Goal: Book appointment/travel/reservation

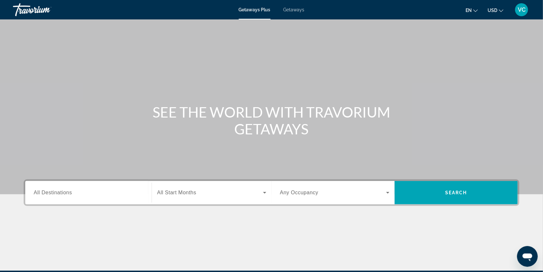
click at [295, 10] on span "Getaways" at bounding box center [294, 9] width 21 height 5
click at [39, 195] on span "All Destinations" at bounding box center [53, 193] width 38 height 6
click at [39, 197] on input "Destination All Destinations" at bounding box center [89, 193] width 110 height 8
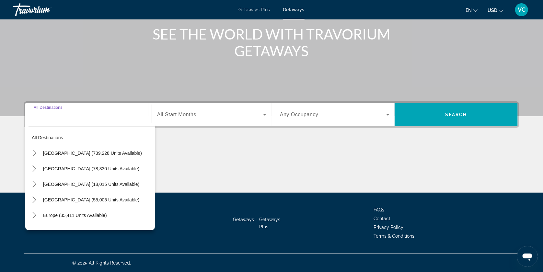
scroll to position [97, 0]
click at [66, 151] on span "[GEOGRAPHIC_DATA] (739,228 units available)" at bounding box center [92, 153] width 99 height 5
type input "**********"
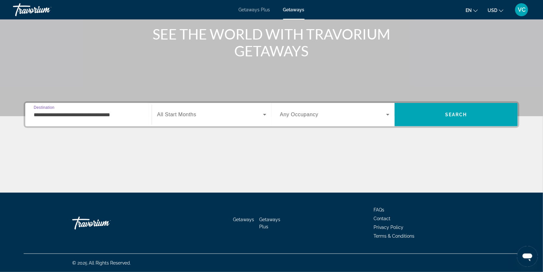
click at [174, 106] on div "Search widget" at bounding box center [211, 115] width 109 height 18
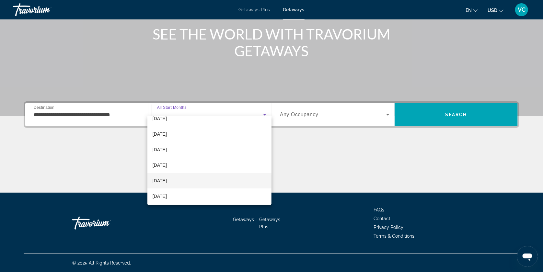
click at [185, 176] on mat-option "[DATE]" at bounding box center [209, 181] width 124 height 16
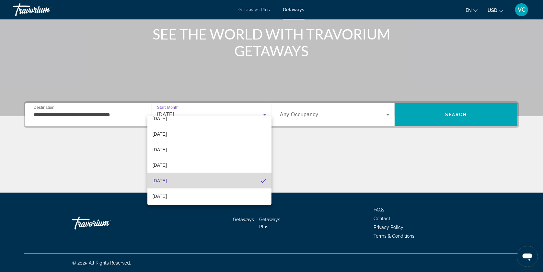
scroll to position [23, 0]
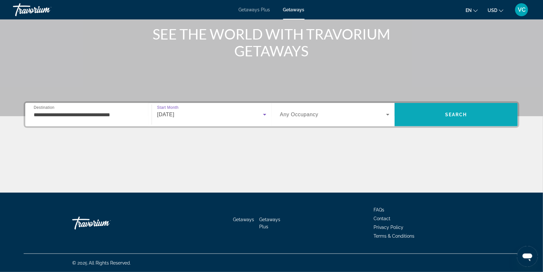
click at [435, 107] on span "Search" at bounding box center [456, 115] width 123 height 16
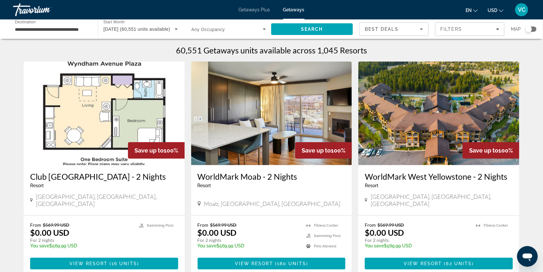
click at [528, 29] on div "Search widget" at bounding box center [529, 29] width 6 height 6
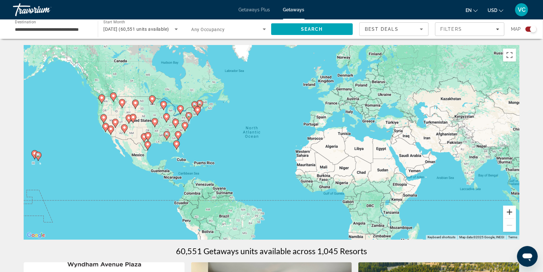
click at [516, 212] on button "Zoom in" at bounding box center [509, 212] width 13 height 13
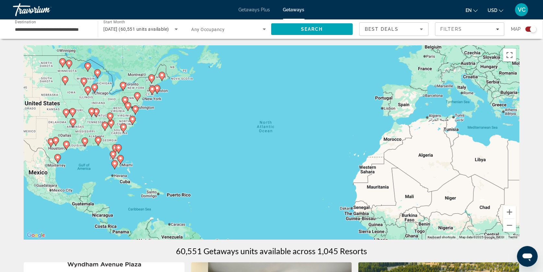
drag, startPoint x: 329, startPoint y: 163, endPoint x: 383, endPoint y: 176, distance: 56.0
click at [383, 176] on div "To activate drag with keyboard, press Alt + Enter. Once in keyboard drag state,…" at bounding box center [272, 142] width 496 height 194
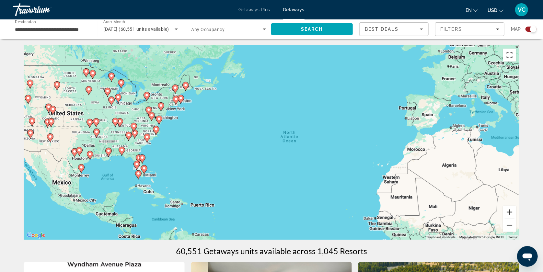
click at [516, 213] on button "Zoom in" at bounding box center [509, 212] width 13 height 13
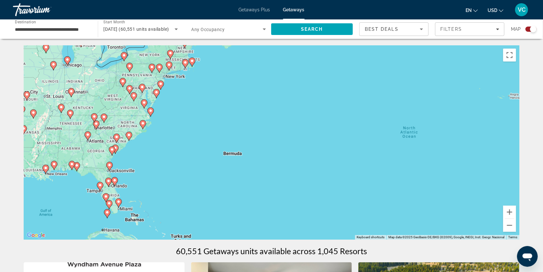
drag, startPoint x: 278, startPoint y: 141, endPoint x: 385, endPoint y: 142, distance: 107.3
click at [385, 142] on div "To activate drag with keyboard, press Alt + Enter. Once in keyboard drag state,…" at bounding box center [272, 142] width 496 height 194
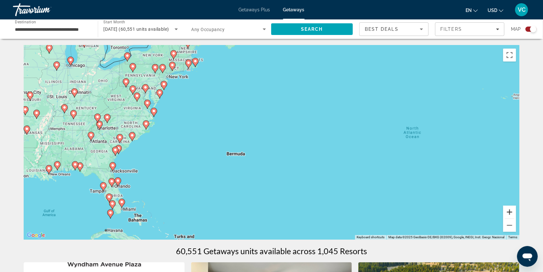
click at [516, 213] on button "Zoom in" at bounding box center [509, 212] width 13 height 13
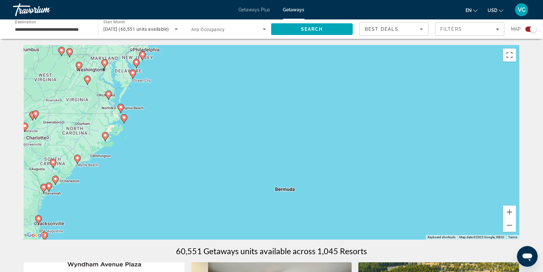
drag, startPoint x: 236, startPoint y: 129, endPoint x: 330, endPoint y: 161, distance: 99.5
click at [330, 161] on div "To activate drag with keyboard, press Alt + Enter. Once in keyboard drag state,…" at bounding box center [272, 142] width 496 height 194
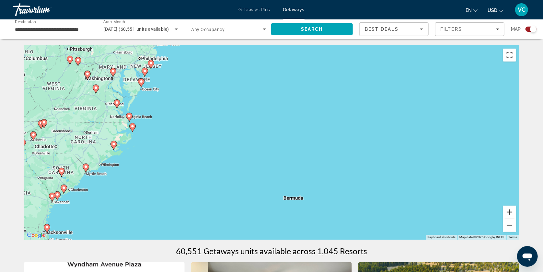
click at [516, 217] on button "Zoom in" at bounding box center [509, 212] width 13 height 13
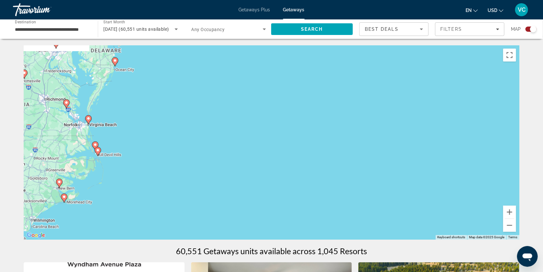
drag, startPoint x: 331, startPoint y: 135, endPoint x: 436, endPoint y: 169, distance: 111.0
click at [436, 169] on div "To activate drag with keyboard, press Alt + Enter. Once in keyboard drag state,…" at bounding box center [272, 142] width 496 height 194
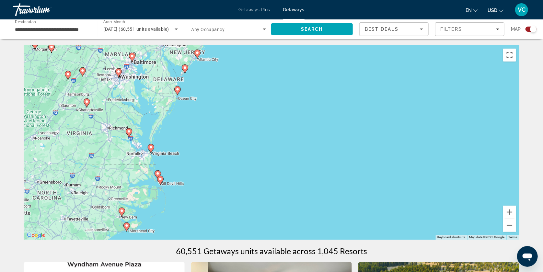
drag, startPoint x: 257, startPoint y: 125, endPoint x: 323, endPoint y: 156, distance: 72.7
click at [323, 156] on div "To activate drag with keyboard, press Alt + Enter. Once in keyboard drag state,…" at bounding box center [272, 142] width 496 height 194
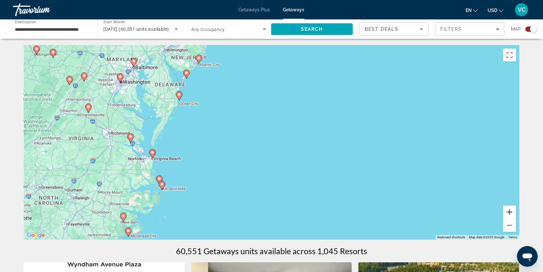
click at [516, 215] on button "Zoom in" at bounding box center [509, 212] width 13 height 13
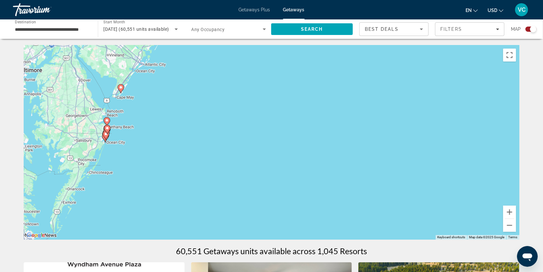
drag, startPoint x: 333, startPoint y: 138, endPoint x: 354, endPoint y: 219, distance: 82.9
click at [354, 219] on div "To activate drag with keyboard, press Alt + Enter. Once in keyboard drag state,…" at bounding box center [272, 142] width 496 height 194
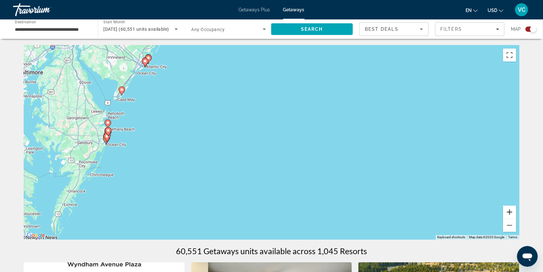
click at [516, 215] on button "Zoom in" at bounding box center [509, 212] width 13 height 13
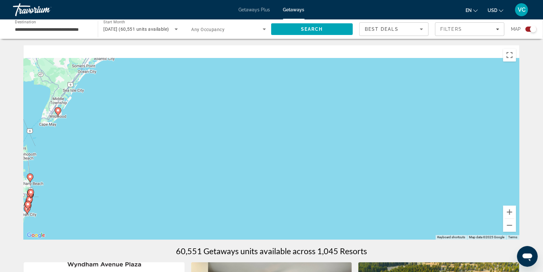
drag, startPoint x: 269, startPoint y: 121, endPoint x: 358, endPoint y: 190, distance: 112.4
click at [358, 190] on div "To activate drag with keyboard, press Alt + Enter. Once in keyboard drag state,…" at bounding box center [272, 142] width 496 height 194
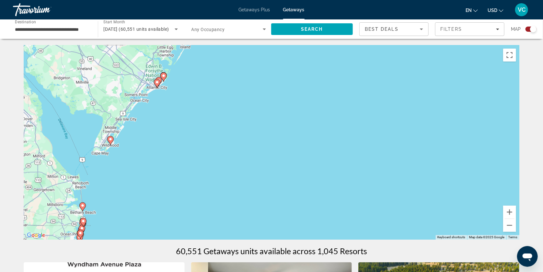
drag, startPoint x: 262, startPoint y: 141, endPoint x: 316, endPoint y: 169, distance: 60.7
click at [316, 169] on div "To activate drag with keyboard, press Alt + Enter. Once in keyboard drag state,…" at bounding box center [272, 142] width 496 height 194
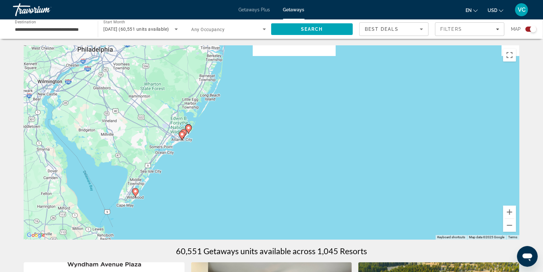
drag, startPoint x: 281, startPoint y: 127, endPoint x: 307, endPoint y: 182, distance: 60.9
click at [307, 182] on div "To activate drag with keyboard, press Alt + Enter. Once in keyboard drag state,…" at bounding box center [272, 142] width 496 height 194
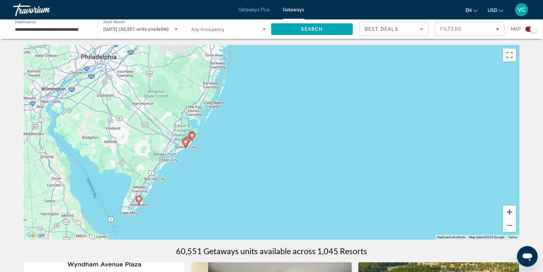
click at [516, 213] on button "Zoom in" at bounding box center [509, 212] width 13 height 13
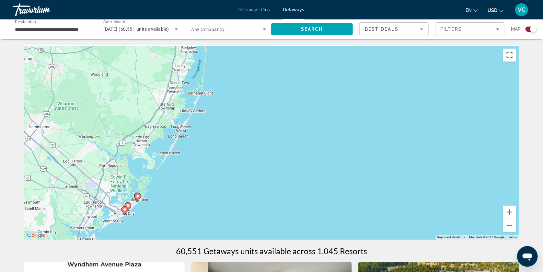
drag, startPoint x: 353, startPoint y: 131, endPoint x: 384, endPoint y: 212, distance: 86.8
click at [384, 212] on div "To activate drag with keyboard, press Alt + Enter. Once in keyboard drag state,…" at bounding box center [272, 142] width 496 height 194
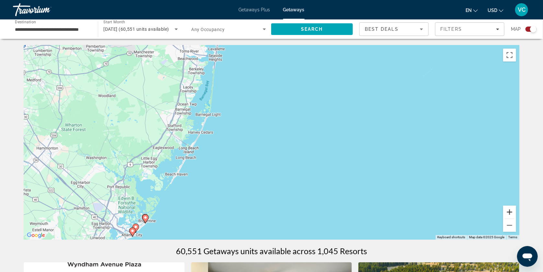
click at [516, 213] on button "Zoom in" at bounding box center [509, 212] width 13 height 13
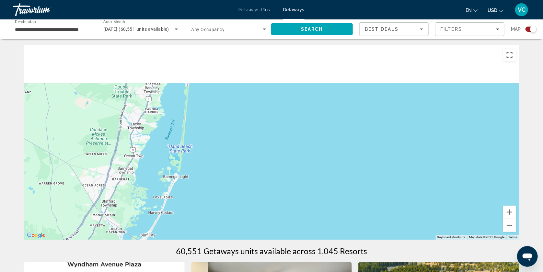
drag, startPoint x: 372, startPoint y: 141, endPoint x: 407, endPoint y: 241, distance: 106.7
click at [407, 240] on div "Main content" at bounding box center [272, 142] width 496 height 194
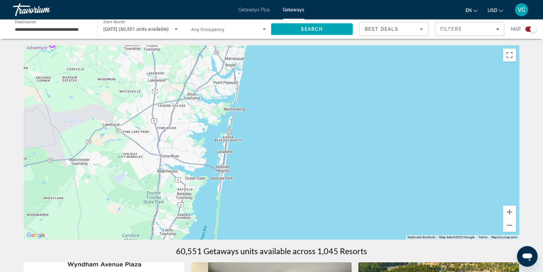
drag, startPoint x: 359, startPoint y: 162, endPoint x: 386, endPoint y: 256, distance: 98.0
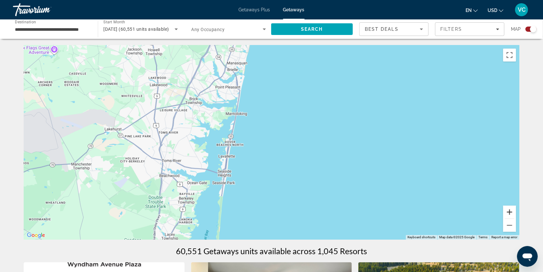
click at [516, 212] on button "Zoom in" at bounding box center [509, 212] width 13 height 13
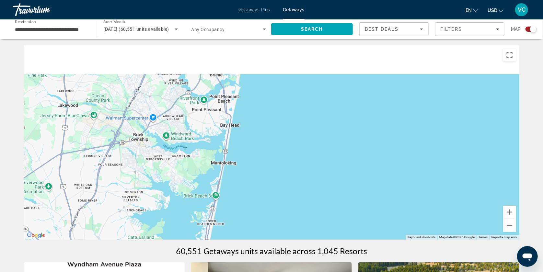
drag, startPoint x: 362, startPoint y: 137, endPoint x: 389, endPoint y: 227, distance: 93.8
click at [389, 227] on div "Main content" at bounding box center [272, 142] width 496 height 194
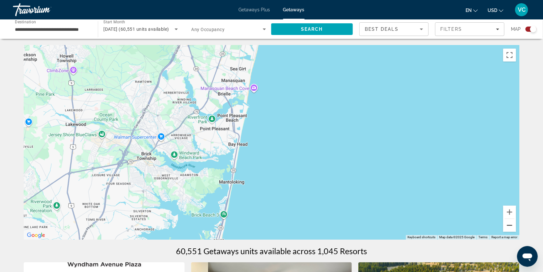
click at [516, 224] on button "Zoom out" at bounding box center [509, 225] width 13 height 13
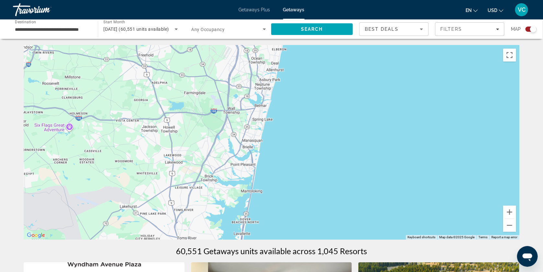
drag, startPoint x: 357, startPoint y: 109, endPoint x: 367, endPoint y: 182, distance: 74.1
click at [367, 182] on div "Main content" at bounding box center [272, 142] width 496 height 194
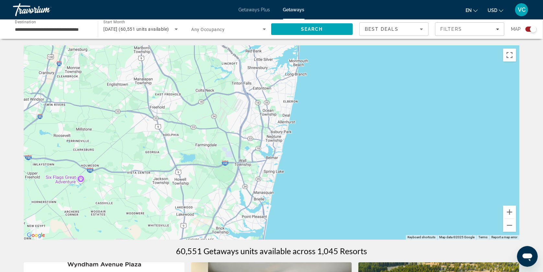
drag, startPoint x: 380, startPoint y: 155, endPoint x: 378, endPoint y: 227, distance: 72.6
click at [378, 227] on div "Main content" at bounding box center [272, 142] width 496 height 194
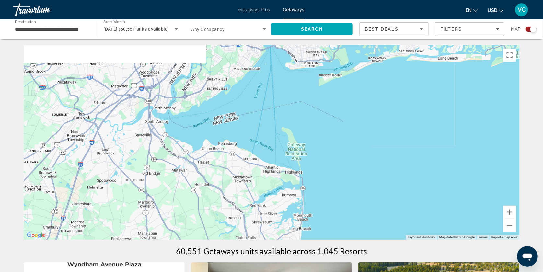
drag, startPoint x: 392, startPoint y: 199, endPoint x: 393, endPoint y: 251, distance: 51.8
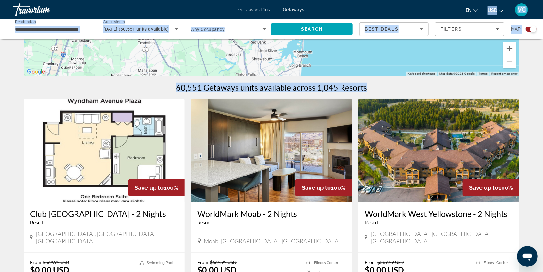
scroll to position [269, 0]
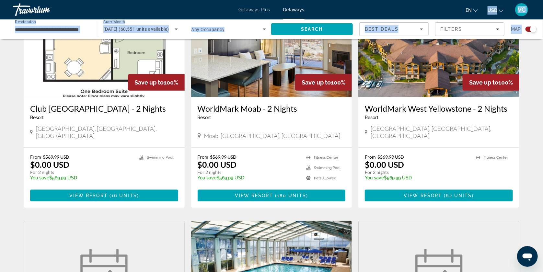
drag, startPoint x: 393, startPoint y: 251, endPoint x: 316, endPoint y: 299, distance: 90.7
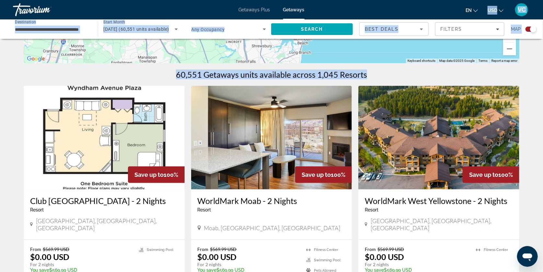
scroll to position [130, 0]
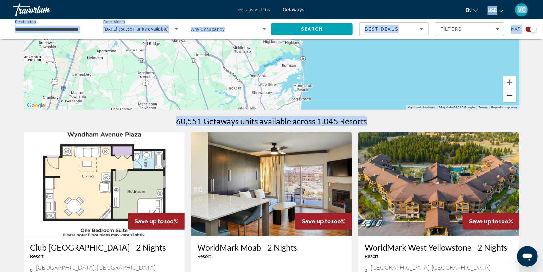
click at [516, 98] on button "Zoom out" at bounding box center [509, 95] width 13 height 13
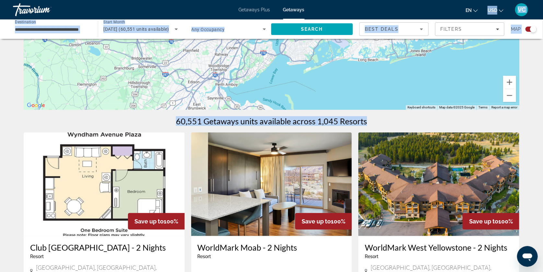
drag, startPoint x: 424, startPoint y: 70, endPoint x: 433, endPoint y: 161, distance: 91.5
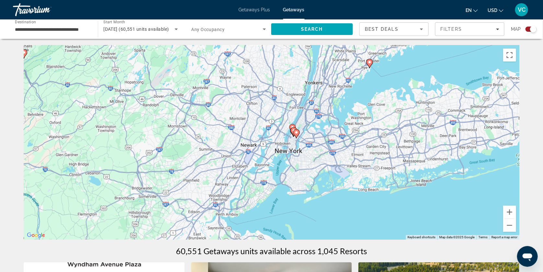
scroll to position [0, 0]
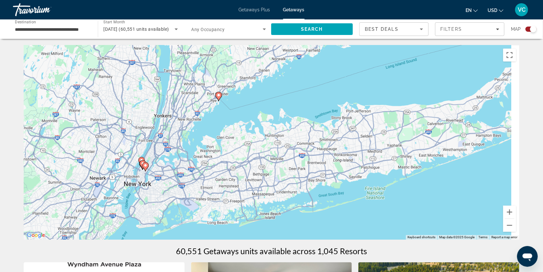
drag, startPoint x: 407, startPoint y: 125, endPoint x: 239, endPoint y: 164, distance: 171.8
click at [239, 164] on div "To activate drag with keyboard, press Alt + Enter. Once in keyboard drag state,…" at bounding box center [272, 142] width 496 height 194
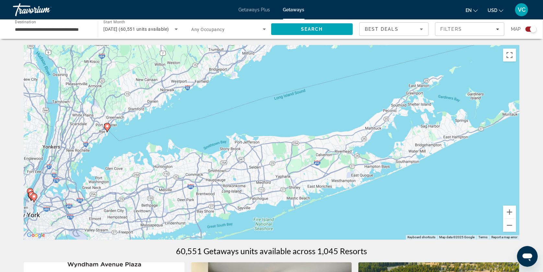
drag, startPoint x: 306, startPoint y: 159, endPoint x: 189, endPoint y: 131, distance: 120.8
click at [199, 131] on div "To activate drag with keyboard, press Alt + Enter. Once in keyboard drag state,…" at bounding box center [272, 142] width 496 height 194
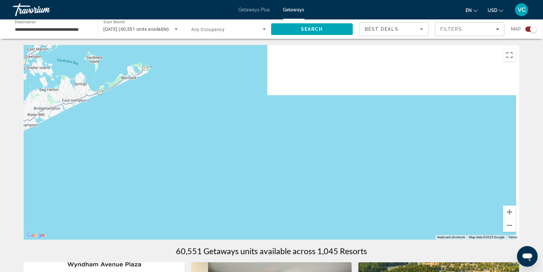
drag, startPoint x: 291, startPoint y: 130, endPoint x: 256, endPoint y: 230, distance: 105.9
click at [256, 230] on div "Main content" at bounding box center [272, 142] width 496 height 194
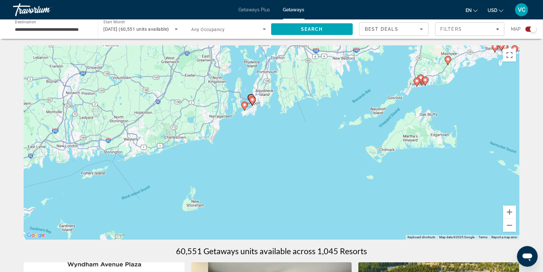
drag, startPoint x: 401, startPoint y: 199, endPoint x: 396, endPoint y: 231, distance: 32.8
click at [396, 231] on div "To activate drag with keyboard, press Alt + Enter. Once in keyboard drag state,…" at bounding box center [272, 142] width 496 height 194
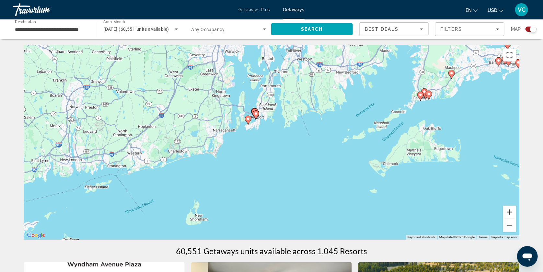
click at [516, 213] on button "Zoom in" at bounding box center [509, 212] width 13 height 13
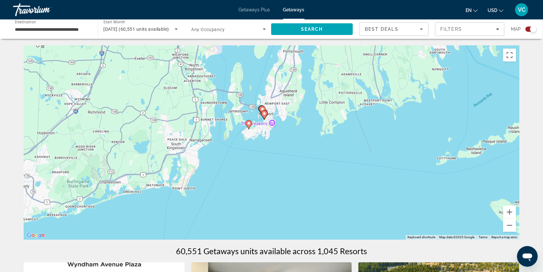
drag, startPoint x: 321, startPoint y: 152, endPoint x: 346, endPoint y: 174, distance: 33.0
click at [346, 174] on div "To activate drag with keyboard, press Alt + Enter. Once in keyboard drag state,…" at bounding box center [272, 142] width 496 height 194
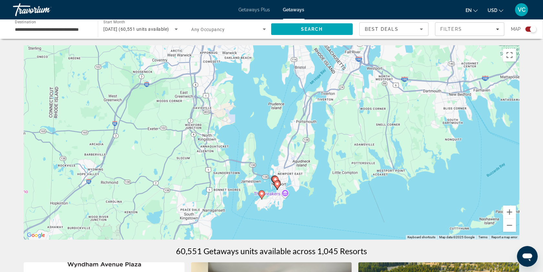
drag, startPoint x: 334, startPoint y: 154, endPoint x: 347, endPoint y: 225, distance: 72.1
click at [347, 225] on div "To activate drag with keyboard, press Alt + Enter. Once in keyboard drag state,…" at bounding box center [272, 142] width 496 height 194
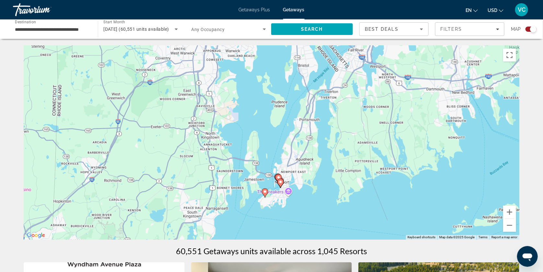
drag, startPoint x: 344, startPoint y: 222, endPoint x: 351, endPoint y: 218, distance: 7.6
click at [351, 218] on div "To activate drag with keyboard, press Alt + Enter. Once in keyboard drag state,…" at bounding box center [272, 142] width 496 height 194
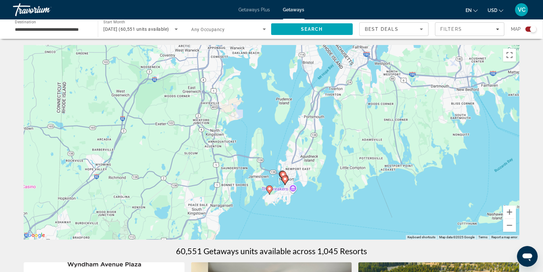
click at [271, 191] on image "Main content" at bounding box center [270, 189] width 4 height 4
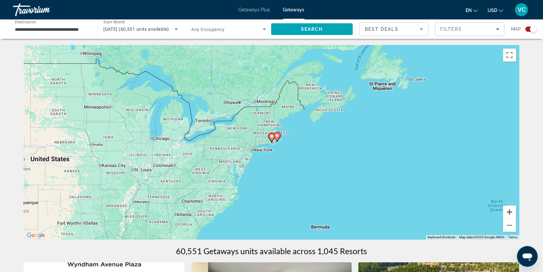
click at [516, 210] on button "Zoom in" at bounding box center [509, 212] width 13 height 13
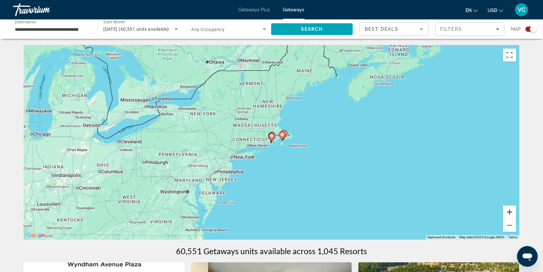
click at [516, 210] on button "Zoom in" at bounding box center [509, 212] width 13 height 13
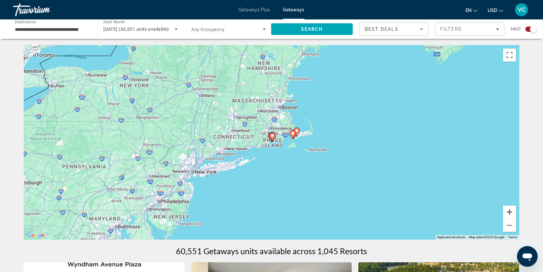
click at [516, 210] on button "Zoom in" at bounding box center [509, 212] width 13 height 13
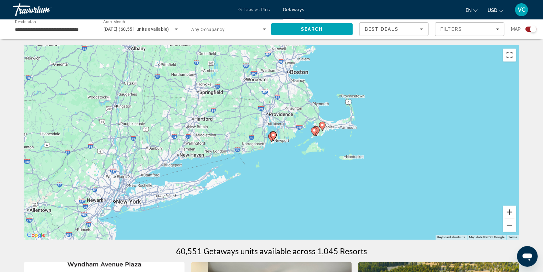
click at [516, 210] on button "Zoom in" at bounding box center [509, 212] width 13 height 13
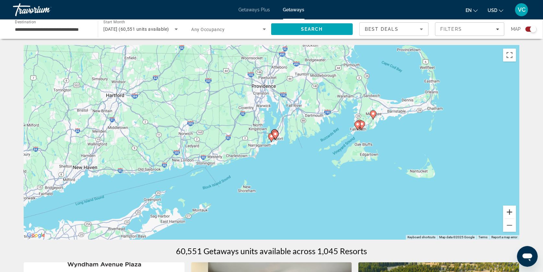
click at [516, 210] on button "Zoom in" at bounding box center [509, 212] width 13 height 13
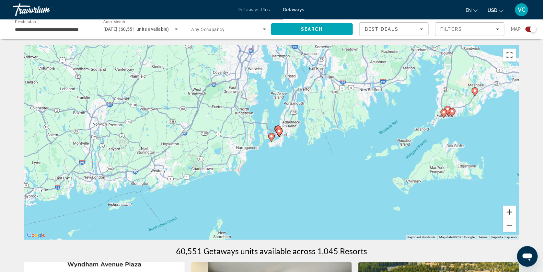
click at [516, 210] on button "Zoom in" at bounding box center [509, 212] width 13 height 13
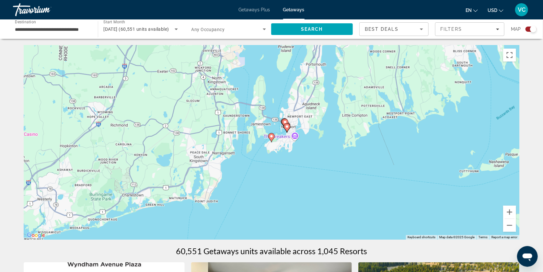
click at [286, 124] on image "Main content" at bounding box center [285, 122] width 4 height 4
type input "**********"
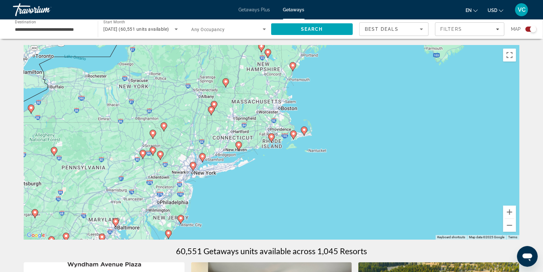
click at [272, 139] on image "Main content" at bounding box center [272, 137] width 4 height 4
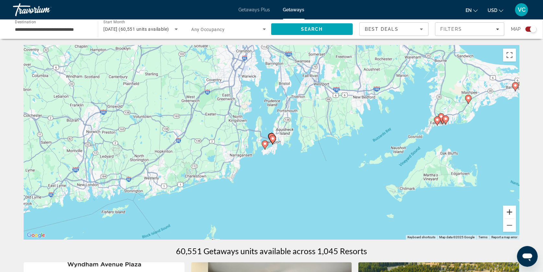
click at [516, 214] on button "Zoom in" at bounding box center [509, 212] width 13 height 13
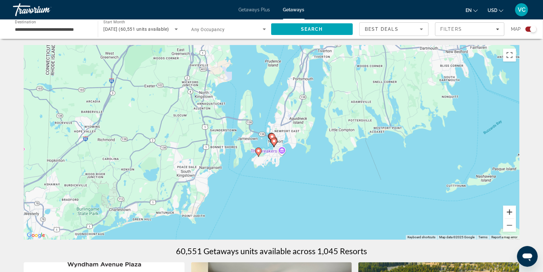
click at [516, 214] on button "Zoom in" at bounding box center [509, 212] width 13 height 13
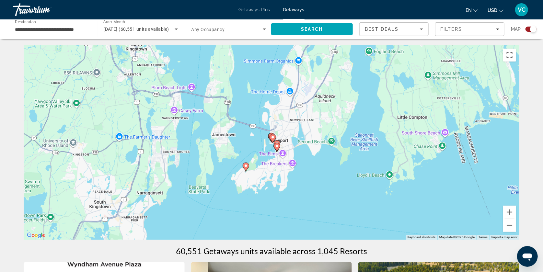
click at [246, 167] on icon "Main content" at bounding box center [246, 167] width 6 height 8
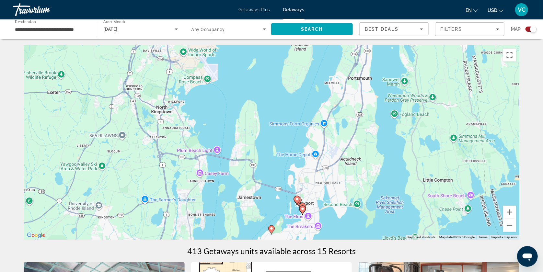
click at [383, 191] on div "To activate drag with keyboard, press Alt + Enter. Once in keyboard drag state,…" at bounding box center [272, 142] width 496 height 194
click at [304, 211] on image "Main content" at bounding box center [303, 209] width 4 height 4
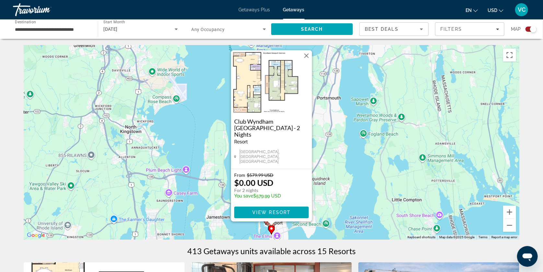
click at [379, 163] on div "To activate drag with keyboard, press Alt + Enter. Once in keyboard drag state,…" at bounding box center [272, 142] width 496 height 194
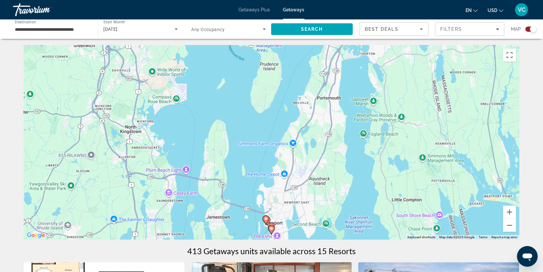
click at [267, 221] on image "Main content" at bounding box center [266, 219] width 4 height 4
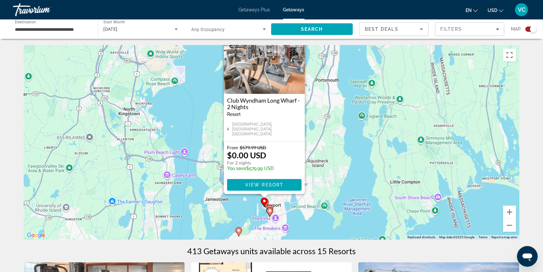
drag, startPoint x: 362, startPoint y: 168, endPoint x: 348, endPoint y: 129, distance: 40.8
click at [348, 129] on div "To activate drag with keyboard, press Alt + Enter. Once in keyboard drag state,…" at bounding box center [272, 142] width 496 height 194
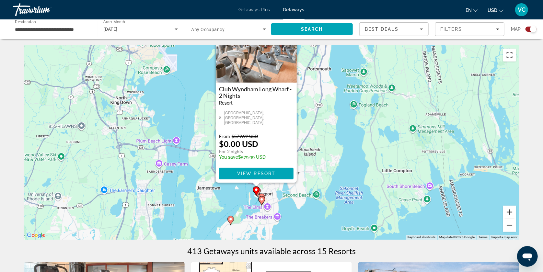
click at [516, 211] on button "Zoom in" at bounding box center [509, 212] width 13 height 13
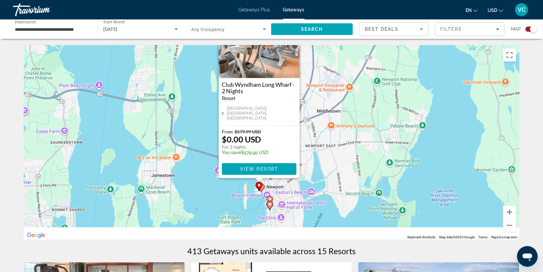
drag, startPoint x: 377, startPoint y: 192, endPoint x: 388, endPoint y: 124, distance: 68.9
click at [388, 124] on div "To activate drag with keyboard, press Alt + Enter. Once in keyboard drag state,…" at bounding box center [272, 142] width 496 height 194
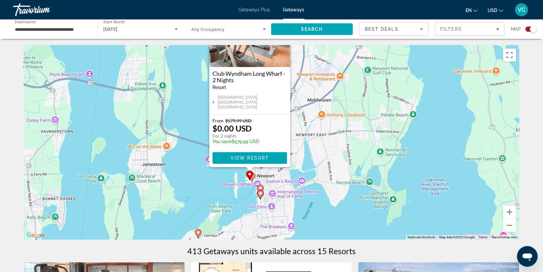
click at [327, 214] on div "To activate drag with keyboard, press Alt + Enter. Once in keyboard drag state,…" at bounding box center [272, 142] width 496 height 194
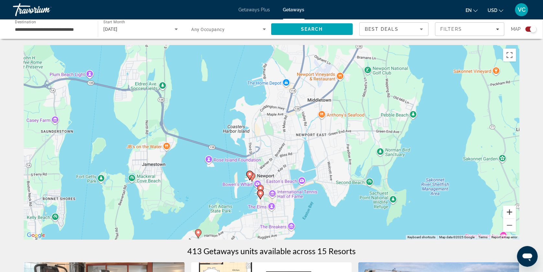
click at [516, 215] on button "Zoom in" at bounding box center [509, 212] width 13 height 13
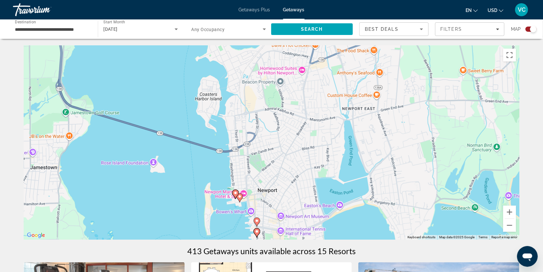
drag, startPoint x: 372, startPoint y: 193, endPoint x: 379, endPoint y: 163, distance: 30.9
click at [379, 163] on div "To activate drag with keyboard, press Alt + Enter. Once in keyboard drag state,…" at bounding box center [272, 142] width 496 height 194
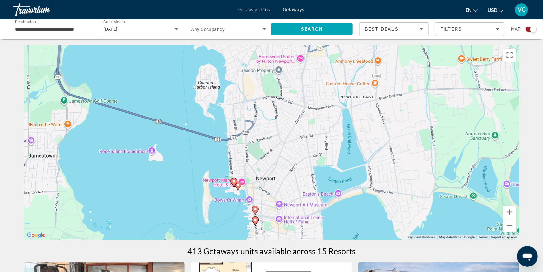
click at [255, 210] on image "Main content" at bounding box center [255, 209] width 4 height 4
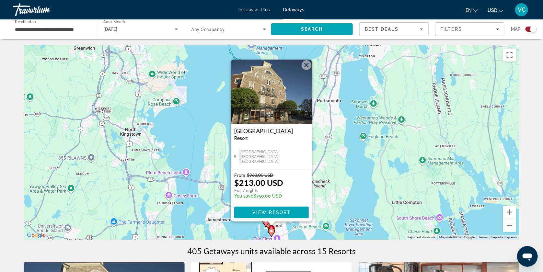
click at [355, 189] on div "To activate drag with keyboard, press Alt + Enter. Once in keyboard drag state,…" at bounding box center [272, 142] width 496 height 194
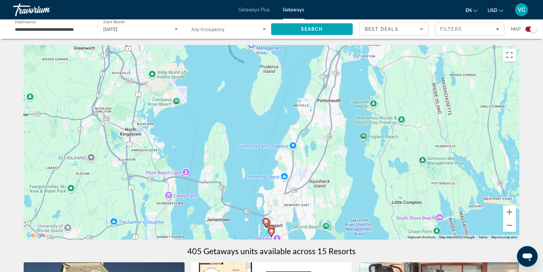
click at [266, 227] on icon "Main content" at bounding box center [266, 223] width 6 height 8
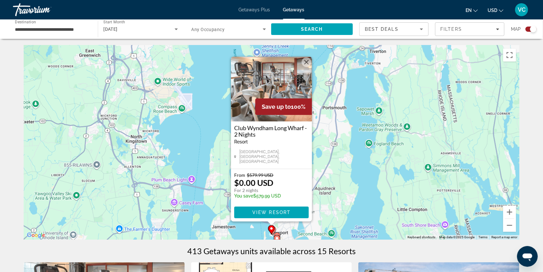
click at [373, 174] on div "To activate drag with keyboard, press Alt + Enter. Once in keyboard drag state,…" at bounding box center [272, 142] width 496 height 194
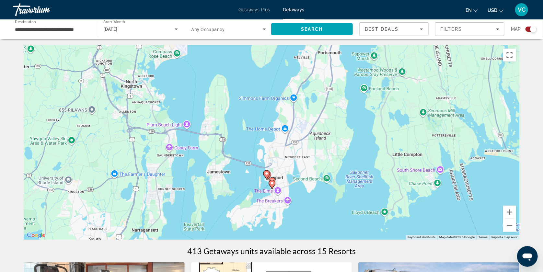
drag, startPoint x: 352, startPoint y: 180, endPoint x: 347, endPoint y: 124, distance: 56.6
click at [347, 124] on div "To activate drag with keyboard, press Alt + Enter. Once in keyboard drag state,…" at bounding box center [272, 142] width 496 height 194
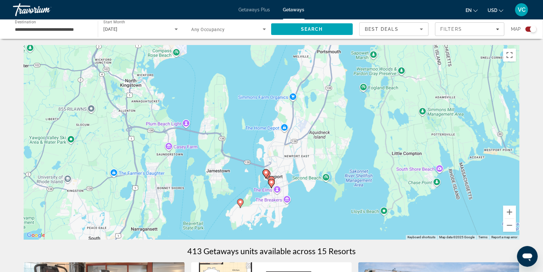
click at [242, 208] on gmp-advanced-marker "Main content" at bounding box center [240, 204] width 6 height 10
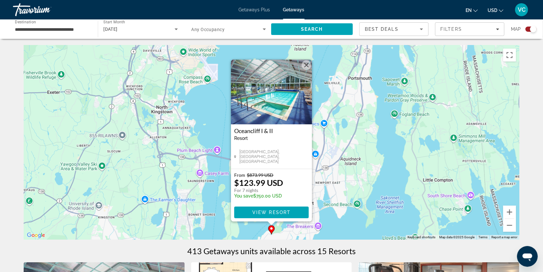
click at [363, 180] on div "To activate drag with keyboard, press Alt + Enter. Once in keyboard drag state,…" at bounding box center [272, 142] width 496 height 194
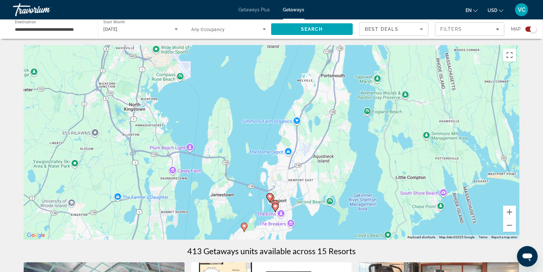
drag, startPoint x: 353, startPoint y: 183, endPoint x: 323, endPoint y: 179, distance: 30.7
click at [323, 179] on div "To activate drag with keyboard, press Alt + Enter. Once in keyboard drag state,…" at bounding box center [272, 142] width 496 height 194
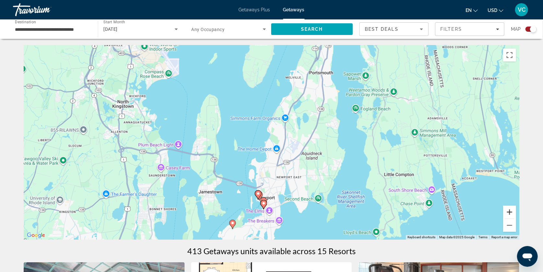
click at [516, 213] on button "Zoom in" at bounding box center [509, 212] width 13 height 13
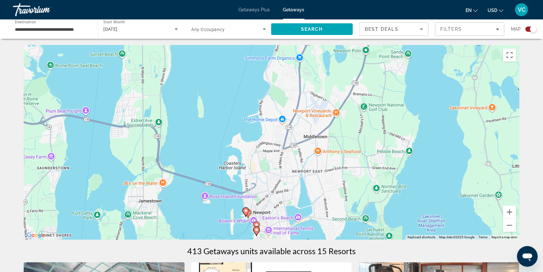
drag, startPoint x: 391, startPoint y: 198, endPoint x: 388, endPoint y: 144, distance: 53.9
click at [388, 144] on div "To activate drag with keyboard, press Alt + Enter. Once in keyboard drag state,…" at bounding box center [272, 142] width 496 height 194
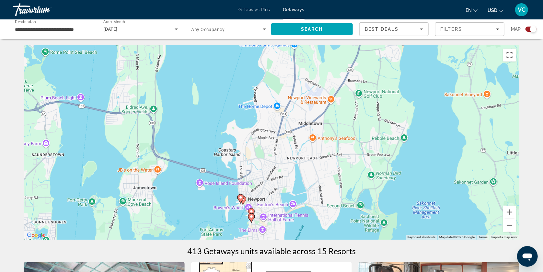
click at [251, 212] on icon "Main content" at bounding box center [252, 213] width 6 height 8
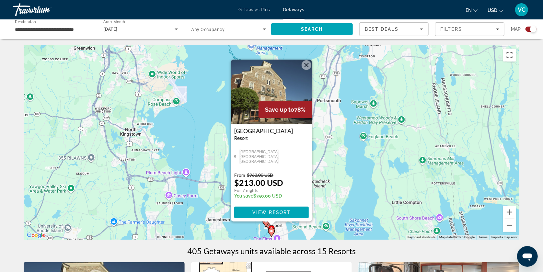
click at [353, 195] on div "To activate drag with keyboard, press Alt + Enter. Once in keyboard drag state,…" at bounding box center [272, 142] width 496 height 194
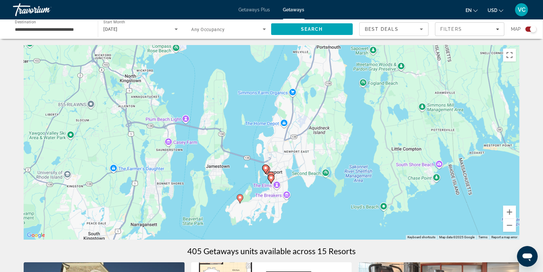
drag, startPoint x: 353, startPoint y: 195, endPoint x: 352, endPoint y: 140, distance: 55.1
click at [352, 140] on div "To activate drag with keyboard, press Alt + Enter. Once in keyboard drag state,…" at bounding box center [272, 142] width 496 height 194
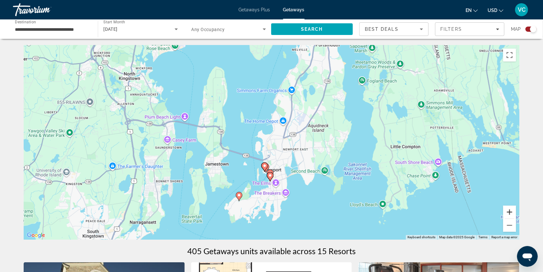
click at [516, 212] on button "Zoom in" at bounding box center [509, 212] width 13 height 13
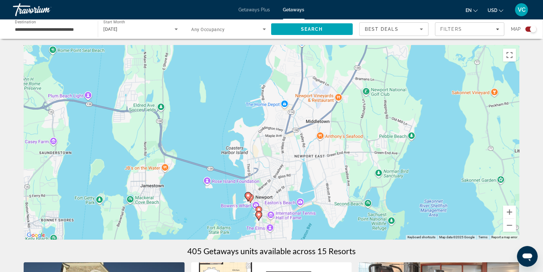
drag, startPoint x: 390, startPoint y: 204, endPoint x: 379, endPoint y: 204, distance: 11.3
click at [379, 204] on div "To activate drag with keyboard, press Alt + Enter. Once in keyboard drag state,…" at bounding box center [272, 142] width 496 height 194
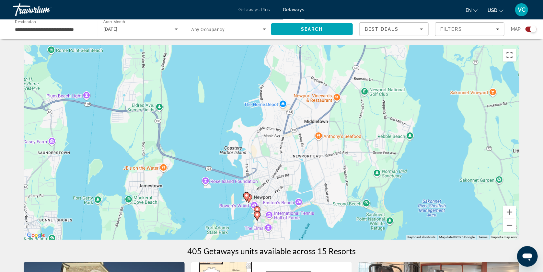
click at [256, 217] on image "Main content" at bounding box center [257, 215] width 4 height 4
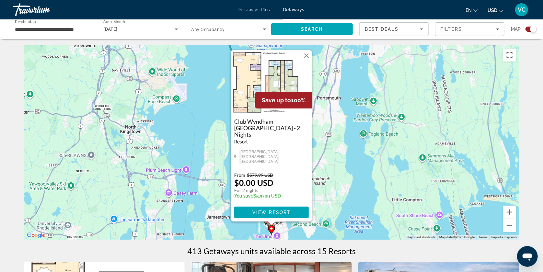
click at [267, 134] on h3 "Club Wyndham [GEOGRAPHIC_DATA] - 2 Nights" at bounding box center [271, 127] width 75 height 19
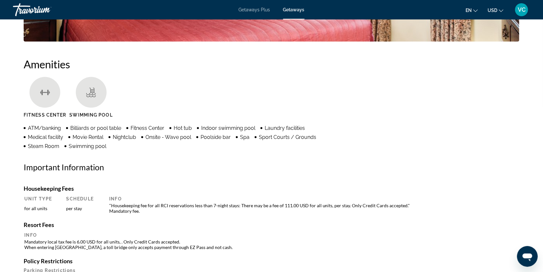
scroll to position [468, 0]
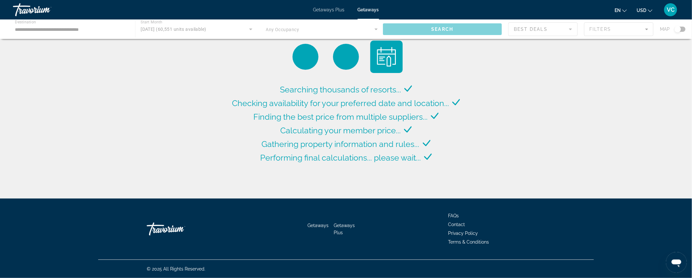
click at [543, 33] on div "Main content" at bounding box center [346, 28] width 692 height 19
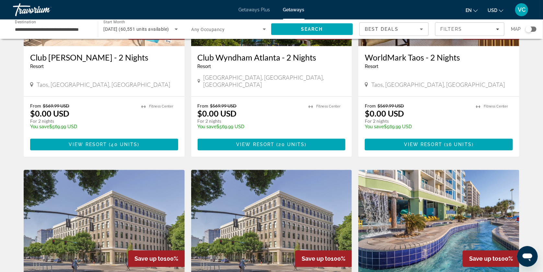
scroll to position [333, 0]
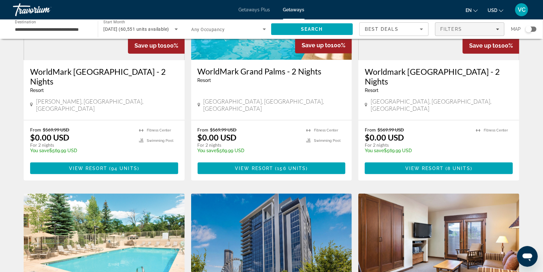
click at [476, 27] on span "Filters" at bounding box center [469, 29] width 69 height 16
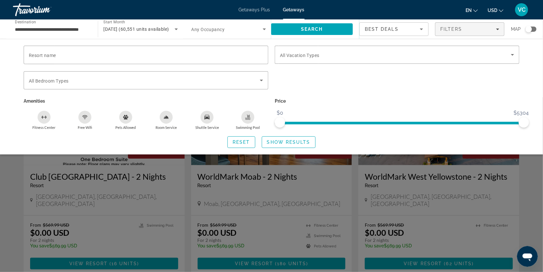
scroll to position [0, 0]
click at [419, 29] on icon "Sort by" at bounding box center [422, 29] width 8 height 8
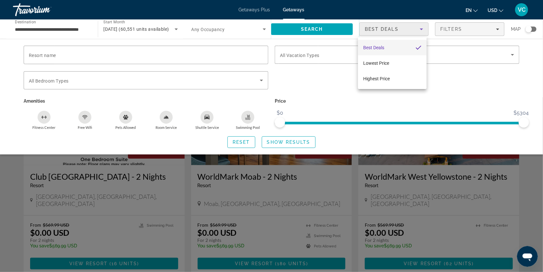
click at [394, 45] on mat-option "Best Deals" at bounding box center [392, 48] width 69 height 16
click at [341, 184] on div "Search widget" at bounding box center [271, 184] width 543 height 175
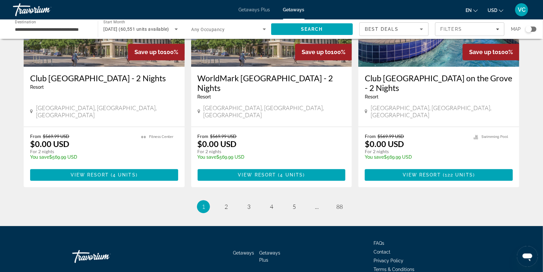
scroll to position [793, 0]
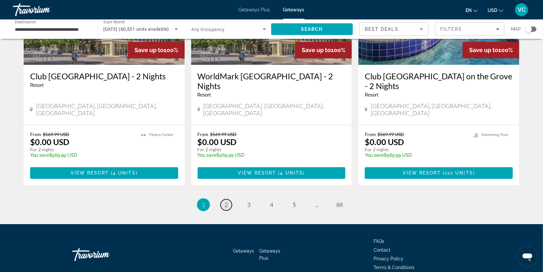
click at [225, 208] on span "2" at bounding box center [226, 204] width 3 height 7
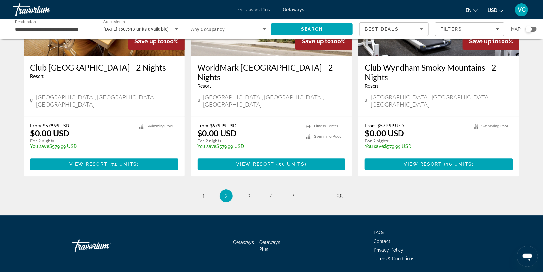
scroll to position [827, 0]
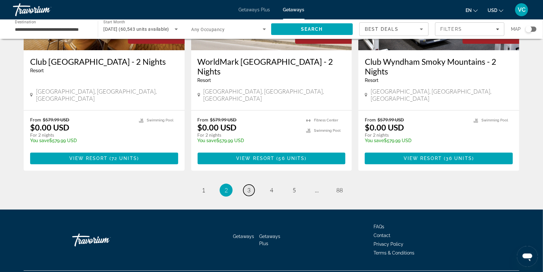
click at [249, 194] on span "3" at bounding box center [248, 190] width 3 height 7
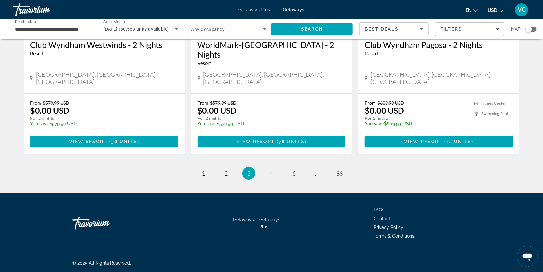
scroll to position [853, 0]
click at [272, 175] on span "4" at bounding box center [271, 173] width 3 height 7
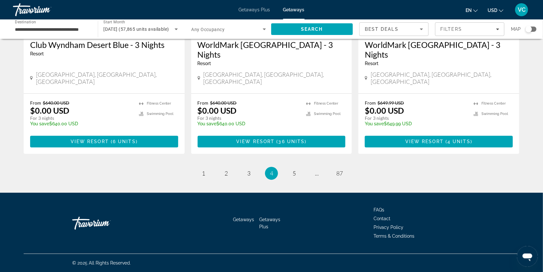
scroll to position [840, 0]
click at [296, 170] on span "5" at bounding box center [294, 173] width 3 height 7
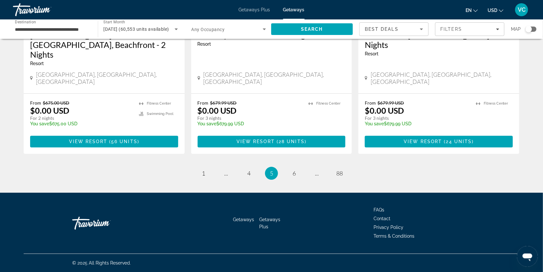
scroll to position [871, 0]
click at [292, 171] on link "page 6" at bounding box center [294, 173] width 11 height 11
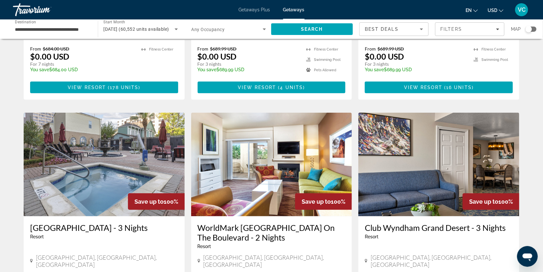
scroll to position [168, 0]
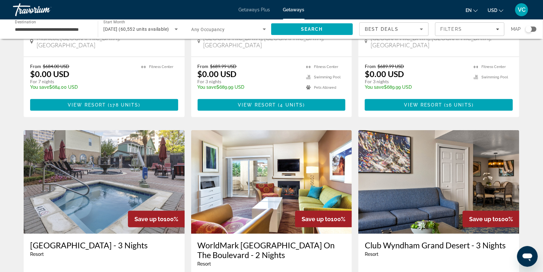
click at [527, 32] on div "Search widget" at bounding box center [529, 29] width 6 height 6
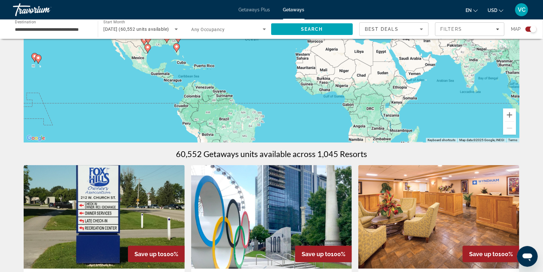
scroll to position [79, 0]
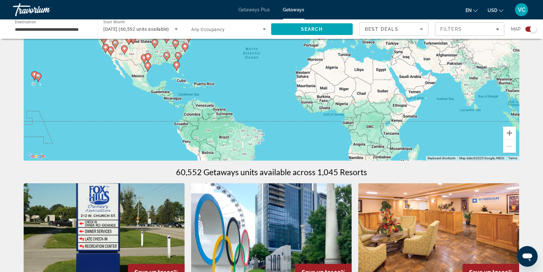
click at [460, 110] on div "To activate drag with keyboard, press Alt + Enter. Once in keyboard drag state,…" at bounding box center [272, 63] width 496 height 194
click at [516, 134] on button "Zoom in" at bounding box center [509, 133] width 13 height 13
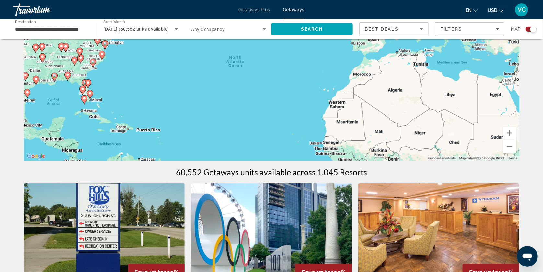
drag, startPoint x: 451, startPoint y: 113, endPoint x: 466, endPoint y: 153, distance: 42.2
click at [466, 153] on div "To activate drag with keyboard, press Alt + Enter. Once in keyboard drag state,…" at bounding box center [272, 63] width 496 height 194
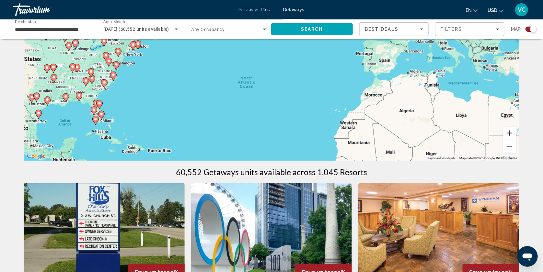
click at [516, 133] on button "Zoom in" at bounding box center [509, 133] width 13 height 13
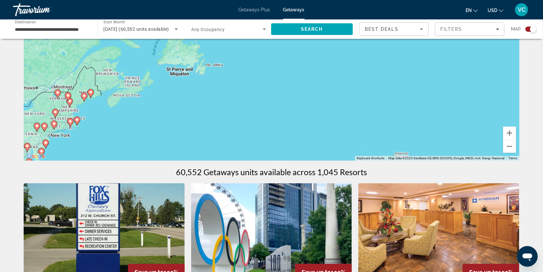
drag, startPoint x: 343, startPoint y: 92, endPoint x: 417, endPoint y: 183, distance: 117.0
click at [516, 133] on button "Zoom in" at bounding box center [509, 133] width 13 height 13
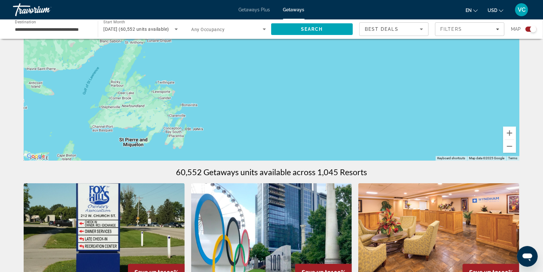
drag, startPoint x: 356, startPoint y: 70, endPoint x: 400, endPoint y: 134, distance: 78.0
click at [400, 134] on div "To activate drag with keyboard, press Alt + Enter. Once in keyboard drag state,…" at bounding box center [272, 63] width 496 height 194
click at [516, 134] on button "Zoom in" at bounding box center [509, 133] width 13 height 13
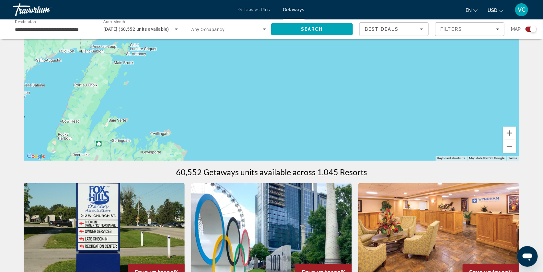
drag, startPoint x: 302, startPoint y: 86, endPoint x: 420, endPoint y: 133, distance: 127.1
click at [420, 133] on div "Main content" at bounding box center [272, 63] width 496 height 194
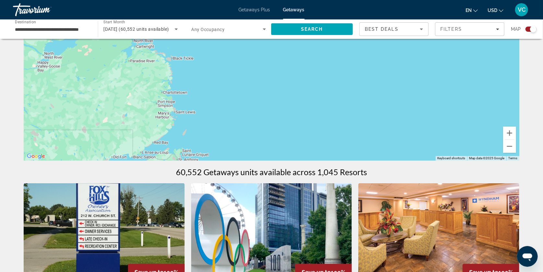
drag, startPoint x: 326, startPoint y: 91, endPoint x: 370, endPoint y: 182, distance: 101.1
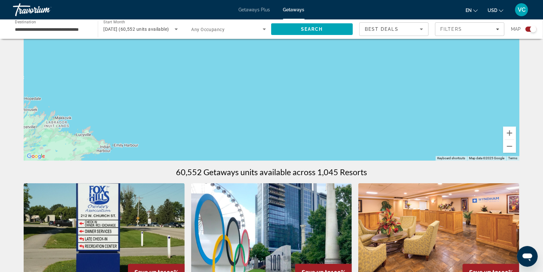
drag, startPoint x: 420, startPoint y: 98, endPoint x: 400, endPoint y: 245, distance: 148.1
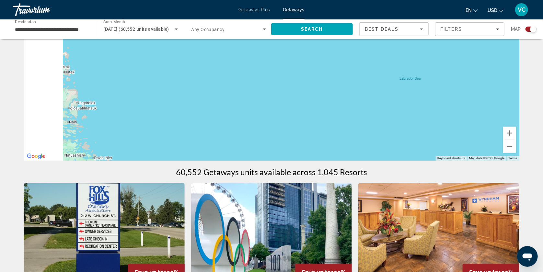
drag, startPoint x: 387, startPoint y: 90, endPoint x: 479, endPoint y: 169, distance: 120.6
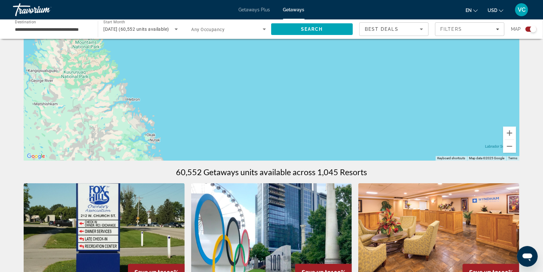
drag, startPoint x: 348, startPoint y: 105, endPoint x: 437, endPoint y: 180, distance: 116.2
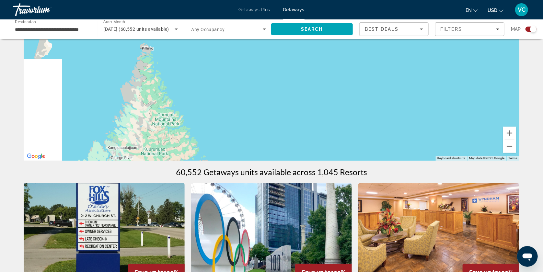
drag, startPoint x: 298, startPoint y: 77, endPoint x: 377, endPoint y: 141, distance: 101.6
click at [377, 141] on div "Main content" at bounding box center [272, 63] width 496 height 194
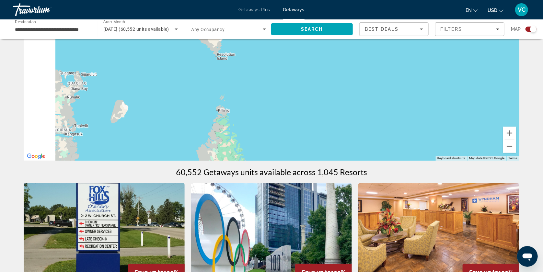
drag, startPoint x: 295, startPoint y: 106, endPoint x: 382, endPoint y: 193, distance: 122.8
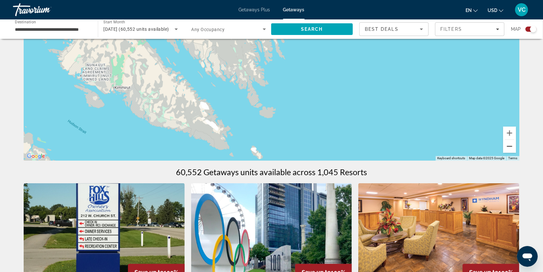
click at [516, 145] on button "Zoom out" at bounding box center [509, 146] width 13 height 13
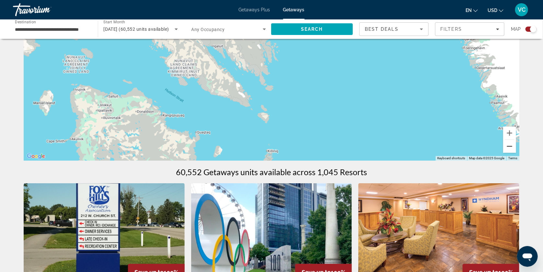
click at [516, 146] on button "Zoom out" at bounding box center [509, 146] width 13 height 13
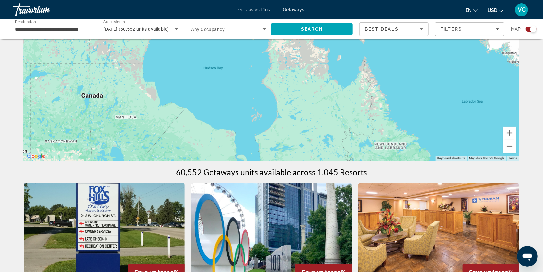
drag, startPoint x: 381, startPoint y: 117, endPoint x: 477, endPoint y: 67, distance: 108.0
click at [477, 67] on div "Main content" at bounding box center [272, 63] width 496 height 194
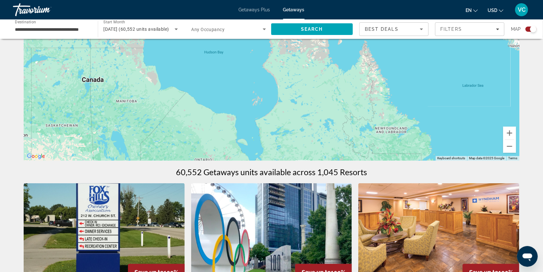
drag, startPoint x: 423, startPoint y: 109, endPoint x: 423, endPoint y: 23, distance: 85.9
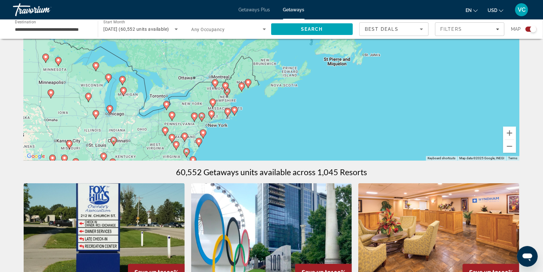
drag, startPoint x: 437, startPoint y: 87, endPoint x: 347, endPoint y: 122, distance: 96.7
click at [347, 122] on div "To activate drag with keyboard, press Alt + Enter. Once in keyboard drag state,…" at bounding box center [272, 63] width 496 height 194
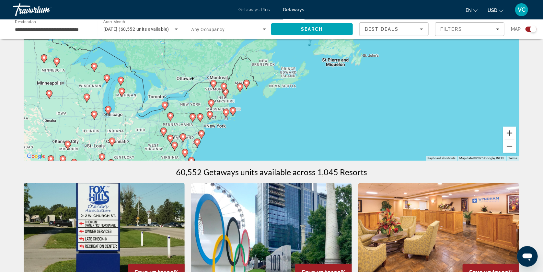
click at [516, 137] on button "Zoom in" at bounding box center [509, 133] width 13 height 13
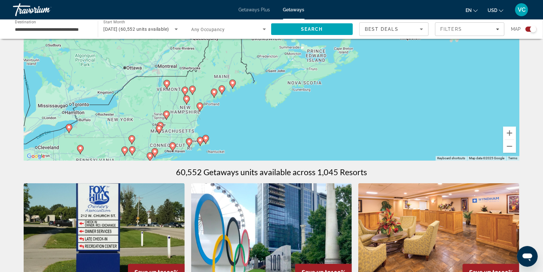
drag, startPoint x: 407, startPoint y: 78, endPoint x: 418, endPoint y: 54, distance: 26.5
click at [418, 54] on div "To activate drag with keyboard, press Alt + Enter. Once in keyboard drag state,…" at bounding box center [272, 63] width 496 height 194
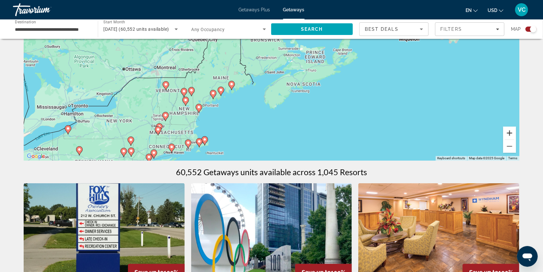
click at [516, 134] on button "Zoom in" at bounding box center [509, 133] width 13 height 13
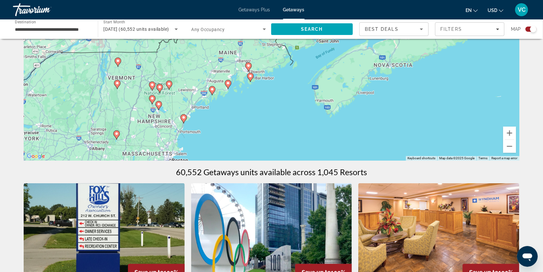
drag, startPoint x: 368, startPoint y: 128, endPoint x: 426, endPoint y: 87, distance: 71.5
click at [426, 87] on div "To activate drag with keyboard, press Alt + Enter. Once in keyboard drag state,…" at bounding box center [272, 63] width 496 height 194
click at [516, 133] on button "Zoom in" at bounding box center [509, 133] width 13 height 13
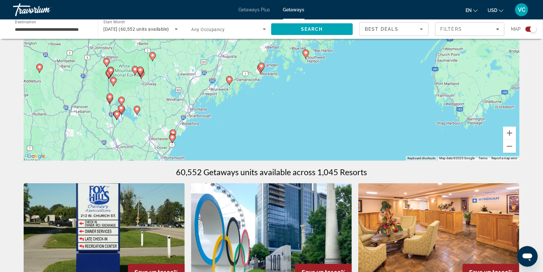
drag, startPoint x: 386, startPoint y: 125, endPoint x: 466, endPoint y: 80, distance: 92.3
click at [466, 80] on div "To activate drag with keyboard, press Alt + Enter. Once in keyboard drag state,…" at bounding box center [272, 63] width 496 height 194
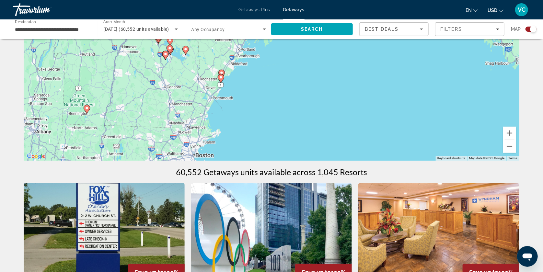
drag, startPoint x: 370, startPoint y: 115, endPoint x: 414, endPoint y: 57, distance: 73.1
click at [414, 57] on div "To activate drag with keyboard, press Alt + Enter. Once in keyboard drag state,…" at bounding box center [272, 63] width 496 height 194
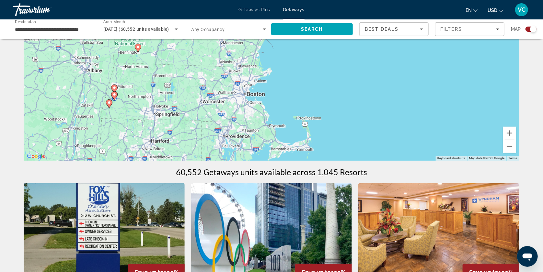
drag, startPoint x: 362, startPoint y: 92, endPoint x: 414, endPoint y: 29, distance: 81.2
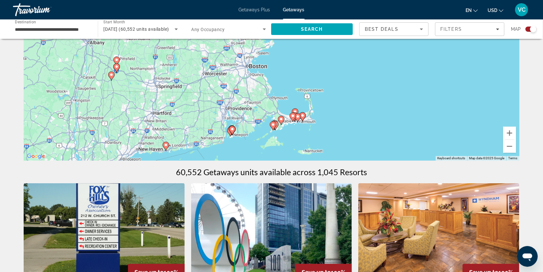
drag, startPoint x: 383, startPoint y: 106, endPoint x: 385, endPoint y: 77, distance: 28.9
click at [385, 77] on div "To activate drag with keyboard, press Alt + Enter. Once in keyboard drag state,…" at bounding box center [272, 63] width 496 height 194
click at [516, 134] on button "Zoom in" at bounding box center [509, 133] width 13 height 13
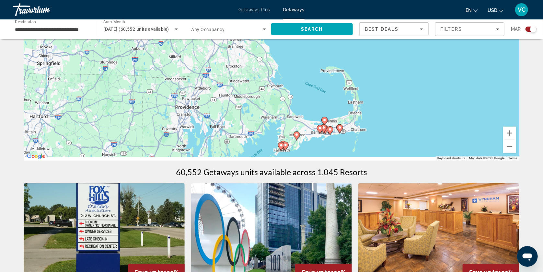
drag, startPoint x: 509, startPoint y: 131, endPoint x: 514, endPoint y: 70, distance: 61.1
click at [514, 70] on div "To activate drag with keyboard, press Alt + Enter. Once in keyboard drag state,…" at bounding box center [272, 63] width 496 height 194
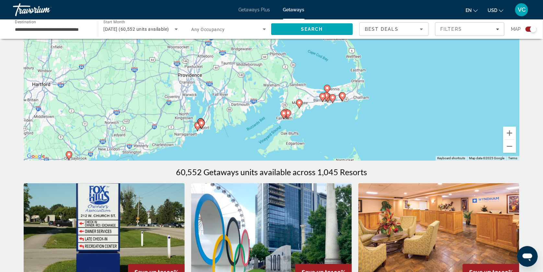
drag, startPoint x: 449, startPoint y: 111, endPoint x: 453, endPoint y: 94, distance: 18.0
click at [453, 94] on div "To activate drag with keyboard, press Alt + Enter. Once in keyboard drag state,…" at bounding box center [272, 63] width 496 height 194
click at [516, 135] on button "Zoom in" at bounding box center [509, 133] width 13 height 13
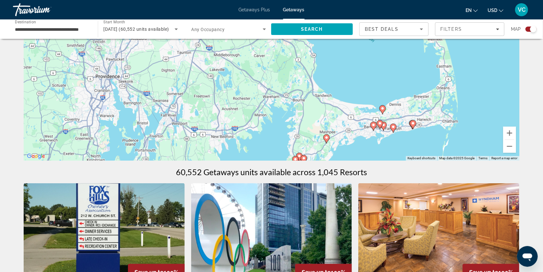
drag, startPoint x: 476, startPoint y: 121, endPoint x: 474, endPoint y: 105, distance: 15.6
click at [474, 105] on div "To activate drag with keyboard, press Alt + Enter. Once in keyboard drag state,…" at bounding box center [272, 63] width 496 height 194
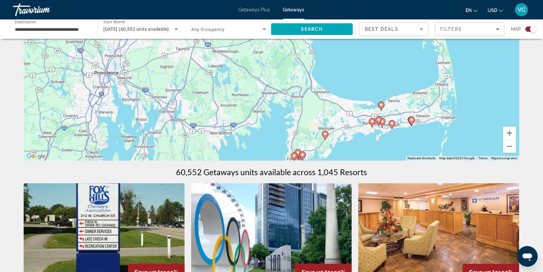
click at [325, 134] on icon "Main content" at bounding box center [325, 135] width 6 height 8
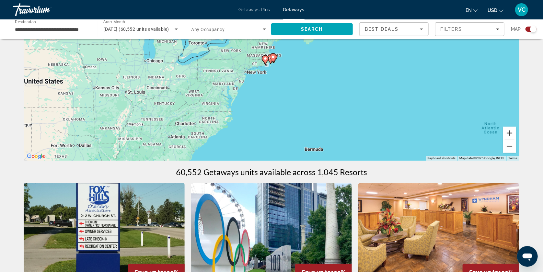
click at [516, 136] on button "Zoom in" at bounding box center [509, 133] width 13 height 13
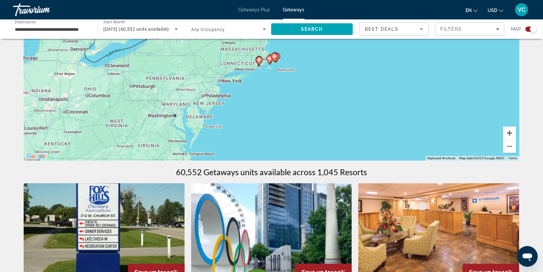
click at [516, 136] on button "Zoom in" at bounding box center [509, 133] width 13 height 13
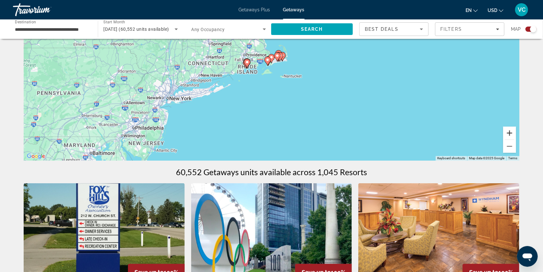
click at [516, 136] on button "Zoom in" at bounding box center [509, 133] width 13 height 13
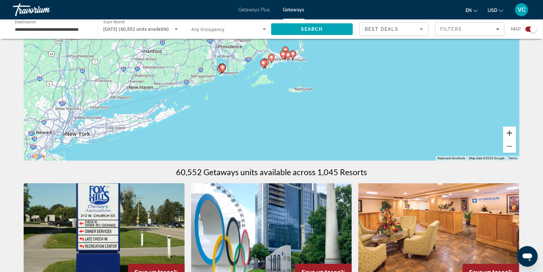
click at [516, 137] on button "Zoom in" at bounding box center [509, 133] width 13 height 13
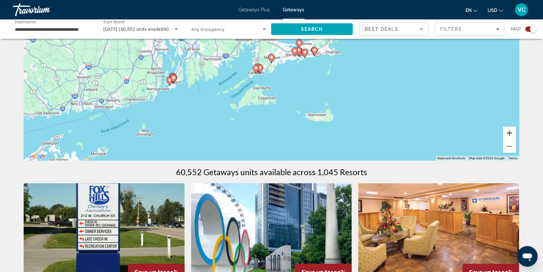
click at [516, 137] on button "Zoom in" at bounding box center [509, 133] width 13 height 13
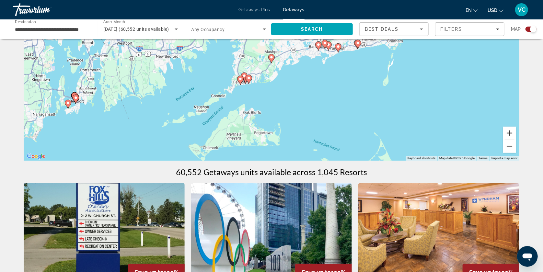
click at [516, 137] on button "Zoom in" at bounding box center [509, 133] width 13 height 13
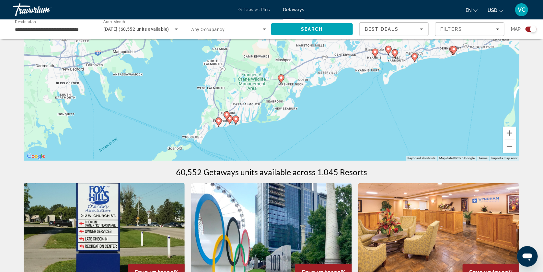
drag, startPoint x: 420, startPoint y: 109, endPoint x: 431, endPoint y: 133, distance: 26.1
click at [431, 133] on div "To activate drag with keyboard, press Alt + Enter. Once in keyboard drag state,…" at bounding box center [272, 63] width 496 height 194
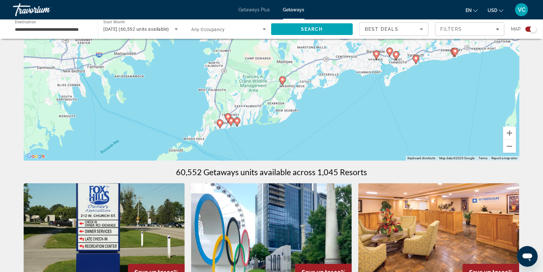
click at [238, 121] on icon "Main content" at bounding box center [237, 122] width 6 height 8
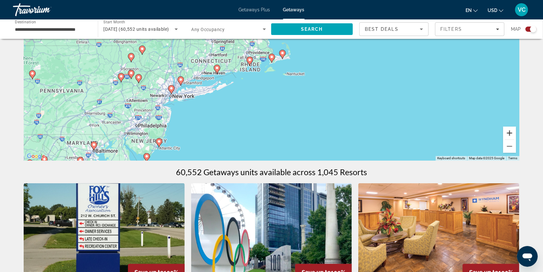
click at [516, 139] on button "Zoom in" at bounding box center [509, 133] width 13 height 13
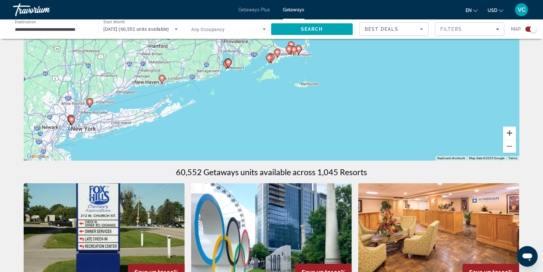
click at [516, 139] on button "Zoom in" at bounding box center [509, 133] width 13 height 13
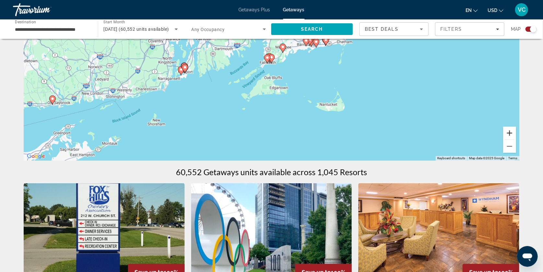
click at [516, 139] on button "Zoom in" at bounding box center [509, 133] width 13 height 13
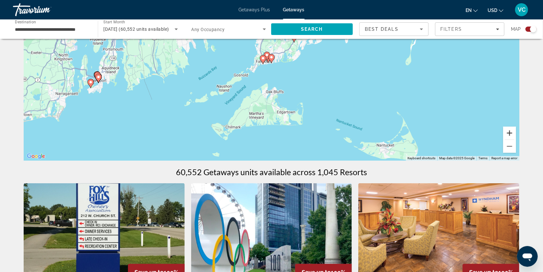
click at [516, 139] on button "Zoom in" at bounding box center [509, 133] width 13 height 13
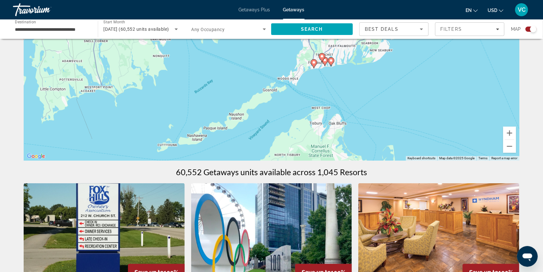
drag, startPoint x: 413, startPoint y: 112, endPoint x: 473, endPoint y: 116, distance: 60.7
click at [473, 116] on div "To navigate, press the arrow keys. To activate drag with keyboard, press Alt + …" at bounding box center [272, 63] width 496 height 194
click at [516, 136] on button "Zoom in" at bounding box center [509, 133] width 13 height 13
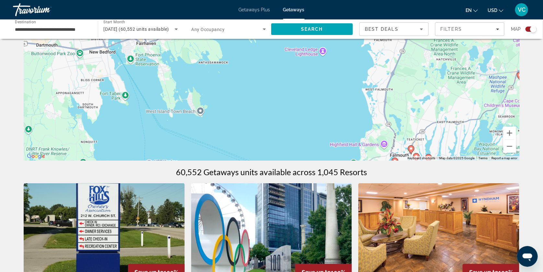
drag, startPoint x: 455, startPoint y: 97, endPoint x: 494, endPoint y: 191, distance: 102.1
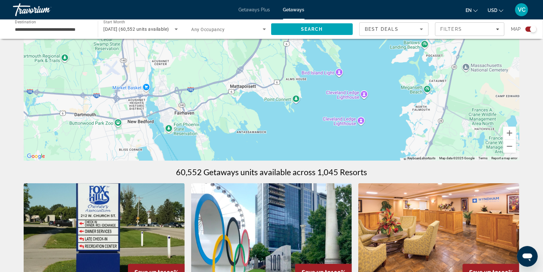
drag, startPoint x: 380, startPoint y: 124, endPoint x: 419, endPoint y: 195, distance: 80.6
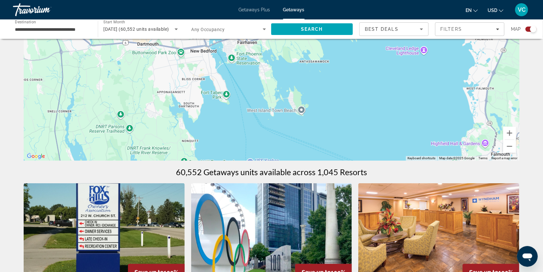
drag, startPoint x: 412, startPoint y: 122, endPoint x: 474, endPoint y: 53, distance: 92.9
click at [474, 53] on div "To navigate, press the arrow keys. To activate drag with keyboard, press Alt + …" at bounding box center [272, 63] width 496 height 194
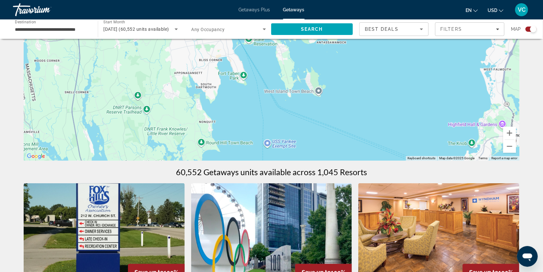
drag, startPoint x: 348, startPoint y: 96, endPoint x: 438, endPoint y: -7, distance: 137.1
click at [438, 0] on html "**********" at bounding box center [271, 57] width 543 height 272
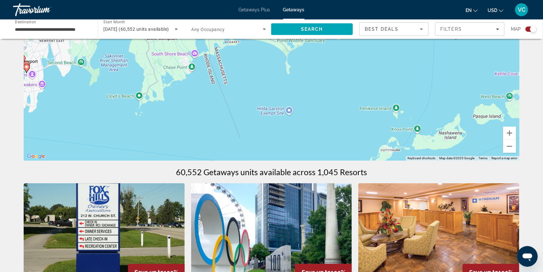
drag, startPoint x: 328, startPoint y: 77, endPoint x: 424, endPoint y: 18, distance: 113.0
click at [424, 18] on div "**********" at bounding box center [271, 57] width 543 height 272
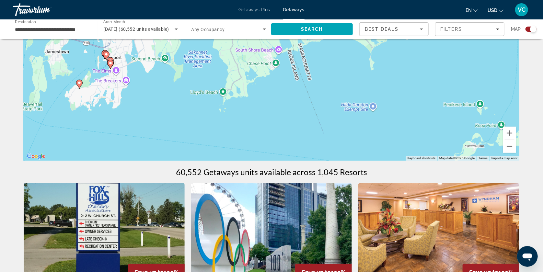
drag, startPoint x: 361, startPoint y: 79, endPoint x: 447, endPoint y: 75, distance: 86.3
click at [447, 75] on div "To navigate, press the arrow keys. To activate drag with keyboard, press Alt + …" at bounding box center [272, 63] width 496 height 194
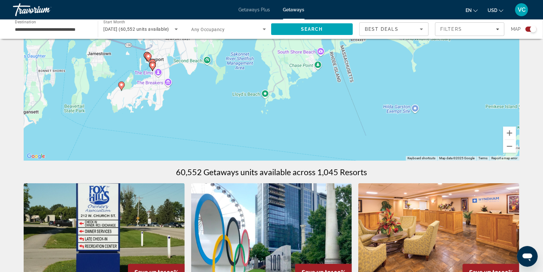
drag, startPoint x: 344, startPoint y: 108, endPoint x: 387, endPoint y: 110, distance: 42.5
click at [387, 110] on div "To navigate, press the arrow keys. To activate drag with keyboard, press Alt + …" at bounding box center [272, 63] width 496 height 194
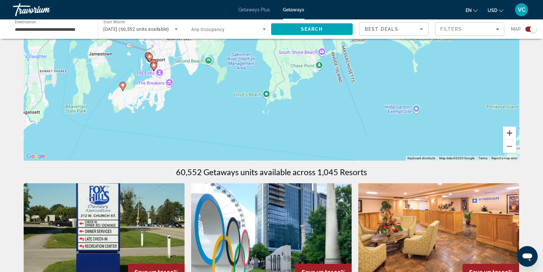
click at [516, 137] on button "Zoom in" at bounding box center [509, 133] width 13 height 13
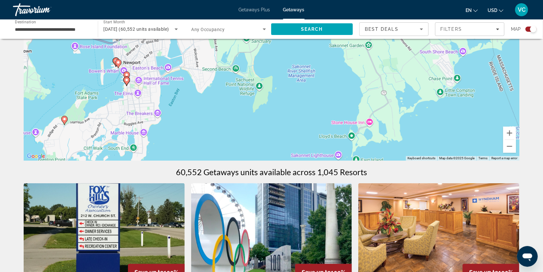
drag, startPoint x: 346, startPoint y: 111, endPoint x: 438, endPoint y: 118, distance: 92.6
click at [438, 118] on div "To navigate, press the arrow keys. To activate drag with keyboard, press Alt + …" at bounding box center [272, 63] width 496 height 194
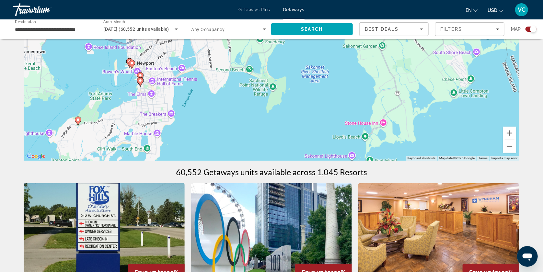
drag, startPoint x: 254, startPoint y: 111, endPoint x: 283, endPoint y: 115, distance: 29.4
click at [283, 115] on div "To navigate, press the arrow keys. To activate drag with keyboard, press Alt + …" at bounding box center [272, 63] width 496 height 194
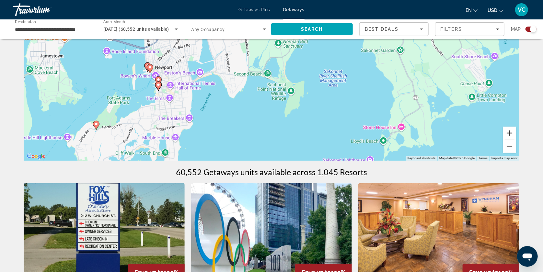
click at [516, 134] on button "Zoom in" at bounding box center [509, 133] width 13 height 13
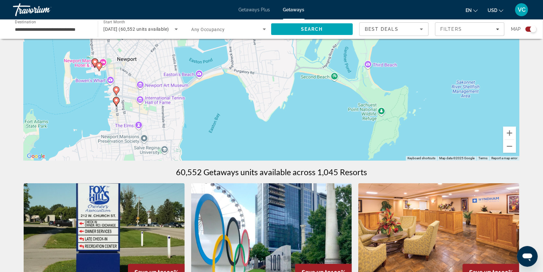
drag, startPoint x: 200, startPoint y: 124, endPoint x: 272, endPoint y: 112, distance: 72.9
click at [272, 112] on div "To navigate, press the arrow keys. To activate drag with keyboard, press Alt + …" at bounding box center [272, 63] width 496 height 194
click at [92, 63] on icon "Main content" at bounding box center [95, 63] width 6 height 8
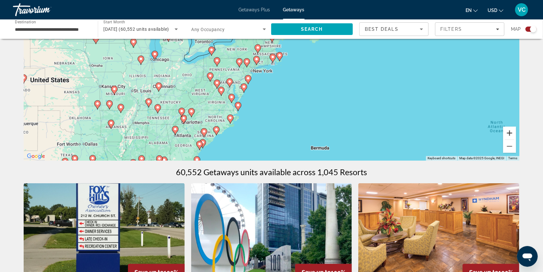
click at [516, 135] on button "Zoom in" at bounding box center [509, 133] width 13 height 13
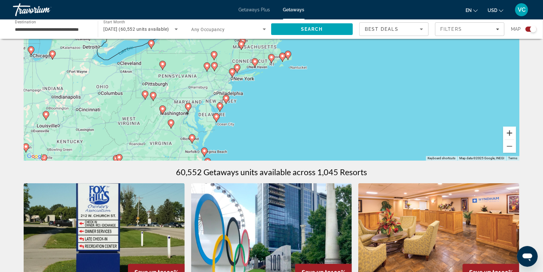
click at [516, 135] on button "Zoom in" at bounding box center [509, 133] width 13 height 13
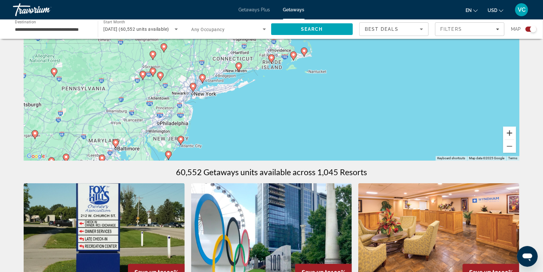
click at [516, 135] on button "Zoom in" at bounding box center [509, 133] width 13 height 13
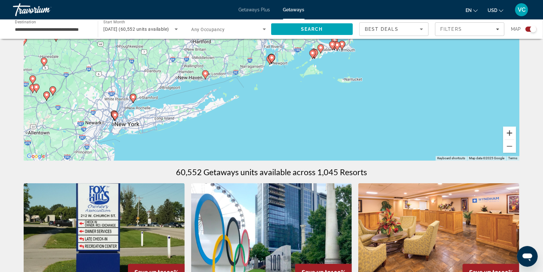
click at [516, 135] on button "Zoom in" at bounding box center [509, 133] width 13 height 13
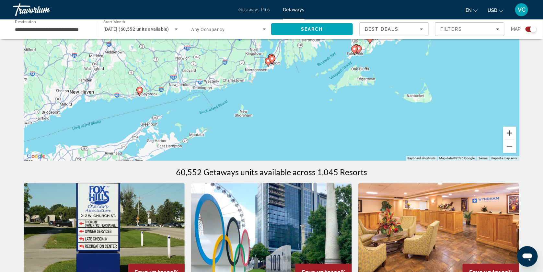
click at [516, 135] on button "Zoom in" at bounding box center [509, 133] width 13 height 13
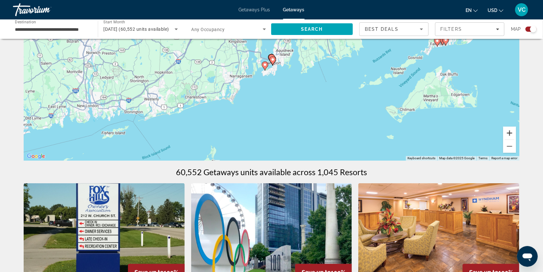
click at [516, 135] on button "Zoom in" at bounding box center [509, 133] width 13 height 13
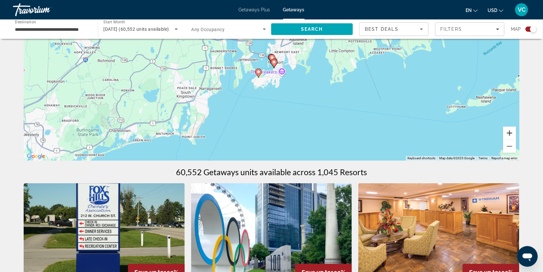
click at [516, 135] on button "Zoom in" at bounding box center [509, 133] width 13 height 13
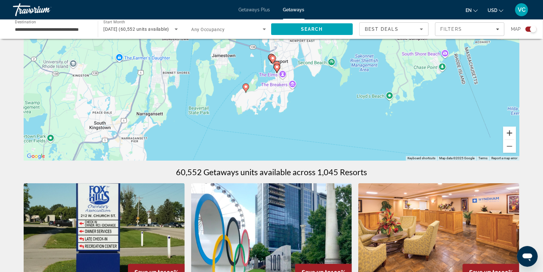
click at [516, 135] on button "Zoom in" at bounding box center [509, 133] width 13 height 13
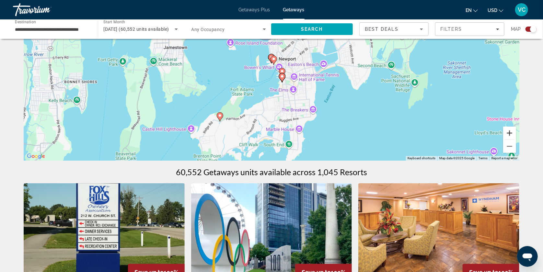
click at [516, 135] on button "Zoom in" at bounding box center [509, 133] width 13 height 13
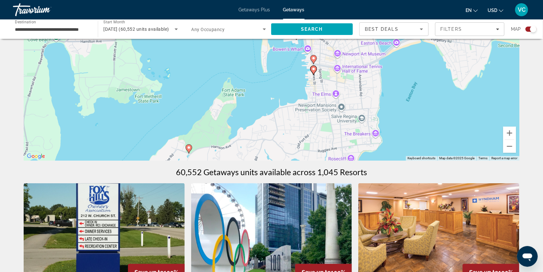
drag, startPoint x: 403, startPoint y: 122, endPoint x: 425, endPoint y: 93, distance: 35.6
click at [425, 93] on div "To navigate, press the arrow keys. To activate drag with keyboard, press Alt + …" at bounding box center [272, 63] width 496 height 194
click at [189, 150] on image "Main content" at bounding box center [189, 148] width 4 height 4
type input "**********"
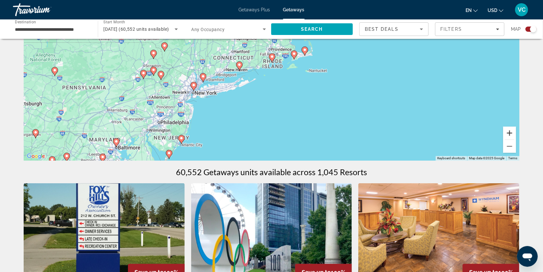
click at [516, 133] on button "Zoom in" at bounding box center [509, 133] width 13 height 13
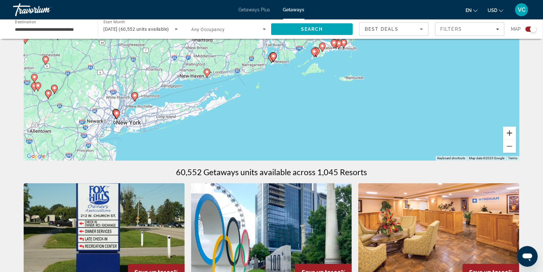
click at [516, 133] on button "Zoom in" at bounding box center [509, 133] width 13 height 13
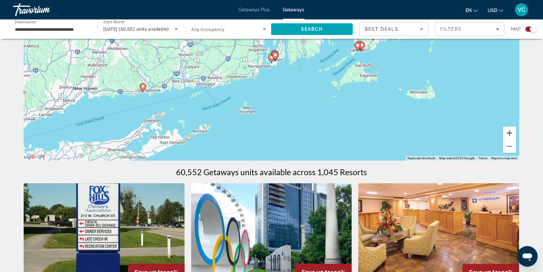
click at [516, 133] on button "Zoom in" at bounding box center [509, 133] width 13 height 13
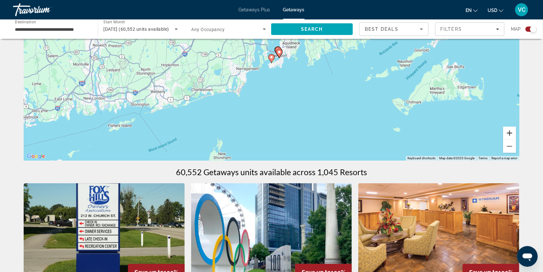
click at [516, 133] on button "Zoom in" at bounding box center [509, 133] width 13 height 13
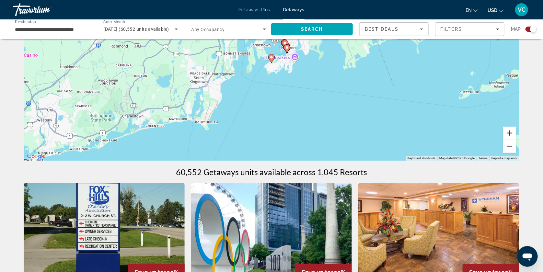
click at [516, 133] on button "Zoom in" at bounding box center [509, 133] width 13 height 13
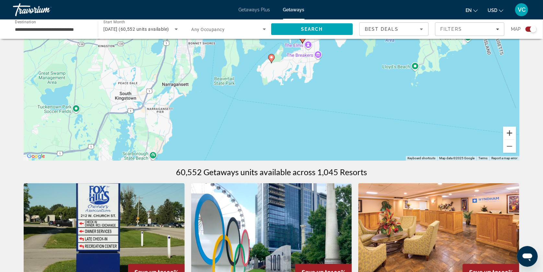
click at [516, 133] on button "Zoom in" at bounding box center [509, 133] width 13 height 13
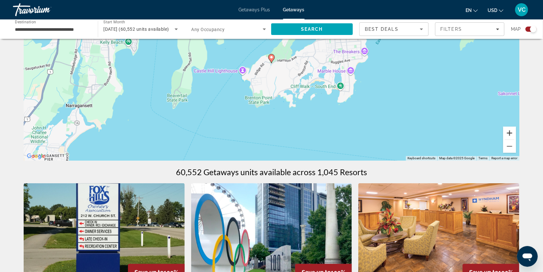
click at [516, 133] on button "Zoom in" at bounding box center [509, 133] width 13 height 13
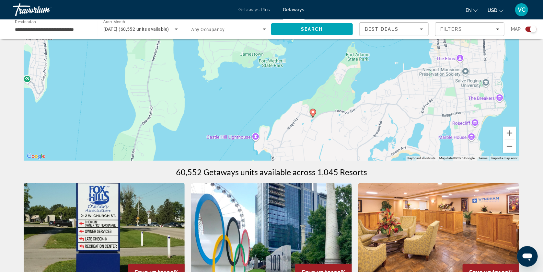
drag, startPoint x: 407, startPoint y: 115, endPoint x: 449, endPoint y: 171, distance: 70.5
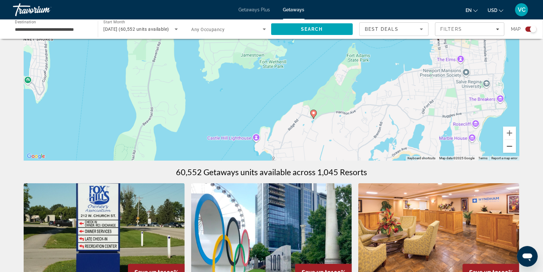
click at [516, 148] on button "Zoom out" at bounding box center [509, 146] width 13 height 13
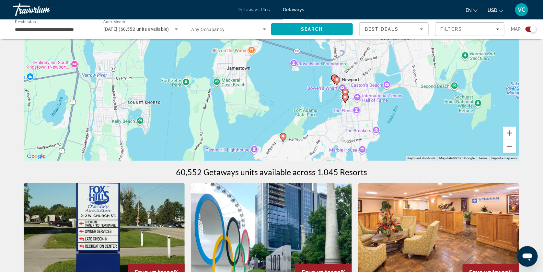
drag, startPoint x: 423, startPoint y: 113, endPoint x: 414, endPoint y: 165, distance: 52.5
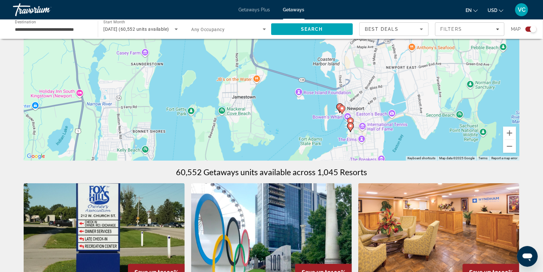
drag, startPoint x: 410, startPoint y: 84, endPoint x: 415, endPoint y: 113, distance: 29.7
click at [415, 113] on div "To navigate, press the arrow keys. To activate drag with keyboard, press Alt + …" at bounding box center [272, 63] width 496 height 194
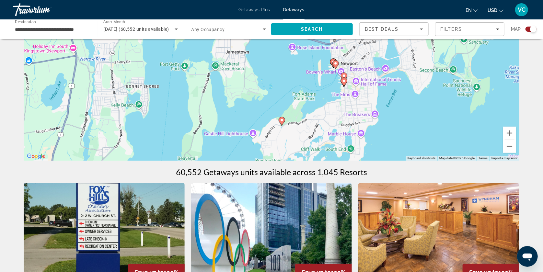
drag, startPoint x: 291, startPoint y: 116, endPoint x: 284, endPoint y: 70, distance: 46.5
click at [284, 70] on div "To navigate, press the arrow keys. To activate drag with keyboard, press Alt + …" at bounding box center [272, 63] width 496 height 194
click at [282, 122] on image "Main content" at bounding box center [282, 120] width 4 height 4
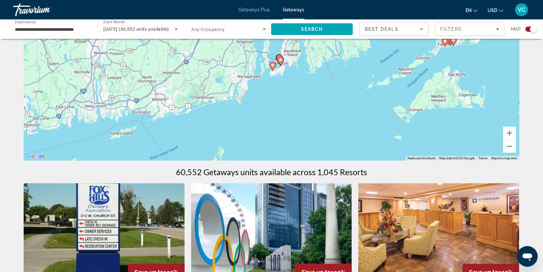
click at [272, 67] on image "Main content" at bounding box center [273, 65] width 4 height 4
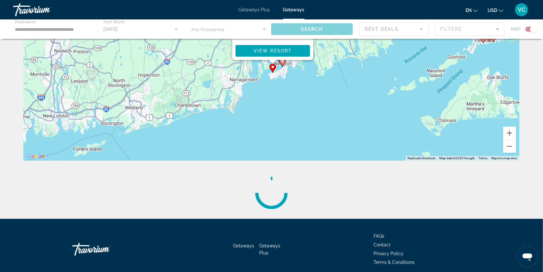
scroll to position [15, 0]
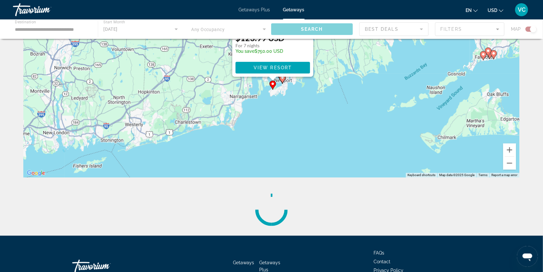
click at [272, 80] on div "To navigate, press the arrow keys. To activate drag with keyboard, press Alt + …" at bounding box center [520, 80] width 496 height 0
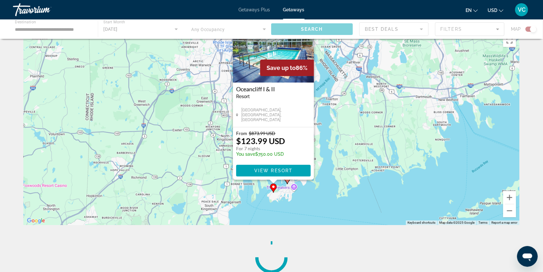
scroll to position [0, 0]
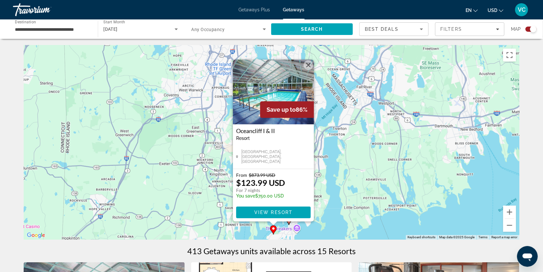
click at [338, 155] on div "To activate drag with keyboard, press Alt + Enter. Once in keyboard drag state,…" at bounding box center [272, 142] width 496 height 194
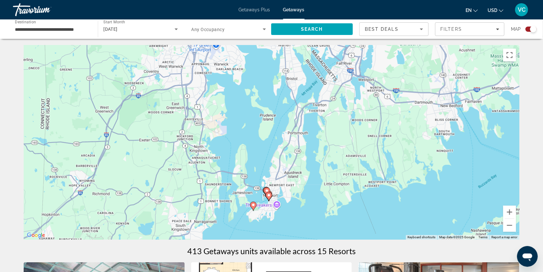
drag, startPoint x: 342, startPoint y: 189, endPoint x: 319, endPoint y: 163, distance: 34.7
click at [319, 163] on div "To activate drag with keyboard, press Alt + Enter. Once in keyboard drag state,…" at bounding box center [272, 142] width 496 height 194
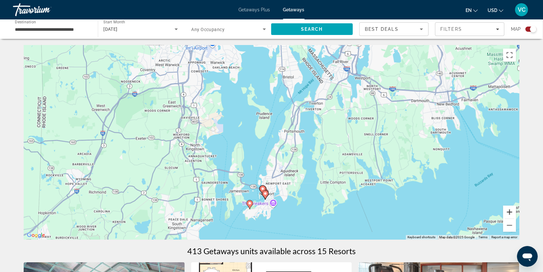
click at [516, 215] on button "Zoom in" at bounding box center [509, 212] width 13 height 13
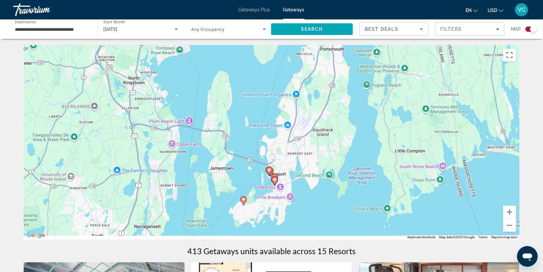
drag, startPoint x: 367, startPoint y: 175, endPoint x: 379, endPoint y: 97, distance: 79.7
click at [379, 97] on div "To activate drag with keyboard, press Alt + Enter. Once in keyboard drag state,…" at bounding box center [272, 142] width 496 height 194
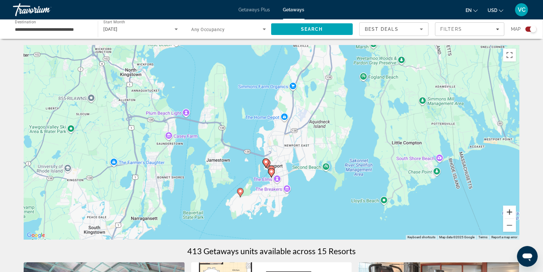
click at [516, 214] on button "Zoom in" at bounding box center [509, 212] width 13 height 13
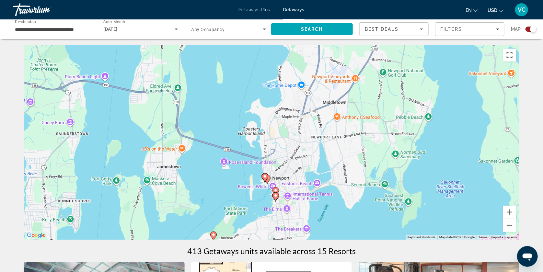
drag, startPoint x: 422, startPoint y: 184, endPoint x: 425, endPoint y: 172, distance: 12.3
click at [425, 172] on div "To activate drag with keyboard, press Alt + Enter. Once in keyboard drag state,…" at bounding box center [272, 142] width 496 height 194
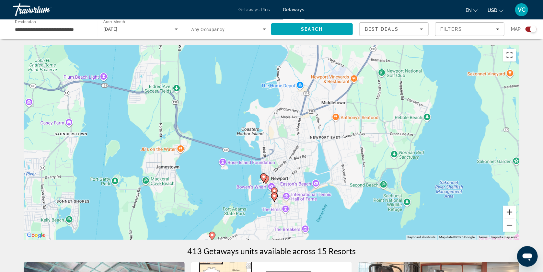
click at [516, 217] on button "Zoom in" at bounding box center [509, 212] width 13 height 13
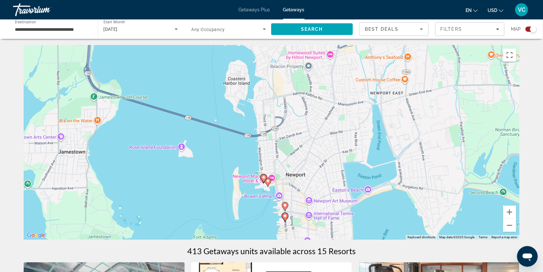
drag, startPoint x: 345, startPoint y: 185, endPoint x: 353, endPoint y: 144, distance: 41.8
click at [353, 144] on div "To activate drag with keyboard, press Alt + Enter. Once in keyboard drag state,…" at bounding box center [272, 142] width 496 height 194
click at [263, 178] on icon "Main content" at bounding box center [263, 179] width 6 height 8
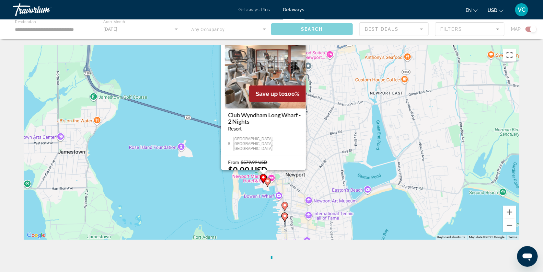
click at [263, 178] on div "To activate drag with keyboard, press Alt + Enter. Once in keyboard drag state,…" at bounding box center [272, 142] width 496 height 194
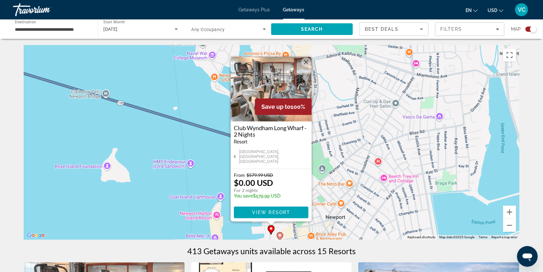
click at [330, 167] on div "To activate drag with keyboard, press Alt + Enter. Once in keyboard drag state,…" at bounding box center [272, 142] width 496 height 194
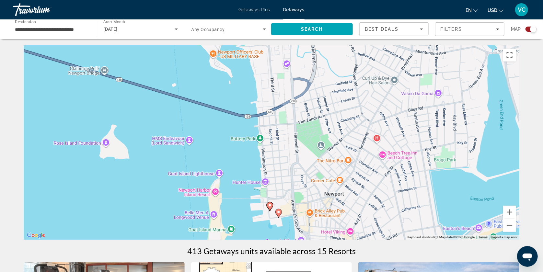
drag, startPoint x: 273, startPoint y: 200, endPoint x: 267, endPoint y: 154, distance: 46.7
click at [267, 154] on div "To activate drag with keyboard, press Alt + Enter. Once in keyboard drag state,…" at bounding box center [272, 142] width 496 height 194
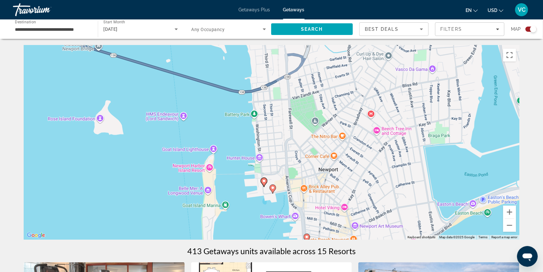
click at [273, 190] on image "Main content" at bounding box center [273, 188] width 4 height 4
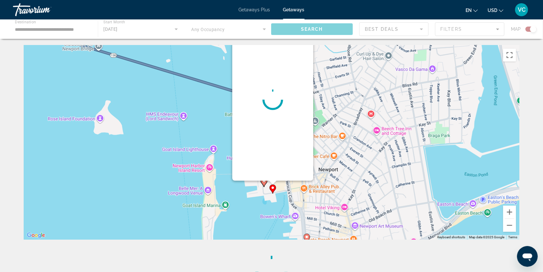
click at [273, 191] on div "To activate drag with keyboard, press Alt + Enter. Once in keyboard drag state,…" at bounding box center [272, 142] width 496 height 194
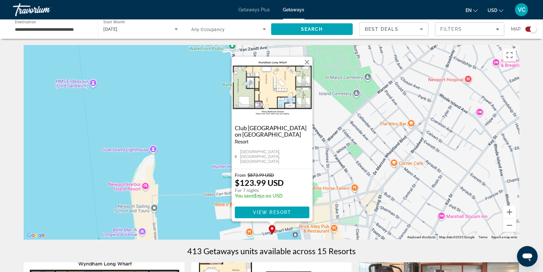
click at [337, 176] on div "To activate drag with keyboard, press Alt + Enter. Once in keyboard drag state,…" at bounding box center [272, 142] width 496 height 194
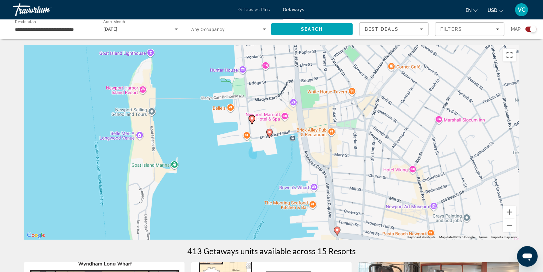
drag, startPoint x: 316, startPoint y: 178, endPoint x: 312, endPoint y: 81, distance: 97.3
click at [312, 81] on div "To activate drag with keyboard, press Alt + Enter. Once in keyboard drag state,…" at bounding box center [272, 142] width 496 height 194
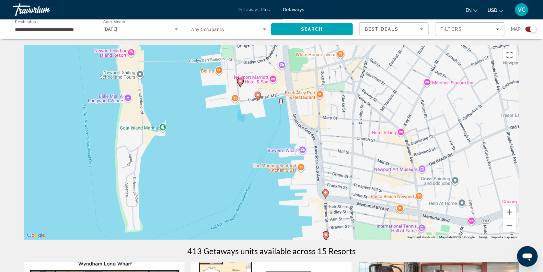
drag, startPoint x: 316, startPoint y: 159, endPoint x: 306, endPoint y: 122, distance: 39.0
click at [306, 122] on div "To activate drag with keyboard, press Alt + Enter. Once in keyboard drag state,…" at bounding box center [272, 142] width 496 height 194
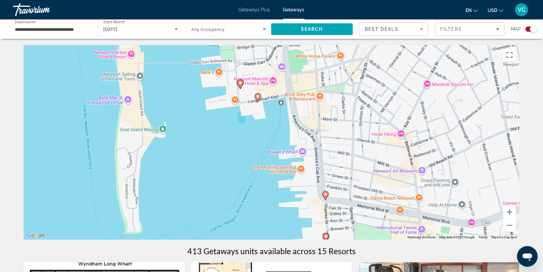
click at [259, 98] on image "Main content" at bounding box center [258, 97] width 4 height 4
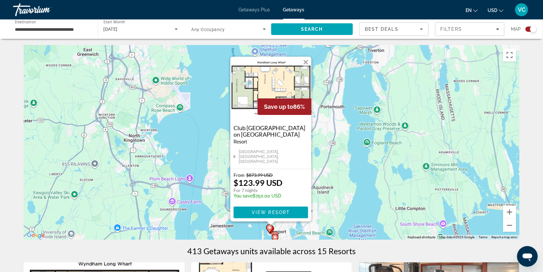
click at [334, 148] on div "To activate drag with keyboard, press Alt + Enter. Once in keyboard drag state,…" at bounding box center [272, 142] width 496 height 194
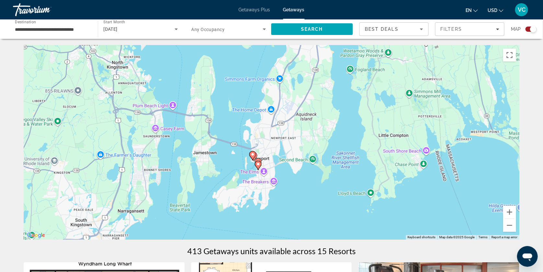
drag, startPoint x: 316, startPoint y: 191, endPoint x: 299, endPoint y: 117, distance: 75.8
click at [299, 117] on div "To activate drag with keyboard, press Alt + Enter. Once in keyboard drag state,…" at bounding box center [272, 142] width 496 height 194
click at [516, 214] on button "Zoom in" at bounding box center [509, 212] width 13 height 13
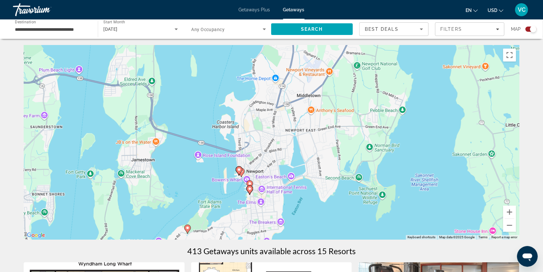
drag, startPoint x: 384, startPoint y: 175, endPoint x: 390, endPoint y: 171, distance: 7.1
click at [390, 171] on div "To activate drag with keyboard, press Alt + Enter. Once in keyboard drag state,…" at bounding box center [272, 142] width 496 height 194
click at [516, 209] on button "Zoom in" at bounding box center [509, 212] width 13 height 13
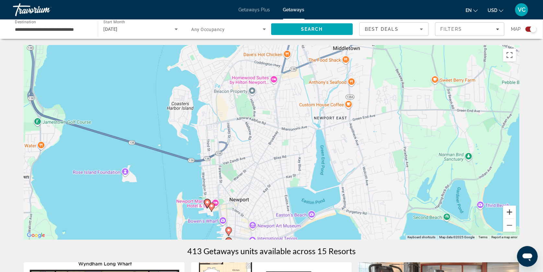
click at [516, 209] on button "Zoom in" at bounding box center [509, 212] width 13 height 13
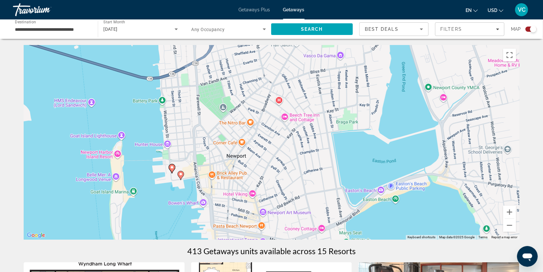
drag, startPoint x: 364, startPoint y: 196, endPoint x: 393, endPoint y: 93, distance: 107.3
click at [393, 93] on div "To activate drag with keyboard, press Alt + Enter. Once in keyboard drag state,…" at bounding box center [272, 142] width 496 height 194
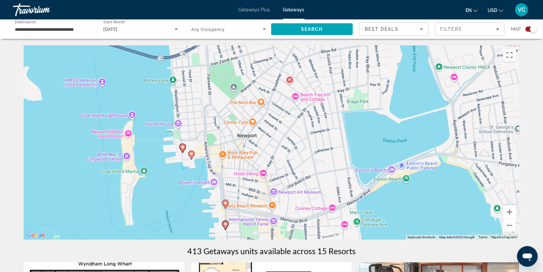
drag, startPoint x: 278, startPoint y: 142, endPoint x: 301, endPoint y: 93, distance: 53.3
click at [301, 93] on div "To activate drag with keyboard, press Alt + Enter. Once in keyboard drag state,…" at bounding box center [272, 142] width 496 height 194
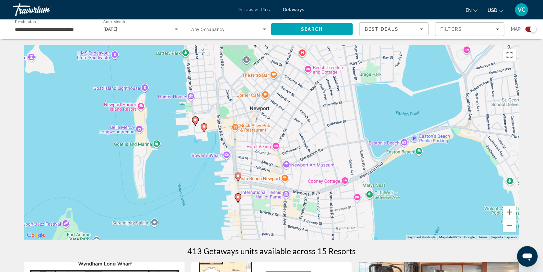
click at [238, 178] on image "Main content" at bounding box center [238, 176] width 4 height 4
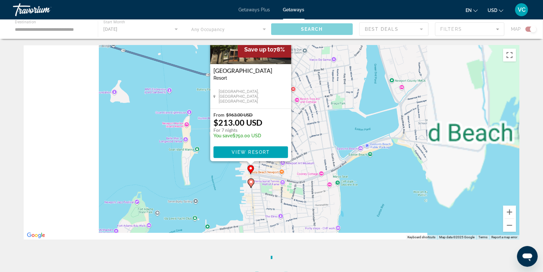
click at [238, 179] on div "To activate drag with keyboard, press Alt + Enter. Once in keyboard drag state,…" at bounding box center [272, 142] width 496 height 194
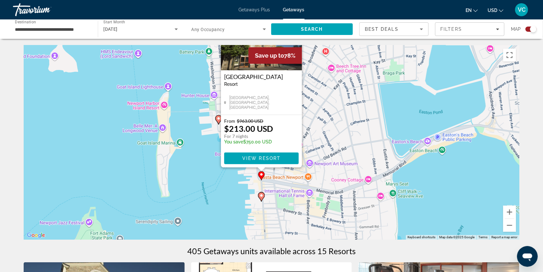
click at [280, 181] on div "To activate drag with keyboard, press Alt + Enter. Once in keyboard drag state,…" at bounding box center [272, 142] width 496 height 194
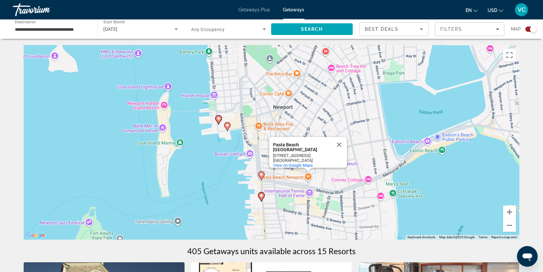
click at [262, 198] on image "Main content" at bounding box center [262, 196] width 4 height 4
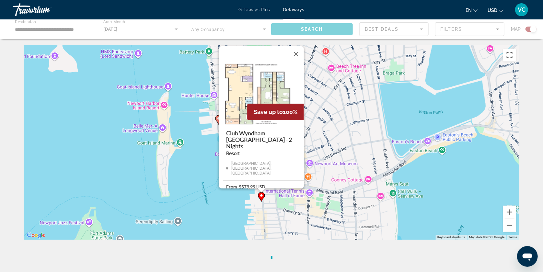
click at [262, 198] on div "To activate drag with keyboard, press Alt + Enter. Once in keyboard drag state,…" at bounding box center [272, 142] width 496 height 194
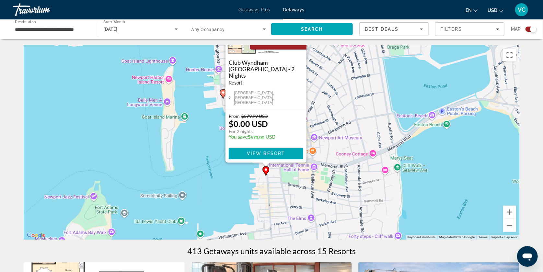
click at [331, 174] on div "To activate drag with keyboard, press Alt + Enter. Once in keyboard drag state,…" at bounding box center [272, 142] width 496 height 194
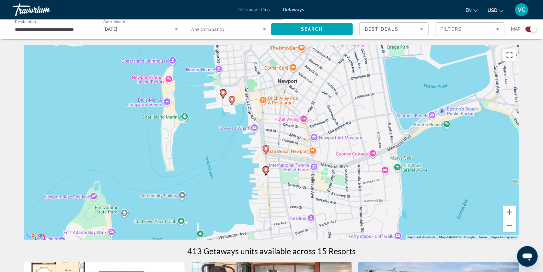
drag, startPoint x: 290, startPoint y: 166, endPoint x: 299, endPoint y: 184, distance: 21.0
click at [299, 184] on div "To activate drag with keyboard, press Alt + Enter. Once in keyboard drag state,…" at bounding box center [272, 142] width 496 height 194
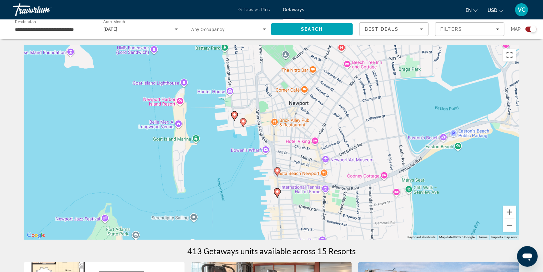
click at [234, 116] on image "Main content" at bounding box center [235, 115] width 4 height 4
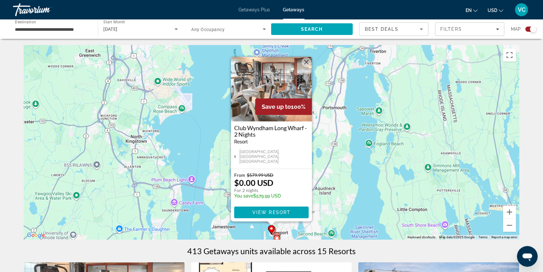
click at [212, 152] on div "To activate drag with keyboard, press Alt + Enter. Once in keyboard drag state,…" at bounding box center [272, 142] width 496 height 194
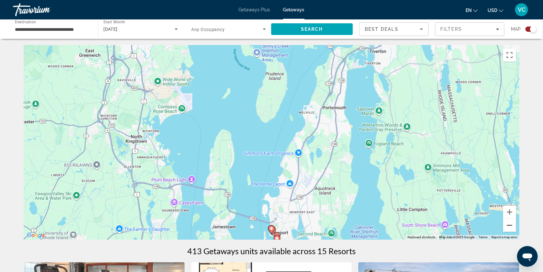
click at [516, 225] on button "Zoom out" at bounding box center [509, 225] width 13 height 13
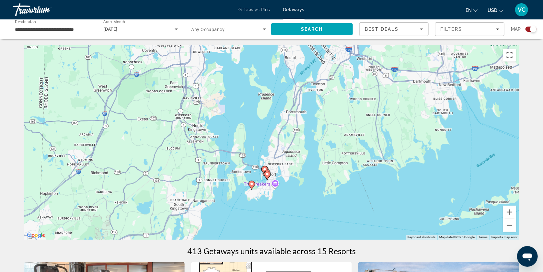
drag, startPoint x: 396, startPoint y: 204, endPoint x: 389, endPoint y: 190, distance: 15.2
click at [389, 190] on div "To activate drag with keyboard, press Alt + Enter. Once in keyboard drag state,…" at bounding box center [272, 142] width 496 height 194
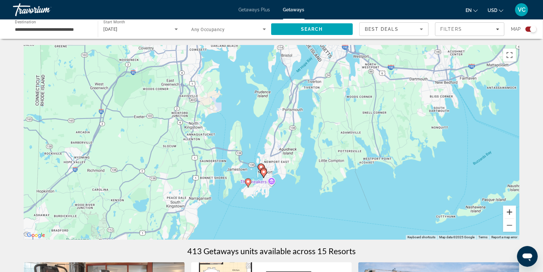
click at [516, 213] on button "Zoom in" at bounding box center [509, 212] width 13 height 13
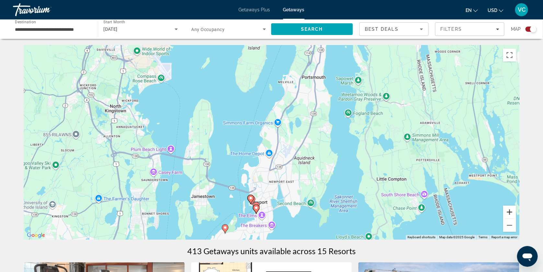
click at [516, 214] on button "Zoom in" at bounding box center [509, 212] width 13 height 13
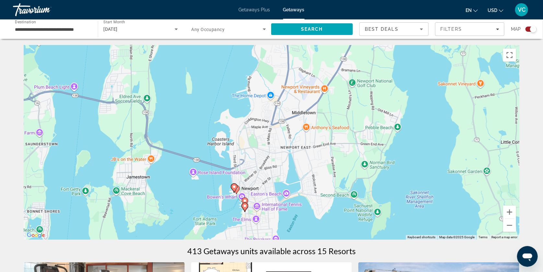
drag, startPoint x: 452, startPoint y: 215, endPoint x: 456, endPoint y: 141, distance: 74.3
click at [456, 141] on div "To activate drag with keyboard, press Alt + Enter. Once in keyboard drag state,…" at bounding box center [272, 142] width 496 height 194
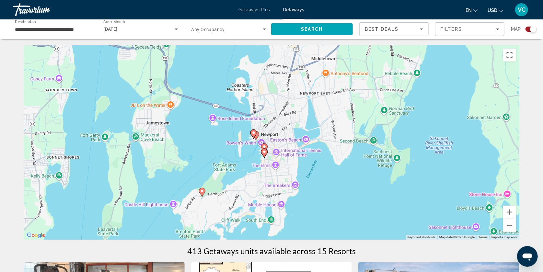
drag, startPoint x: 424, startPoint y: 163, endPoint x: 444, endPoint y: 107, distance: 59.3
click at [444, 107] on div "To activate drag with keyboard, press Alt + Enter. Once in keyboard drag state,…" at bounding box center [272, 142] width 496 height 194
click at [204, 195] on icon "Main content" at bounding box center [202, 192] width 6 height 8
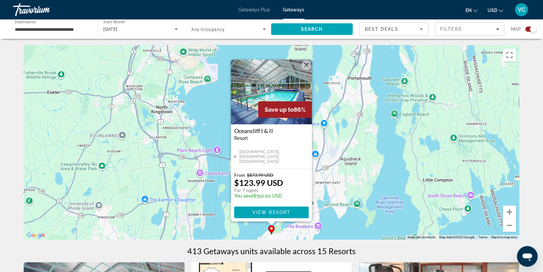
click at [368, 193] on div "To activate drag with keyboard, press Alt + Enter. Once in keyboard drag state,…" at bounding box center [272, 142] width 496 height 194
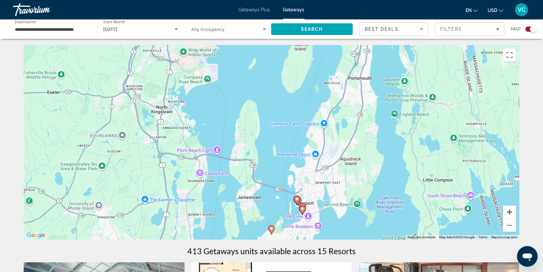
click at [516, 211] on button "Zoom in" at bounding box center [509, 212] width 13 height 13
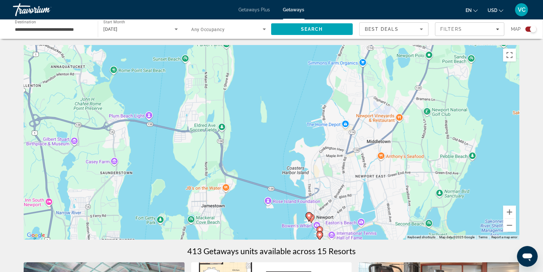
drag, startPoint x: 486, startPoint y: 206, endPoint x: 465, endPoint y: 122, distance: 86.1
click at [465, 122] on div "To activate drag with keyboard, press Alt + Enter. Once in keyboard drag state,…" at bounding box center [272, 142] width 496 height 194
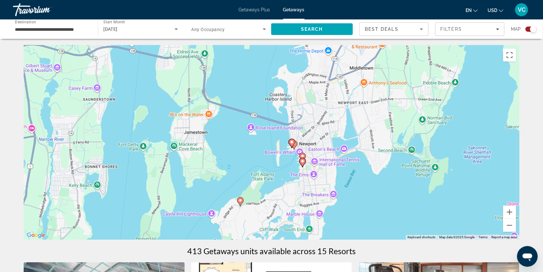
drag, startPoint x: 428, startPoint y: 161, endPoint x: 420, endPoint y: 131, distance: 31.4
click at [420, 131] on div "To activate drag with keyboard, press Alt + Enter. Once in keyboard drag state,…" at bounding box center [272, 142] width 496 height 194
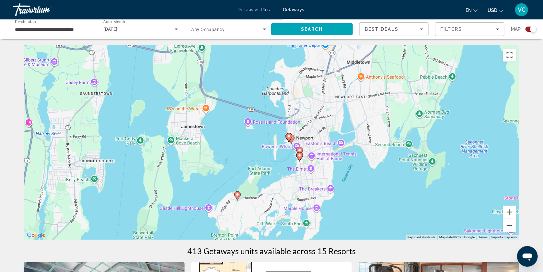
click at [516, 226] on button "Zoom out" at bounding box center [509, 225] width 13 height 13
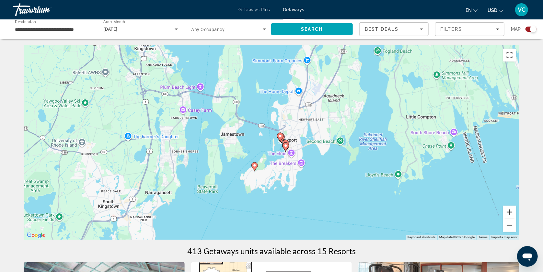
click at [516, 211] on button "Zoom in" at bounding box center [509, 212] width 13 height 13
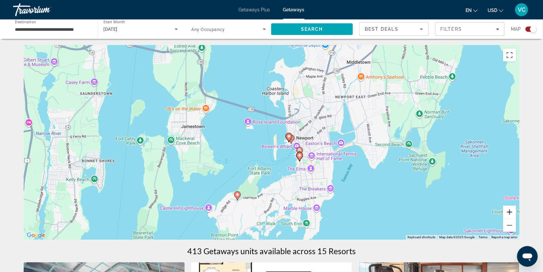
click at [516, 211] on button "Zoom in" at bounding box center [509, 212] width 13 height 13
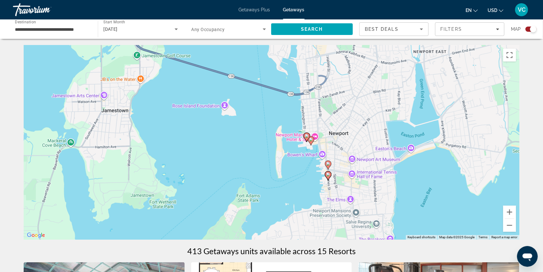
click at [327, 166] on image "Main content" at bounding box center [328, 164] width 4 height 4
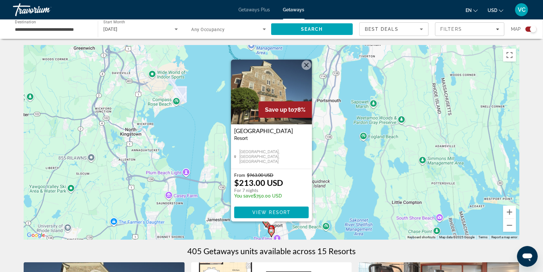
click at [362, 167] on div "To activate drag with keyboard, press Alt + Enter. Once in keyboard drag state,…" at bounding box center [272, 142] width 496 height 194
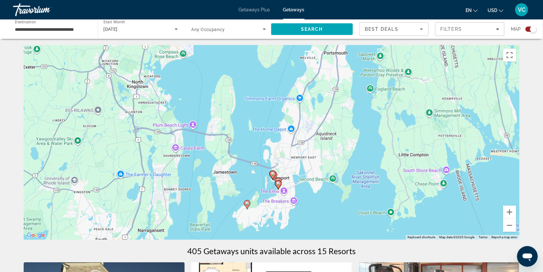
drag, startPoint x: 321, startPoint y: 207, endPoint x: 327, endPoint y: 152, distance: 54.8
click at [327, 152] on div "To activate drag with keyboard, press Alt + Enter. Once in keyboard drag state,…" at bounding box center [272, 142] width 496 height 194
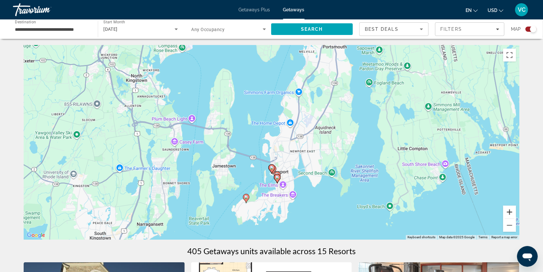
click at [516, 215] on button "Zoom in" at bounding box center [509, 212] width 13 height 13
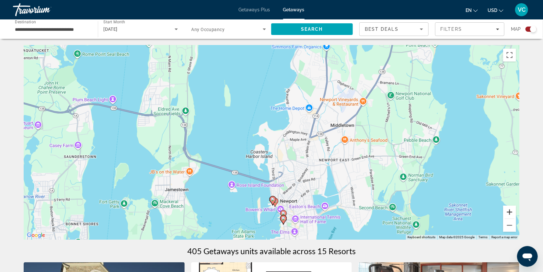
click at [516, 214] on button "Zoom in" at bounding box center [509, 212] width 13 height 13
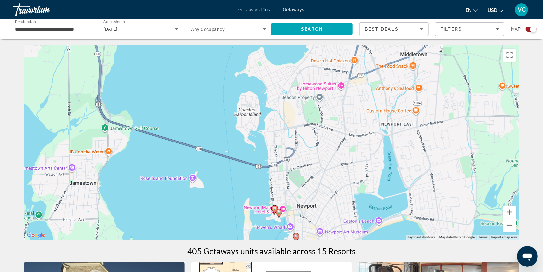
drag, startPoint x: 411, startPoint y: 181, endPoint x: 412, endPoint y: 94, distance: 87.2
click at [412, 94] on div "To activate drag with keyboard, press Alt + Enter. Once in keyboard drag state,…" at bounding box center [272, 142] width 496 height 194
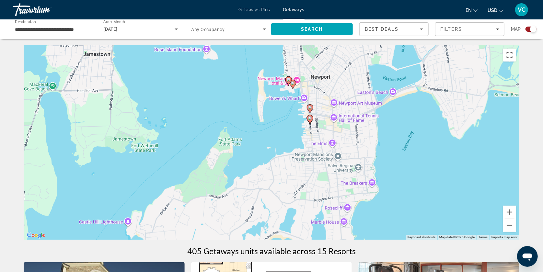
drag, startPoint x: 343, startPoint y: 193, endPoint x: 358, endPoint y: 96, distance: 97.7
click at [358, 96] on div "To activate drag with keyboard, press Alt + Enter. Once in keyboard drag state,…" at bounding box center [272, 142] width 496 height 194
click at [309, 120] on image "Main content" at bounding box center [310, 118] width 4 height 4
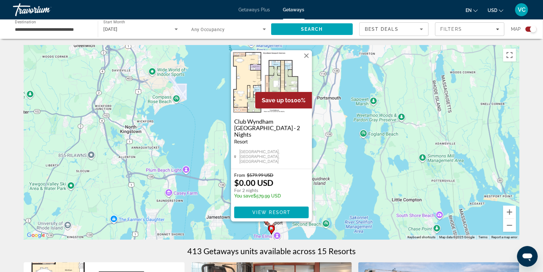
click at [347, 161] on div "To activate drag with keyboard, press Alt + Enter. Once in keyboard drag state,…" at bounding box center [272, 142] width 496 height 194
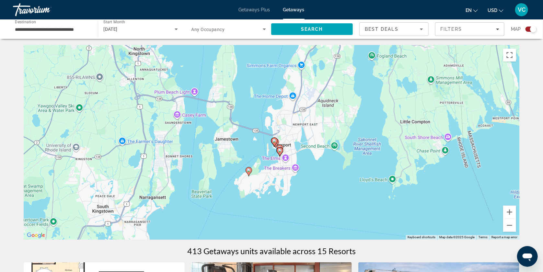
drag, startPoint x: 314, startPoint y: 204, endPoint x: 322, endPoint y: 118, distance: 86.6
click at [322, 118] on div "To activate drag with keyboard, press Alt + Enter. Once in keyboard drag state,…" at bounding box center [272, 142] width 496 height 194
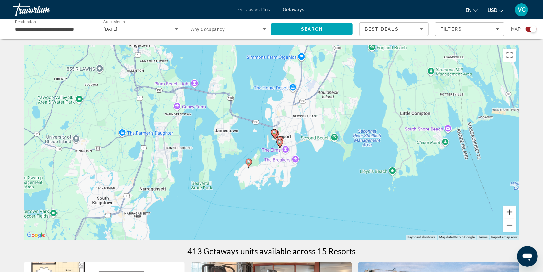
click at [516, 215] on button "Zoom in" at bounding box center [509, 212] width 13 height 13
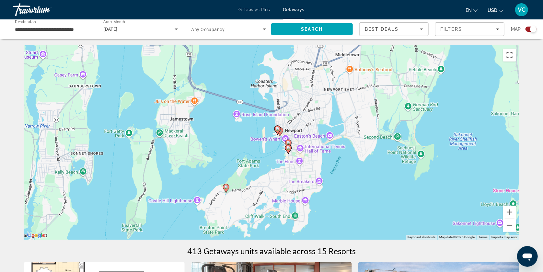
drag, startPoint x: 366, startPoint y: 145, endPoint x: 361, endPoint y: 142, distance: 6.3
click at [361, 142] on div "To activate drag with keyboard, press Alt + Enter. Once in keyboard drag state,…" at bounding box center [272, 142] width 496 height 194
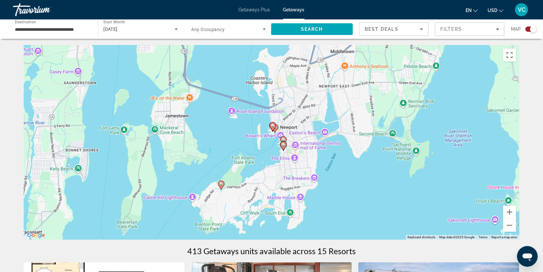
click at [283, 142] on image "Main content" at bounding box center [284, 140] width 4 height 4
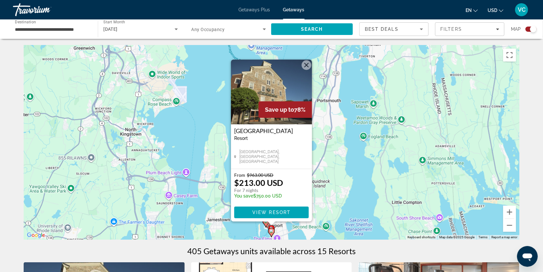
click at [353, 152] on div "To activate drag with keyboard, press Alt + Enter. Once in keyboard drag state,…" at bounding box center [272, 142] width 496 height 194
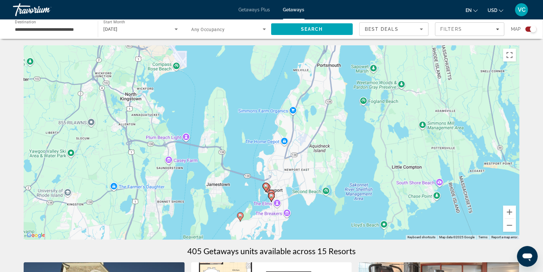
drag, startPoint x: 318, startPoint y: 204, endPoint x: 317, endPoint y: 165, distance: 39.5
click at [317, 165] on div "To activate drag with keyboard, press Alt + Enter. Once in keyboard drag state,…" at bounding box center [272, 142] width 496 height 194
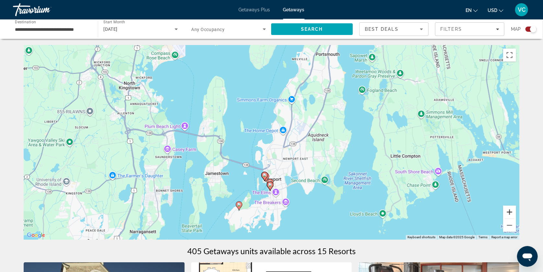
click at [515, 211] on button "Zoom in" at bounding box center [509, 212] width 13 height 13
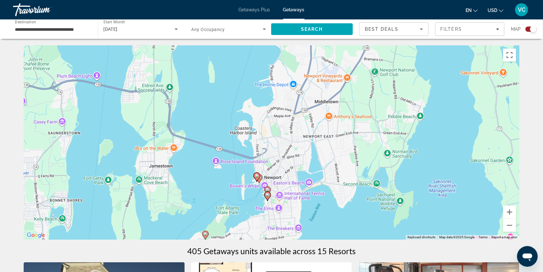
drag, startPoint x: 413, startPoint y: 178, endPoint x: 410, endPoint y: 135, distance: 42.9
click at [410, 135] on div "To activate drag with keyboard, press Alt + Enter. Once in keyboard drag state,…" at bounding box center [272, 142] width 496 height 194
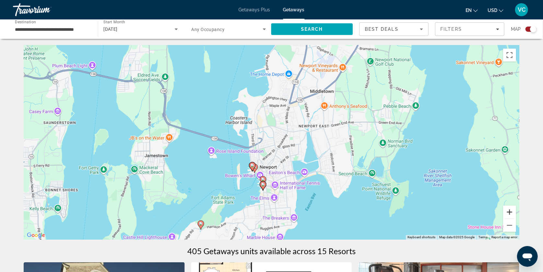
click at [516, 213] on button "Zoom in" at bounding box center [509, 212] width 13 height 13
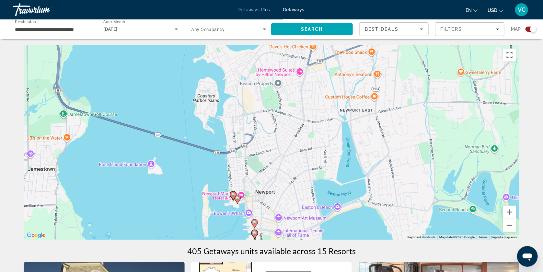
drag, startPoint x: 418, startPoint y: 191, endPoint x: 414, endPoint y: 144, distance: 47.4
click at [414, 144] on div "To activate drag with keyboard, press Alt + Enter. Once in keyboard drag state,…" at bounding box center [272, 142] width 496 height 194
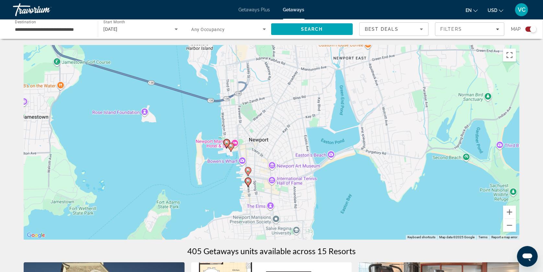
click at [226, 145] on image "Main content" at bounding box center [227, 143] width 4 height 4
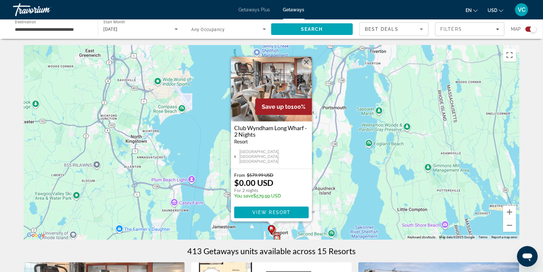
click at [364, 160] on div "To activate drag with keyboard, press Alt + Enter. Once in keyboard drag state,…" at bounding box center [272, 142] width 496 height 194
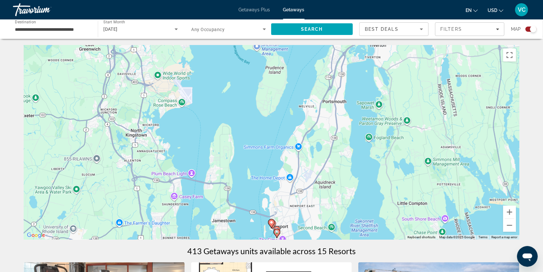
drag, startPoint x: 326, startPoint y: 178, endPoint x: 322, endPoint y: 129, distance: 49.1
click at [322, 129] on div "To activate drag with keyboard, press Alt + Enter. Once in keyboard drag state,…" at bounding box center [272, 142] width 496 height 194
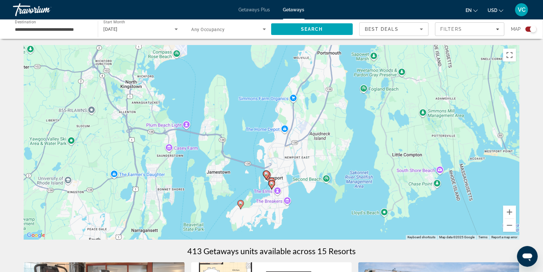
click at [237, 208] on div "To activate drag with keyboard, press Alt + Enter. Once in keyboard drag state,…" at bounding box center [272, 142] width 496 height 194
click at [241, 205] on image "Main content" at bounding box center [241, 204] width 4 height 4
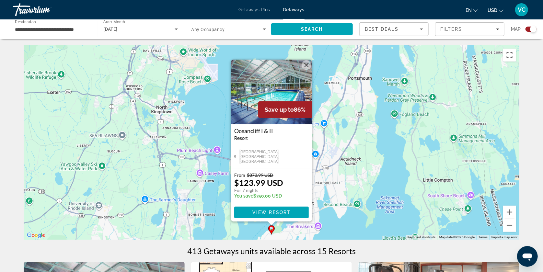
click at [412, 139] on div "To activate drag with keyboard, press Alt + Enter. Once in keyboard drag state,…" at bounding box center [272, 142] width 496 height 194
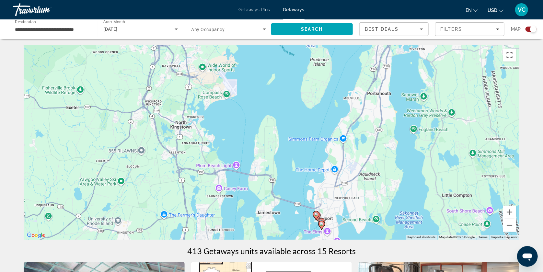
drag, startPoint x: 377, startPoint y: 84, endPoint x: 397, endPoint y: 99, distance: 25.0
click at [397, 99] on div "To activate drag with keyboard, press Alt + Enter. Once in keyboard drag state,…" at bounding box center [272, 142] width 496 height 194
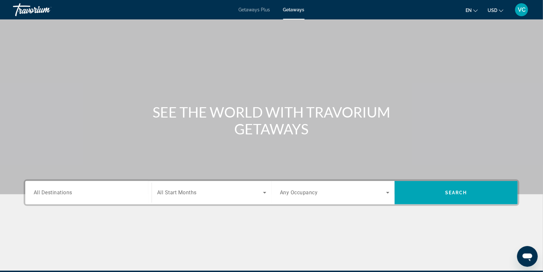
click at [249, 8] on span "Getaways Plus" at bounding box center [254, 9] width 31 height 5
click at [47, 196] on span "All Destinations" at bounding box center [53, 193] width 39 height 6
click at [47, 197] on input "Destination All Destinations" at bounding box center [89, 193] width 110 height 8
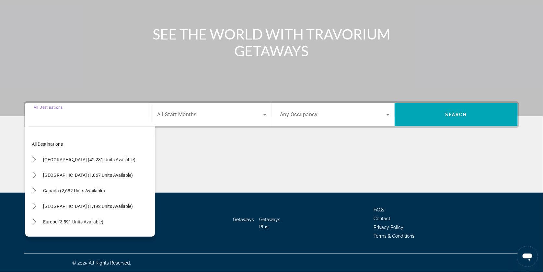
scroll to position [97, 0]
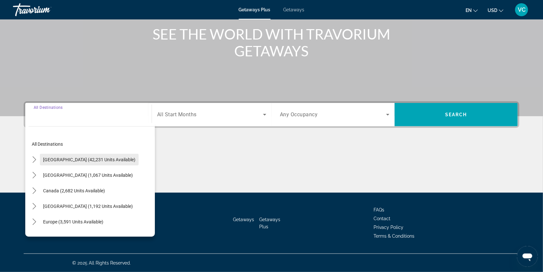
click at [64, 157] on span "[GEOGRAPHIC_DATA] (42,231 units available)" at bounding box center [89, 159] width 92 height 5
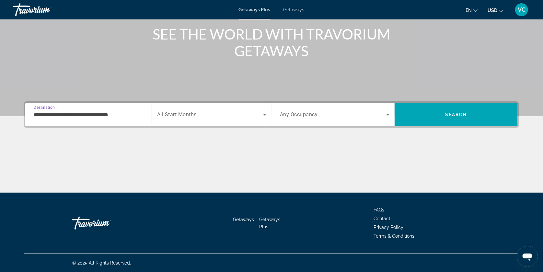
click at [69, 111] on input "**********" at bounding box center [89, 115] width 110 height 8
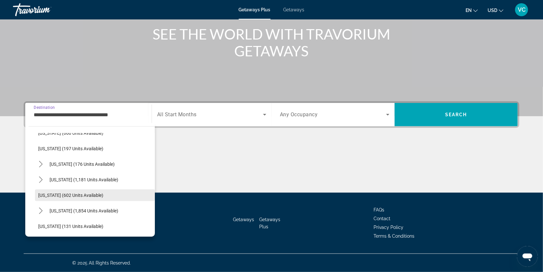
scroll to position [418, 0]
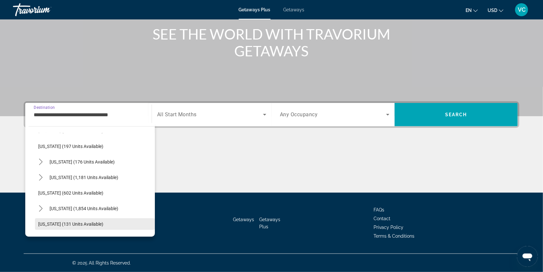
click at [69, 222] on span "[US_STATE] (131 units available)" at bounding box center [70, 224] width 65 height 5
type input "**********"
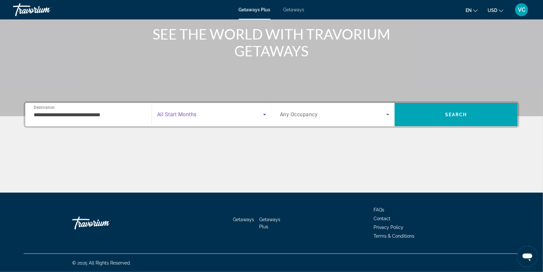
click at [265, 111] on icon "Search widget" at bounding box center [265, 115] width 8 height 8
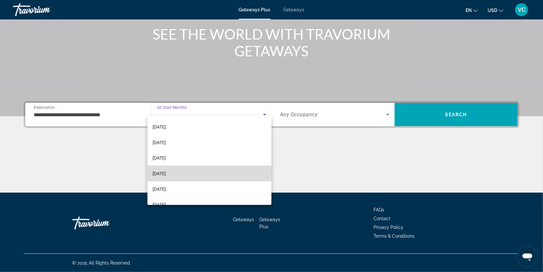
click at [214, 174] on mat-option "[DATE]" at bounding box center [209, 174] width 124 height 16
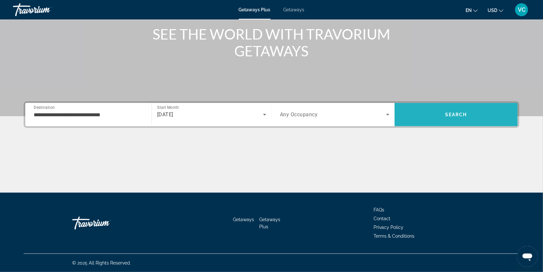
click at [446, 108] on span "Search" at bounding box center [456, 115] width 123 height 16
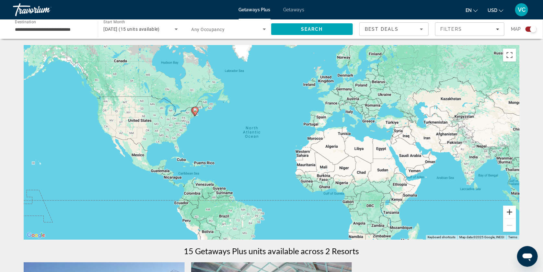
click at [515, 213] on button "Zoom in" at bounding box center [509, 212] width 13 height 13
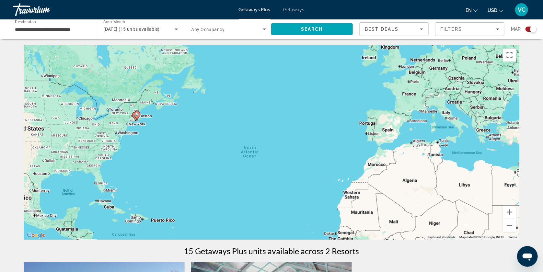
drag, startPoint x: 349, startPoint y: 149, endPoint x: 370, endPoint y: 184, distance: 40.3
click at [370, 184] on div "To activate drag with keyboard, press Alt + Enter. Once in keyboard drag state,…" at bounding box center [272, 142] width 496 height 194
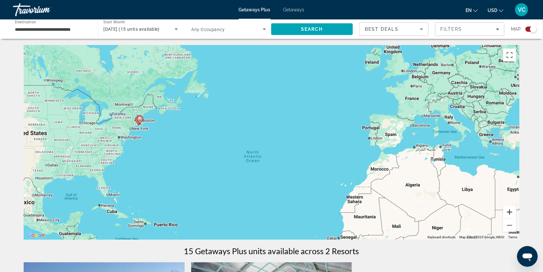
click at [516, 210] on button "Zoom in" at bounding box center [509, 212] width 13 height 13
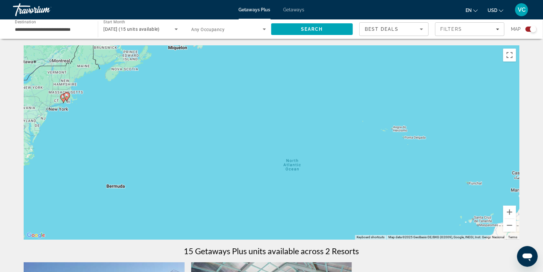
drag, startPoint x: 311, startPoint y: 144, endPoint x: 399, endPoint y: 139, distance: 88.0
click at [399, 139] on div "To activate drag with keyboard, press Alt + Enter. Once in keyboard drag state,…" at bounding box center [272, 142] width 496 height 194
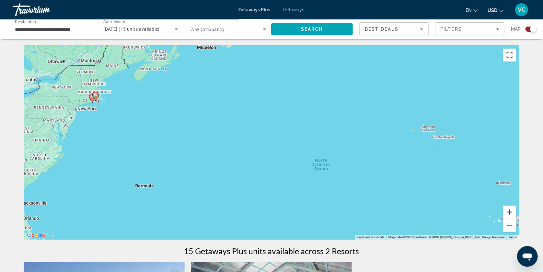
click at [516, 212] on button "Zoom in" at bounding box center [509, 212] width 13 height 13
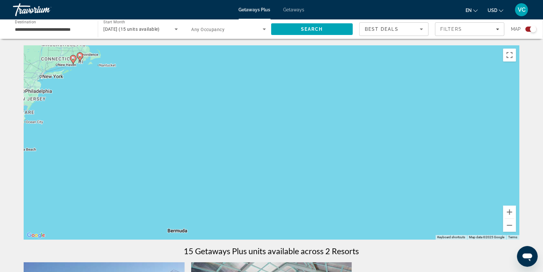
drag, startPoint x: 266, startPoint y: 141, endPoint x: 427, endPoint y: 142, distance: 161.0
click at [427, 142] on div "To activate drag with keyboard, press Alt + Enter. Once in keyboard drag state,…" at bounding box center [272, 142] width 496 height 194
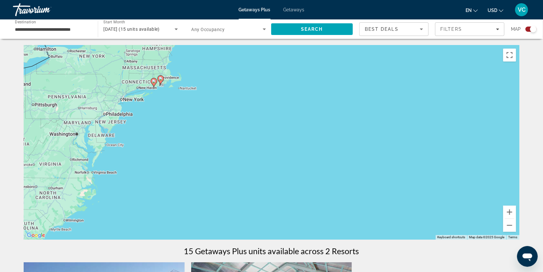
drag, startPoint x: 249, startPoint y: 131, endPoint x: 316, endPoint y: 151, distance: 69.6
click at [316, 151] on div "To activate drag with keyboard, press Alt + Enter. Once in keyboard drag state,…" at bounding box center [272, 142] width 496 height 194
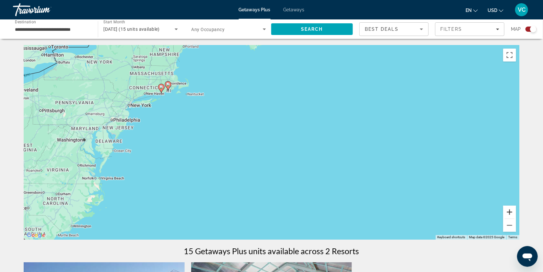
click at [516, 214] on button "Zoom in" at bounding box center [509, 212] width 13 height 13
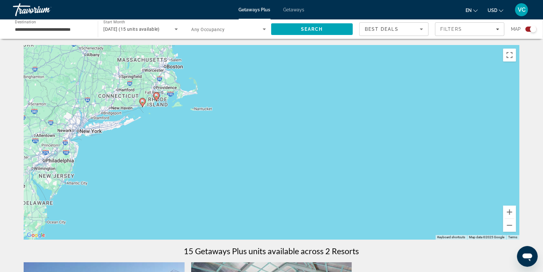
drag, startPoint x: 279, startPoint y: 138, endPoint x: 371, endPoint y: 201, distance: 111.4
click at [371, 201] on div "To activate drag with keyboard, press Alt + Enter. Once in keyboard drag state,…" at bounding box center [272, 142] width 496 height 194
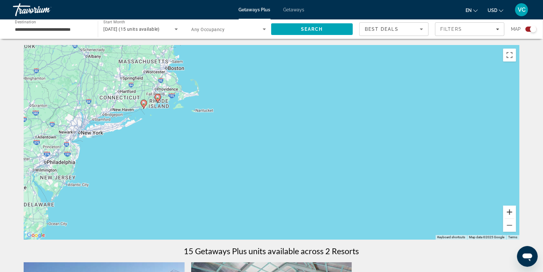
click at [516, 214] on button "Zoom in" at bounding box center [509, 212] width 13 height 13
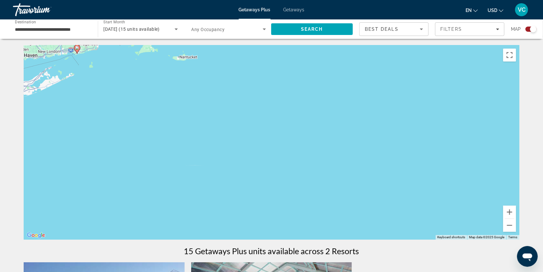
drag, startPoint x: 286, startPoint y: 140, endPoint x: 350, endPoint y: 118, distance: 66.8
click at [350, 118] on div "To activate drag with keyboard, press Alt + Enter. Once in keyboard drag state,…" at bounding box center [272, 142] width 496 height 194
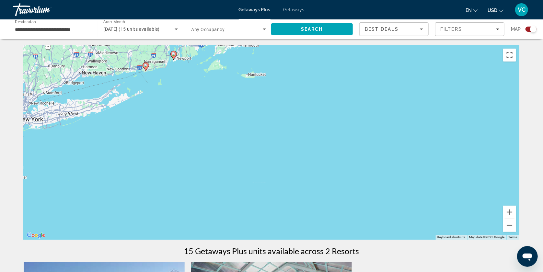
drag, startPoint x: 164, startPoint y: 171, endPoint x: 234, endPoint y: 190, distance: 71.7
click at [234, 190] on div "To activate drag with keyboard, press Alt + Enter. Once in keyboard drag state,…" at bounding box center [272, 142] width 496 height 194
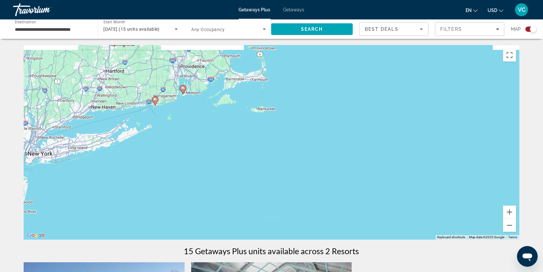
drag, startPoint x: 237, startPoint y: 155, endPoint x: 245, endPoint y: 191, distance: 37.0
click at [245, 191] on div "To activate drag with keyboard, press Alt + Enter. Once in keyboard drag state,…" at bounding box center [272, 142] width 496 height 194
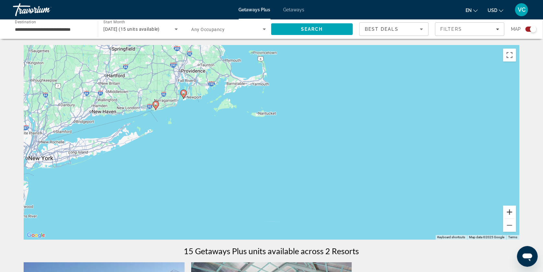
click at [516, 211] on button "Zoom in" at bounding box center [509, 212] width 13 height 13
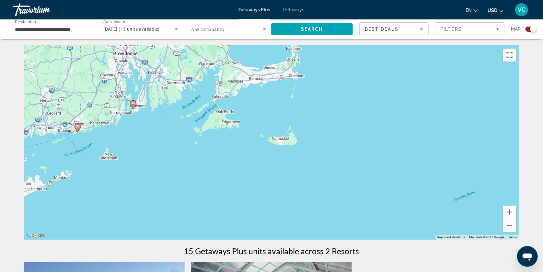
drag, startPoint x: 339, startPoint y: 146, endPoint x: 378, endPoint y: 202, distance: 67.8
click at [378, 202] on div "To activate drag with keyboard, press Alt + Enter. Once in keyboard drag state,…" at bounding box center [272, 142] width 496 height 194
click at [516, 213] on button "Zoom in" at bounding box center [509, 212] width 13 height 13
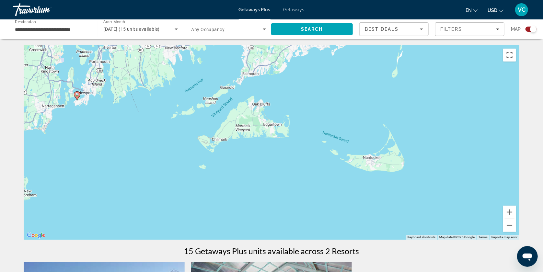
drag, startPoint x: 363, startPoint y: 168, endPoint x: 452, endPoint y: 206, distance: 97.3
click at [452, 206] on div "To activate drag with keyboard, press Alt + Enter. Once in keyboard drag state,…" at bounding box center [272, 142] width 496 height 194
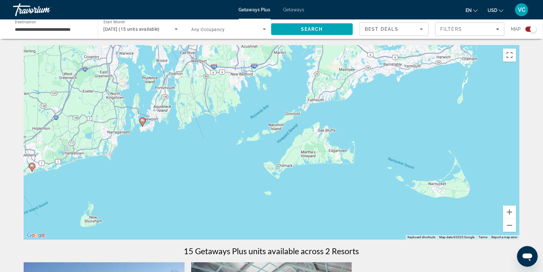
drag, startPoint x: 171, startPoint y: 174, endPoint x: 232, endPoint y: 186, distance: 61.7
click at [233, 186] on div "To activate drag with keyboard, press Alt + Enter. Once in keyboard drag state,…" at bounding box center [272, 142] width 496 height 194
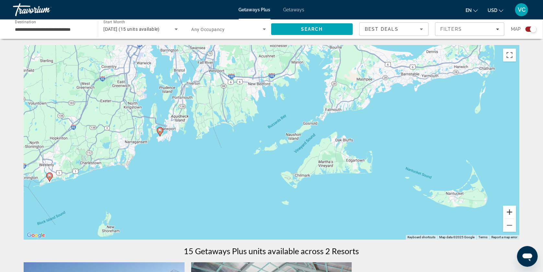
click at [516, 215] on button "Zoom in" at bounding box center [509, 212] width 13 height 13
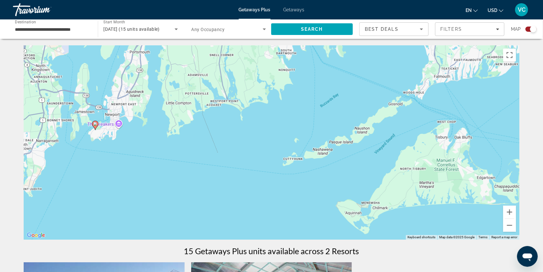
drag, startPoint x: 236, startPoint y: 156, endPoint x: 299, endPoint y: 157, distance: 63.2
click at [299, 157] on div "To activate drag with keyboard, press Alt + Enter. Once in keyboard drag state,…" at bounding box center [272, 142] width 496 height 194
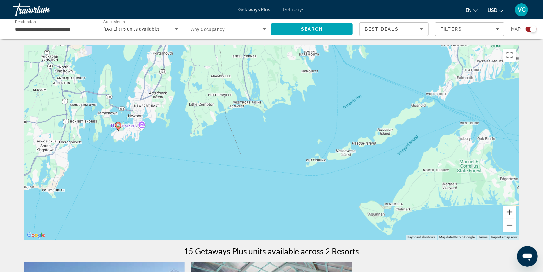
click at [516, 212] on button "Zoom in" at bounding box center [509, 212] width 13 height 13
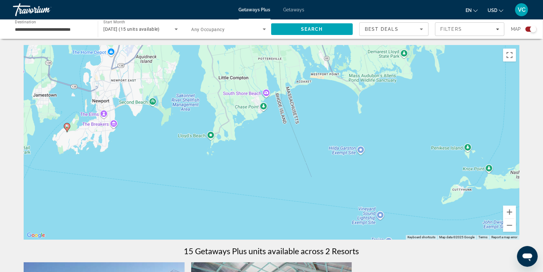
drag, startPoint x: 317, startPoint y: 166, endPoint x: 420, endPoint y: 178, distance: 104.0
click at [420, 178] on div "To activate drag with keyboard, press Alt + Enter. Once in keyboard drag state,…" at bounding box center [272, 142] width 496 height 194
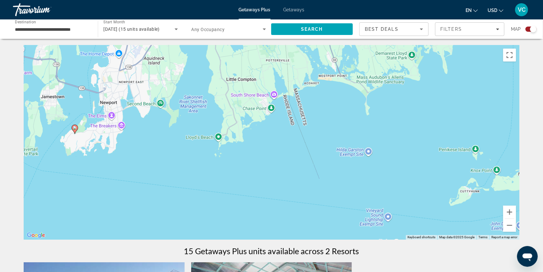
click at [75, 130] on image "Main content" at bounding box center [75, 128] width 4 height 4
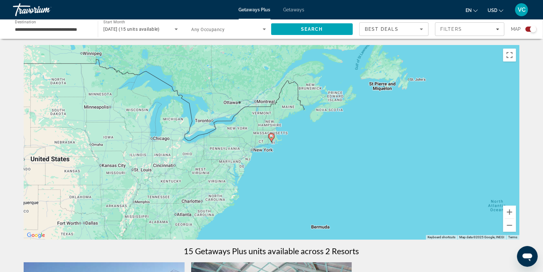
click at [272, 138] on image "Main content" at bounding box center [272, 136] width 4 height 4
type input "**********"
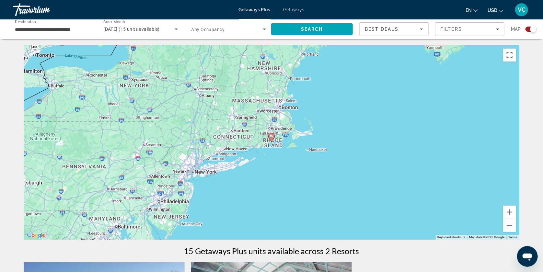
click at [271, 138] on image "Main content" at bounding box center [272, 136] width 4 height 4
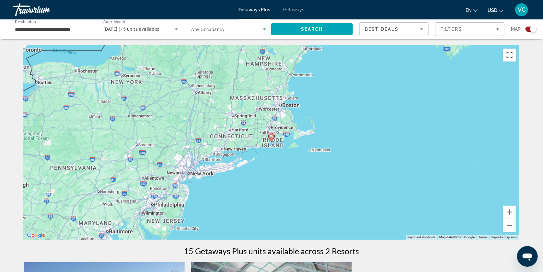
click at [271, 138] on image "Main content" at bounding box center [272, 136] width 4 height 4
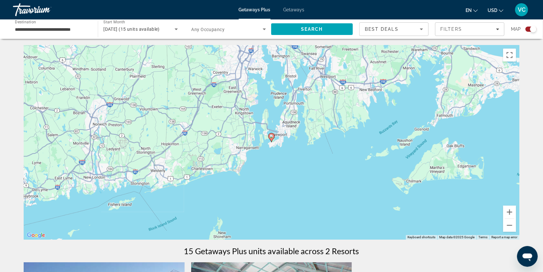
click at [273, 136] on icon "Main content" at bounding box center [271, 137] width 6 height 9
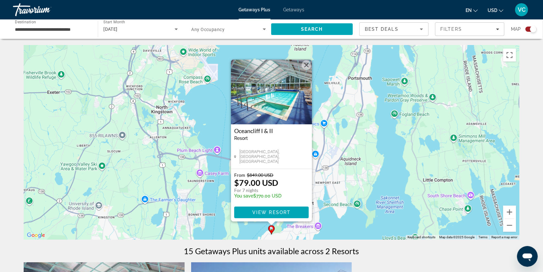
click at [357, 184] on div "To activate drag with keyboard, press Alt + Enter. Once in keyboard drag state,…" at bounding box center [272, 142] width 496 height 194
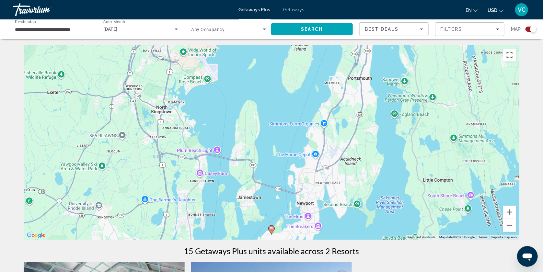
click at [297, 9] on span "Getaways" at bounding box center [294, 9] width 21 height 5
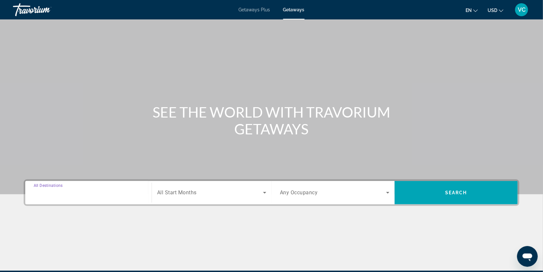
click at [77, 197] on input "Destination All Destinations" at bounding box center [89, 193] width 110 height 8
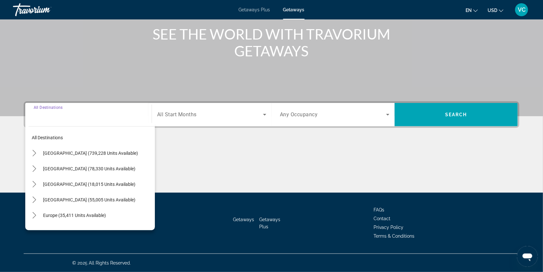
scroll to position [97, 0]
click at [83, 151] on span "[GEOGRAPHIC_DATA] (739,228 units available)" at bounding box center [90, 153] width 95 height 5
type input "**********"
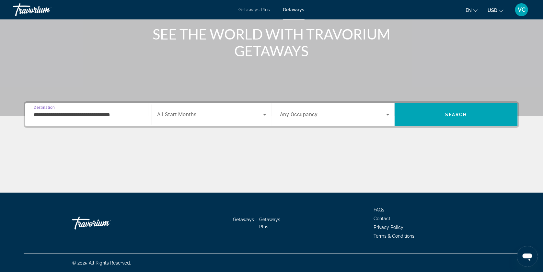
click at [262, 111] on icon "Search widget" at bounding box center [265, 115] width 8 height 8
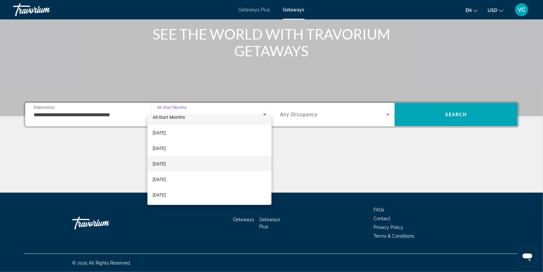
scroll to position [16, 0]
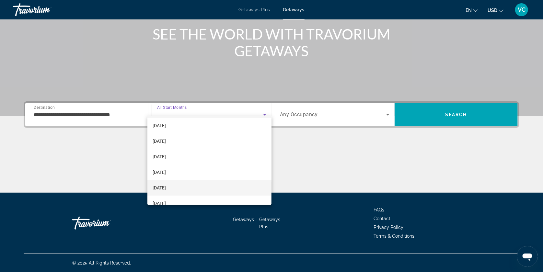
click at [196, 183] on mat-option "[DATE]" at bounding box center [209, 188] width 124 height 16
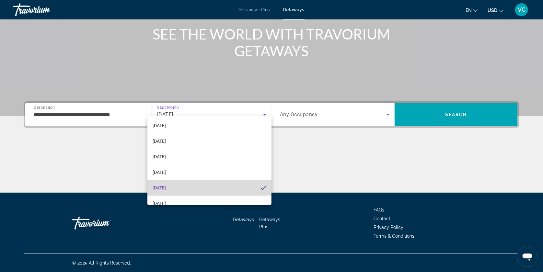
scroll to position [16, 0]
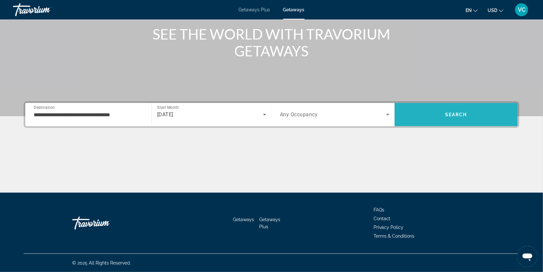
click at [440, 107] on span "Search" at bounding box center [456, 115] width 123 height 16
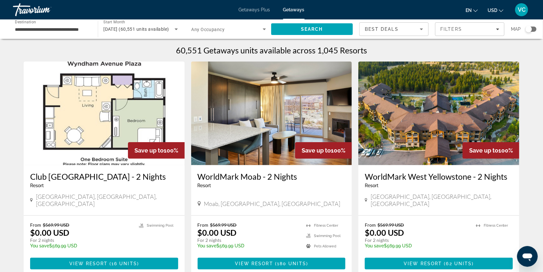
click at [532, 29] on div "Search widget" at bounding box center [531, 29] width 11 height 5
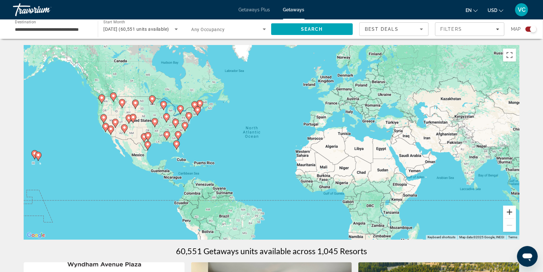
click at [516, 212] on button "Zoom in" at bounding box center [509, 212] width 13 height 13
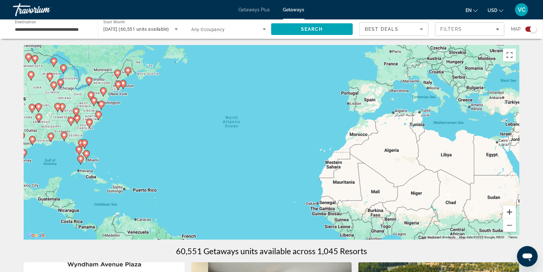
click at [516, 212] on button "Zoom in" at bounding box center [509, 212] width 13 height 13
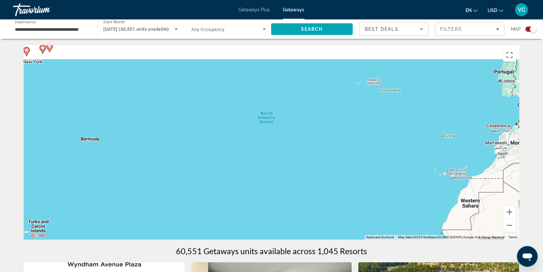
drag, startPoint x: 270, startPoint y: 135, endPoint x: 409, endPoint y: 187, distance: 148.3
click at [409, 187] on div "To activate drag with keyboard, press Alt + Enter. Once in keyboard drag state,…" at bounding box center [272, 142] width 496 height 194
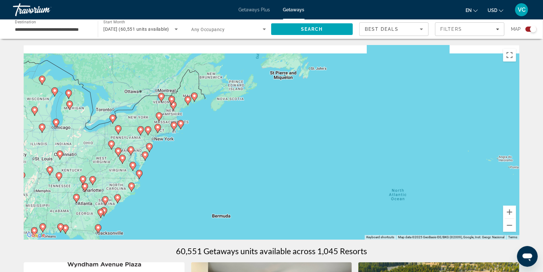
drag, startPoint x: 269, startPoint y: 169, endPoint x: 329, endPoint y: 203, distance: 69.2
click at [329, 203] on div "To activate drag with keyboard, press Alt + Enter. Once in keyboard drag state,…" at bounding box center [272, 142] width 496 height 194
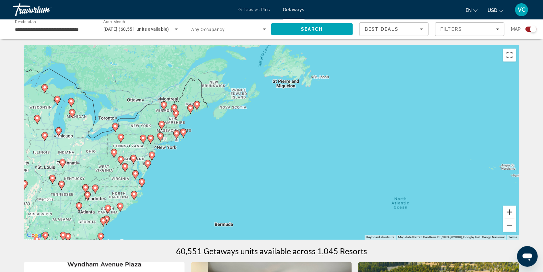
click at [516, 211] on button "Zoom in" at bounding box center [509, 212] width 13 height 13
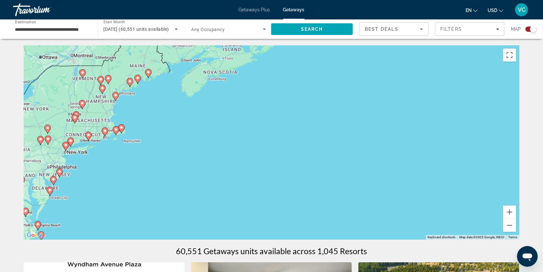
drag, startPoint x: 266, startPoint y: 191, endPoint x: 298, endPoint y: 191, distance: 31.4
click at [298, 191] on div "To activate drag with keyboard, press Alt + Enter. Once in keyboard drag state,…" at bounding box center [272, 142] width 496 height 194
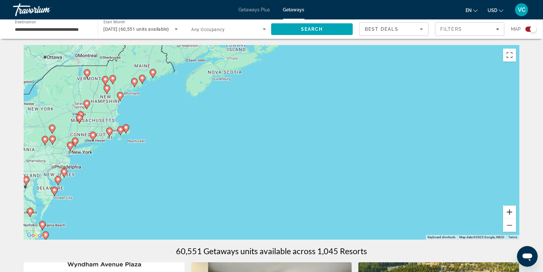
click at [516, 214] on button "Zoom in" at bounding box center [509, 212] width 13 height 13
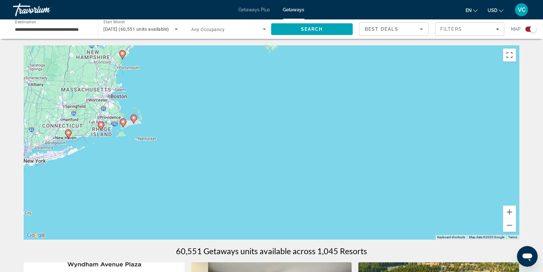
drag, startPoint x: 295, startPoint y: 169, endPoint x: 451, endPoint y: 168, distance: 155.2
click at [451, 168] on div "To activate drag with keyboard, press Alt + Enter. Once in keyboard drag state,…" at bounding box center [272, 142] width 496 height 194
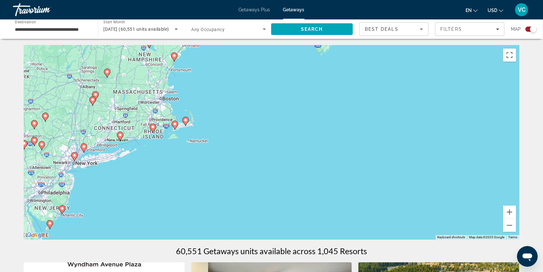
drag, startPoint x: 306, startPoint y: 156, endPoint x: 361, endPoint y: 159, distance: 54.9
click at [361, 159] on div "To activate drag with keyboard, press Alt + Enter. Once in keyboard drag state,…" at bounding box center [272, 142] width 496 height 194
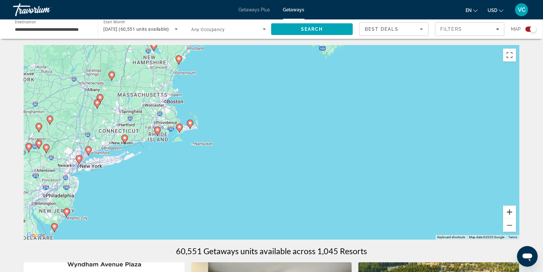
click at [515, 213] on button "Zoom in" at bounding box center [509, 212] width 13 height 13
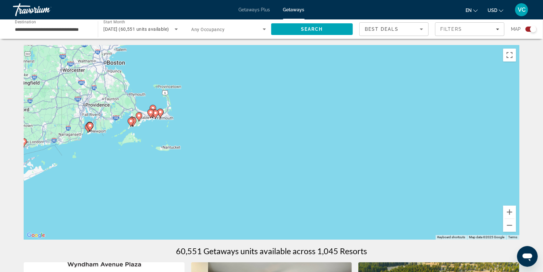
drag, startPoint x: 304, startPoint y: 156, endPoint x: 351, endPoint y: 158, distance: 47.0
click at [351, 158] on div "To activate drag with keyboard, press Alt + Enter. Once in keyboard drag state,…" at bounding box center [272, 142] width 496 height 194
click at [516, 213] on button "Zoom in" at bounding box center [509, 212] width 13 height 13
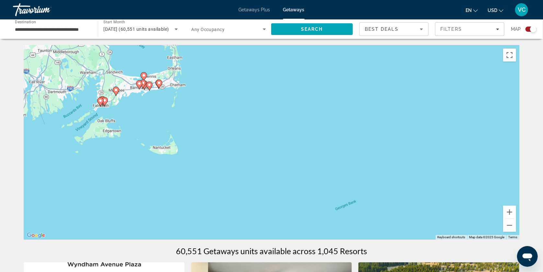
drag, startPoint x: 282, startPoint y: 166, endPoint x: 392, endPoint y: 160, distance: 110.6
click at [392, 160] on div "To activate drag with keyboard, press Alt + Enter. Once in keyboard drag state,…" at bounding box center [272, 142] width 496 height 194
click at [516, 214] on button "Zoom in" at bounding box center [509, 212] width 13 height 13
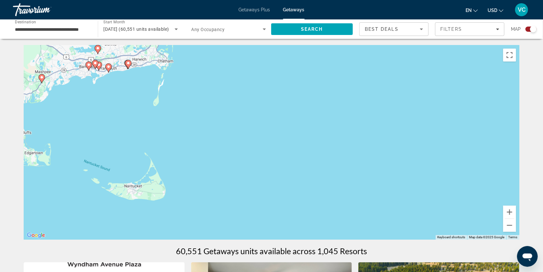
drag, startPoint x: 299, startPoint y: 151, endPoint x: 393, endPoint y: 197, distance: 104.3
click at [393, 197] on div "To activate drag with keyboard, press Alt + Enter. Once in keyboard drag state,…" at bounding box center [272, 142] width 496 height 194
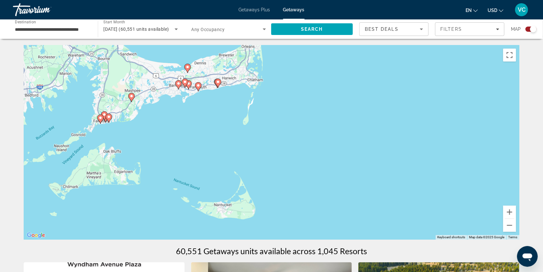
drag, startPoint x: 305, startPoint y: 173, endPoint x: 384, endPoint y: 178, distance: 78.9
click at [384, 178] on div "To activate drag with keyboard, press Alt + Enter. Once in keyboard drag state,…" at bounding box center [272, 142] width 496 height 194
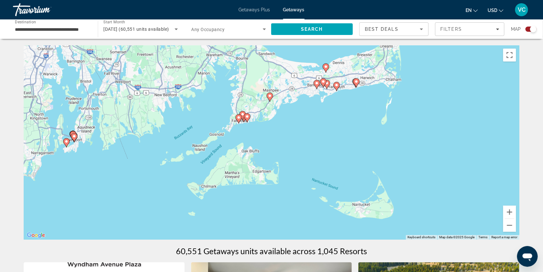
drag, startPoint x: 296, startPoint y: 153, endPoint x: 439, endPoint y: 154, distance: 142.6
click at [439, 154] on div "To activate drag with keyboard, press Alt + Enter. Once in keyboard drag state,…" at bounding box center [272, 142] width 496 height 194
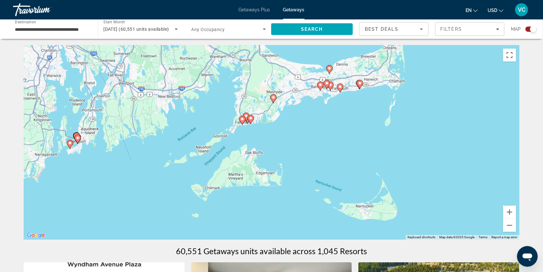
drag, startPoint x: 423, startPoint y: 152, endPoint x: 439, endPoint y: 152, distance: 16.2
click at [439, 152] on div "To activate drag with keyboard, press Alt + Enter. Once in keyboard drag state,…" at bounding box center [272, 142] width 496 height 194
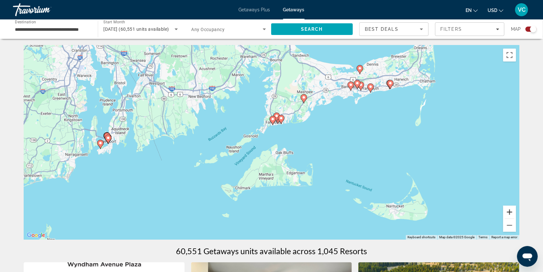
click at [516, 215] on button "Zoom in" at bounding box center [509, 212] width 13 height 13
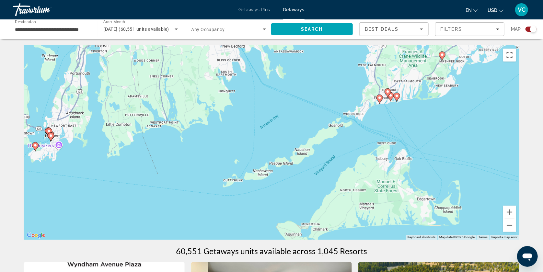
drag, startPoint x: 116, startPoint y: 174, endPoint x: 224, endPoint y: 170, distance: 108.3
click at [224, 170] on div "To activate drag with keyboard, press Alt + Enter. Once in keyboard drag state,…" at bounding box center [272, 142] width 496 height 194
click at [516, 214] on button "Zoom in" at bounding box center [509, 212] width 13 height 13
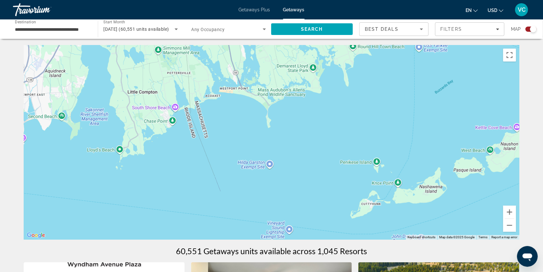
drag, startPoint x: 182, startPoint y: 184, endPoint x: 362, endPoint y: 171, distance: 180.3
click at [362, 171] on div "To activate drag with keyboard, press Alt + Enter. Once in keyboard drag state,…" at bounding box center [272, 142] width 496 height 194
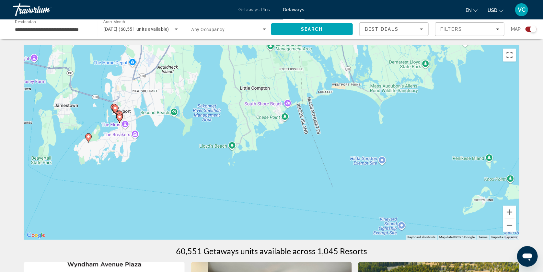
drag, startPoint x: 200, startPoint y: 187, endPoint x: 307, endPoint y: 181, distance: 107.1
click at [307, 181] on div "To activate drag with keyboard, press Alt + Enter. Once in keyboard drag state,…" at bounding box center [272, 142] width 496 height 194
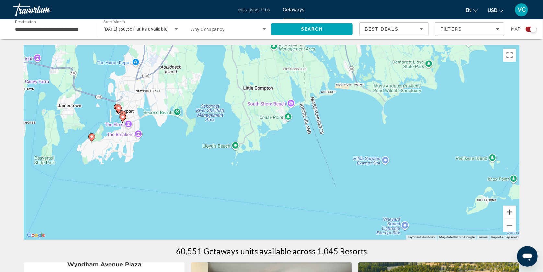
click at [516, 215] on button "Zoom in" at bounding box center [509, 212] width 13 height 13
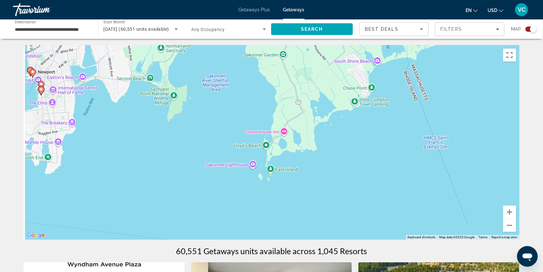
drag, startPoint x: 278, startPoint y: 184, endPoint x: 436, endPoint y: 181, distance: 158.1
click at [436, 181] on div "To activate drag with keyboard, press Alt + Enter. Once in keyboard drag state,…" at bounding box center [272, 142] width 496 height 194
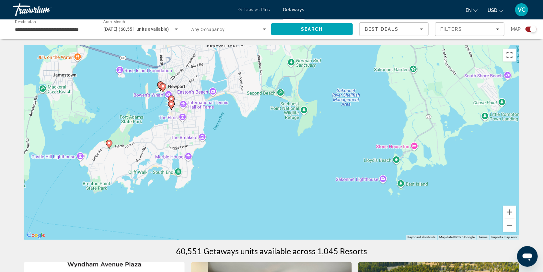
drag, startPoint x: 272, startPoint y: 162, endPoint x: 308, endPoint y: 167, distance: 35.6
click at [308, 167] on div "To activate drag with keyboard, press Alt + Enter. Once in keyboard drag state,…" at bounding box center [272, 142] width 496 height 194
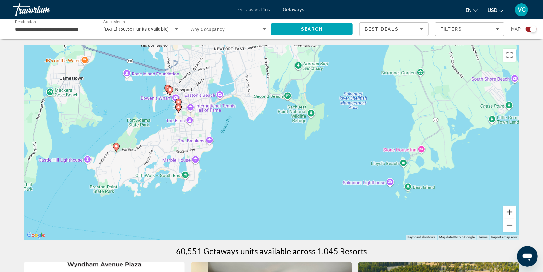
click at [516, 215] on button "Zoom in" at bounding box center [509, 212] width 13 height 13
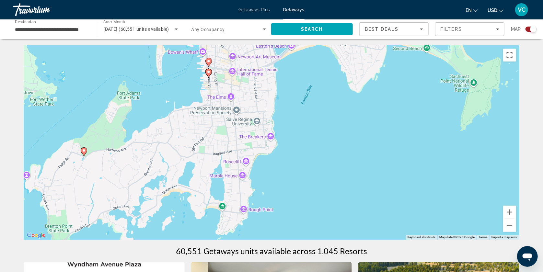
drag, startPoint x: 316, startPoint y: 195, endPoint x: 440, endPoint y: 188, distance: 124.6
click at [440, 188] on div "To activate drag with keyboard, press Alt + Enter. Once in keyboard drag state,…" at bounding box center [272, 142] width 496 height 194
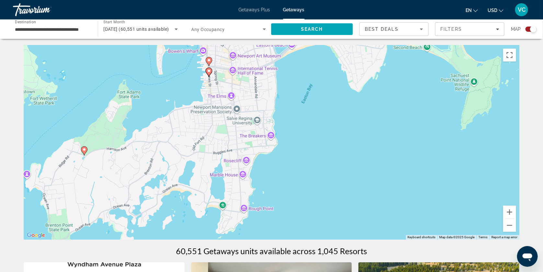
click at [85, 152] on image "Main content" at bounding box center [84, 150] width 4 height 4
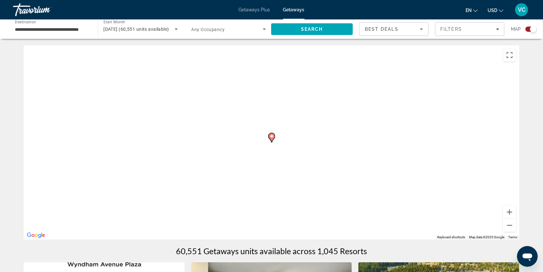
click at [85, 153] on div "To activate drag with keyboard, press Alt + Enter. Once in keyboard drag state,…" at bounding box center [272, 142] width 496 height 194
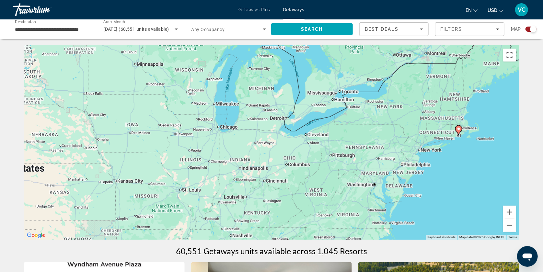
click at [459, 131] on image "Main content" at bounding box center [459, 129] width 4 height 4
type input "**********"
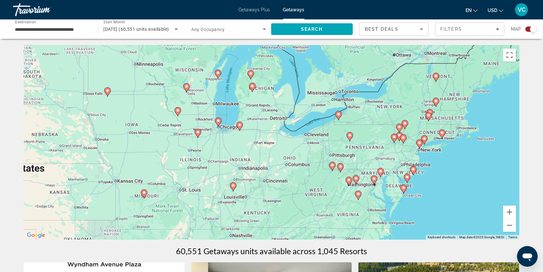
click at [459, 131] on div "To activate drag with keyboard, press Alt + Enter. Once in keyboard drag state,…" at bounding box center [272, 142] width 496 height 194
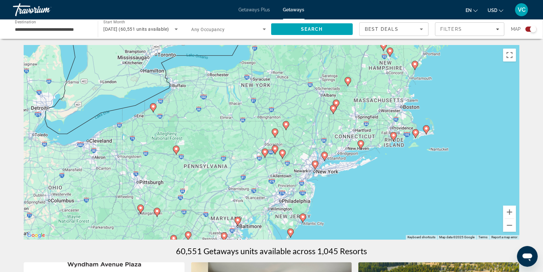
click at [394, 137] on image "Main content" at bounding box center [394, 135] width 4 height 4
click at [394, 137] on div "To navigate, press the arrow keys. To activate drag with keyboard, press Alt + …" at bounding box center [272, 142] width 496 height 194
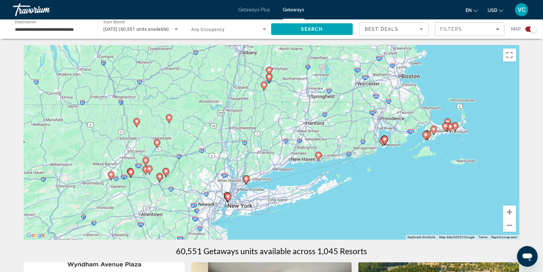
click at [386, 141] on image "Main content" at bounding box center [385, 139] width 4 height 4
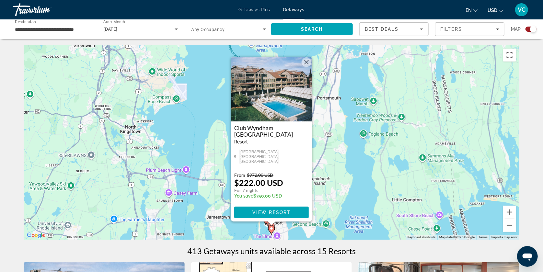
click at [371, 163] on div "To navigate, press the arrow keys. To activate drag with keyboard, press Alt + …" at bounding box center [272, 142] width 496 height 194
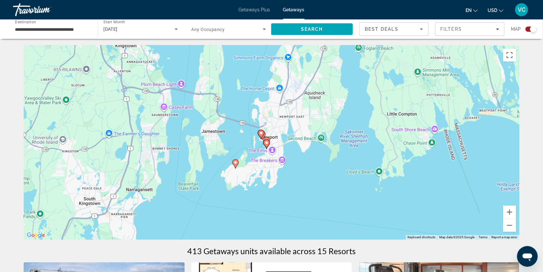
drag, startPoint x: 371, startPoint y: 163, endPoint x: 366, endPoint y: 76, distance: 87.0
click at [366, 76] on div "To navigate, press the arrow keys. To activate drag with keyboard, press Alt + …" at bounding box center [272, 142] width 496 height 194
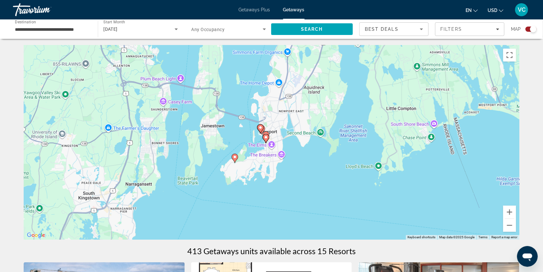
click at [261, 129] on image "Main content" at bounding box center [261, 128] width 4 height 4
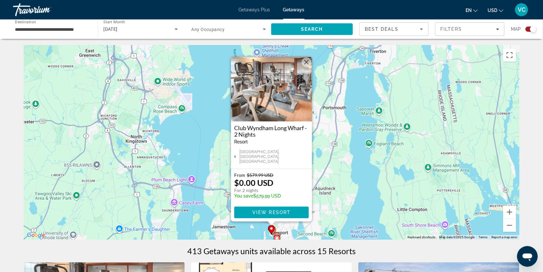
click at [343, 164] on div "To activate drag with keyboard, press Alt + Enter. Once in keyboard drag state,…" at bounding box center [272, 142] width 496 height 194
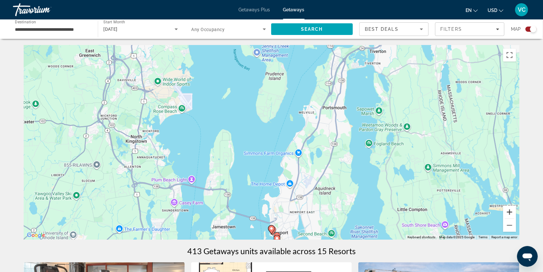
click at [516, 208] on button "Zoom in" at bounding box center [509, 212] width 13 height 13
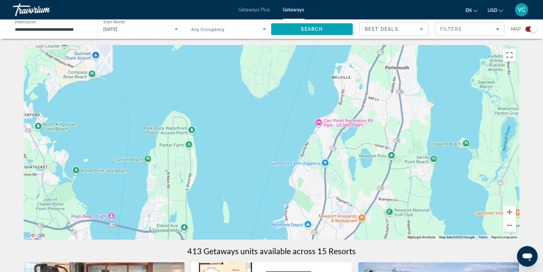
drag, startPoint x: 403, startPoint y: 195, endPoint x: 397, endPoint y: 134, distance: 61.3
click at [397, 134] on div "Main content" at bounding box center [272, 142] width 496 height 194
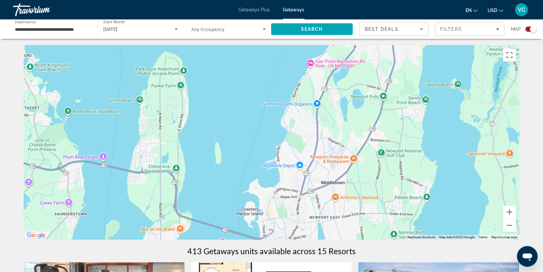
drag, startPoint x: 362, startPoint y: 175, endPoint x: 362, endPoint y: 108, distance: 66.4
click at [362, 109] on div "To activate drag with keyboard, press Alt + Enter. Once in keyboard drag state,…" at bounding box center [272, 142] width 496 height 194
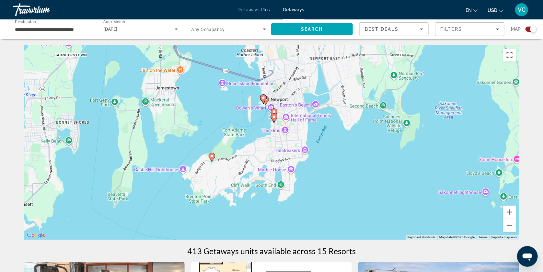
click at [277, 115] on icon "Main content" at bounding box center [274, 113] width 6 height 8
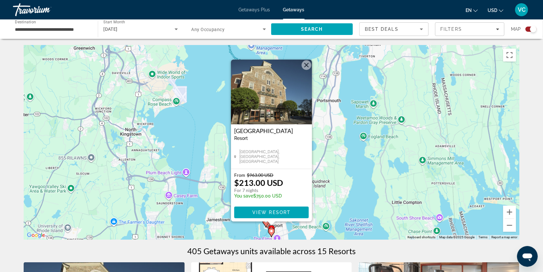
click at [337, 138] on div "To activate drag with keyboard, press Alt + Enter. Once in keyboard drag state,…" at bounding box center [272, 142] width 496 height 194
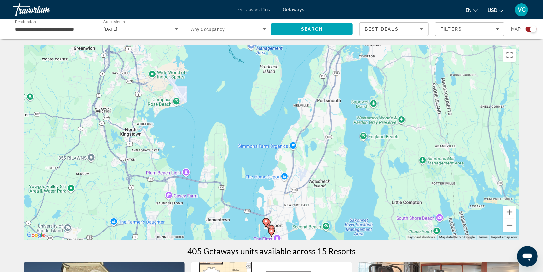
drag, startPoint x: 329, startPoint y: 185, endPoint x: 328, endPoint y: 147, distance: 38.2
click at [328, 147] on div "To activate drag with keyboard, press Alt + Enter. Once in keyboard drag state,…" at bounding box center [272, 142] width 496 height 194
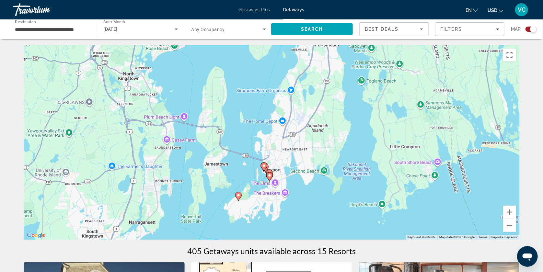
click at [270, 180] on icon "Main content" at bounding box center [270, 177] width 6 height 8
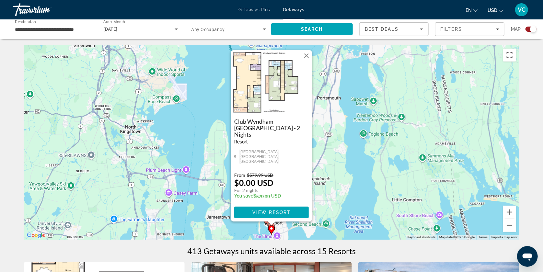
click at [353, 174] on div "To activate drag with keyboard, press Alt + Enter. Once in keyboard drag state,…" at bounding box center [272, 142] width 496 height 194
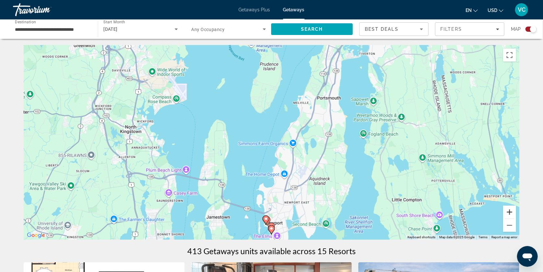
click at [516, 213] on button "Zoom in" at bounding box center [509, 212] width 13 height 13
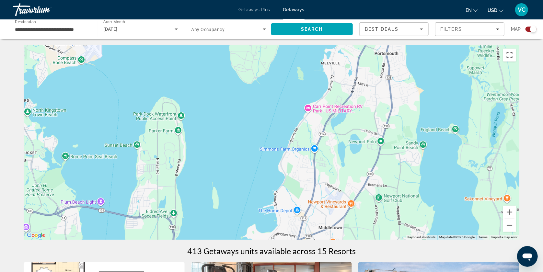
drag, startPoint x: 405, startPoint y: 195, endPoint x: 394, endPoint y: 105, distance: 91.1
click at [394, 105] on div "Main content" at bounding box center [272, 142] width 496 height 194
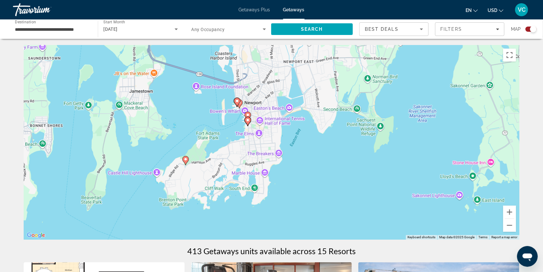
drag, startPoint x: 318, startPoint y: 139, endPoint x: 323, endPoint y: 92, distance: 47.2
click at [323, 92] on div "To activate drag with keyboard, press Alt + Enter. Once in keyboard drag state,…" at bounding box center [272, 142] width 496 height 194
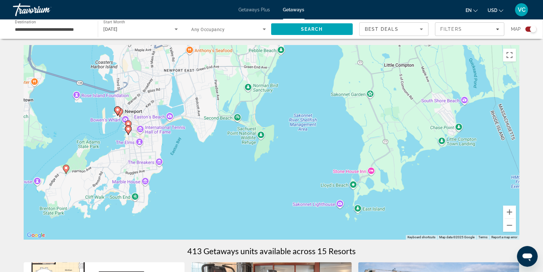
drag, startPoint x: 374, startPoint y: 131, endPoint x: 244, endPoint y: 191, distance: 143.2
click at [244, 191] on div "To activate drag with keyboard, press Alt + Enter. Once in keyboard drag state,…" at bounding box center [272, 142] width 496 height 194
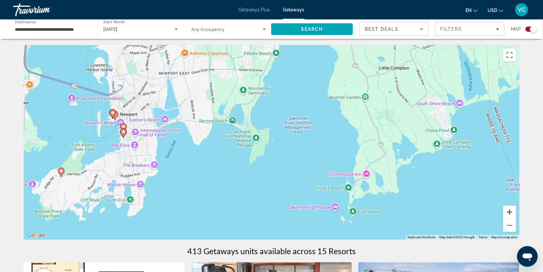
click at [516, 214] on button "Zoom in" at bounding box center [509, 212] width 13 height 13
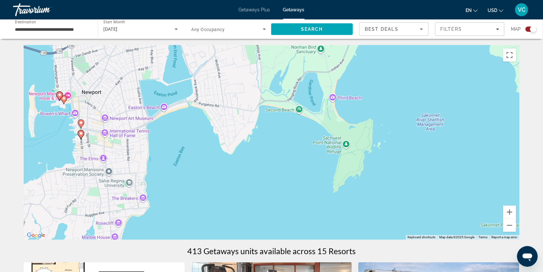
drag, startPoint x: 322, startPoint y: 182, endPoint x: 429, endPoint y: 189, distance: 107.1
click at [429, 189] on div "To activate drag with keyboard, press Alt + Enter. Once in keyboard drag state,…" at bounding box center [272, 142] width 496 height 194
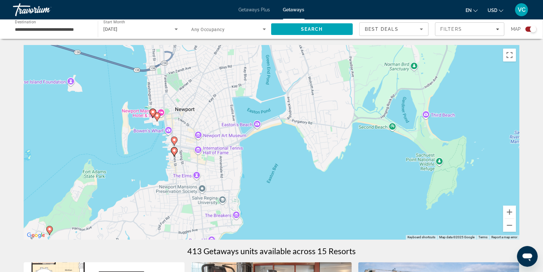
click at [156, 117] on image "Main content" at bounding box center [157, 116] width 4 height 4
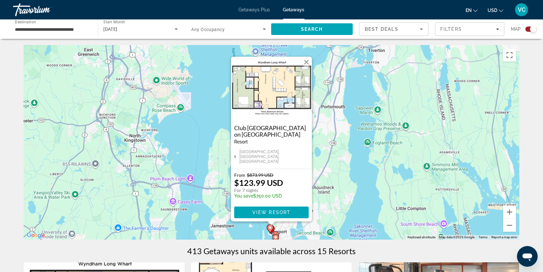
click at [373, 179] on div "To activate drag with keyboard, press Alt + Enter. Once in keyboard drag state,…" at bounding box center [272, 142] width 496 height 194
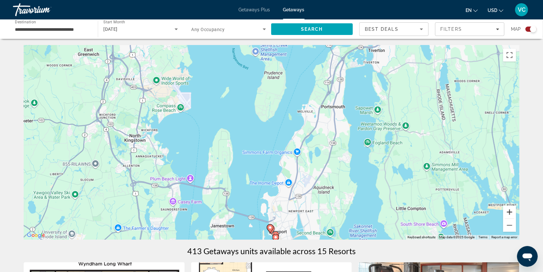
click at [516, 213] on button "Zoom in" at bounding box center [509, 212] width 13 height 13
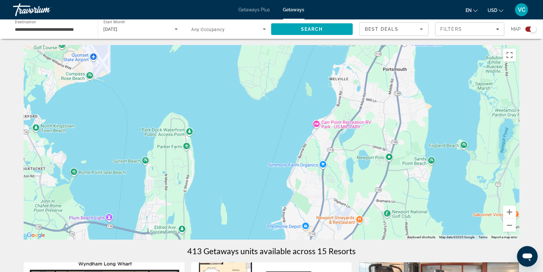
drag, startPoint x: 399, startPoint y: 173, endPoint x: 404, endPoint y: 109, distance: 64.1
click at [404, 111] on div "Main content" at bounding box center [272, 142] width 496 height 194
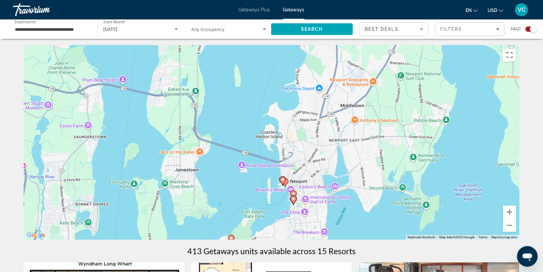
drag, startPoint x: 261, startPoint y: 128, endPoint x: 252, endPoint y: 102, distance: 27.2
click at [252, 102] on div "To activate drag with keyboard, press Alt + Enter. Once in keyboard drag state,…" at bounding box center [272, 142] width 496 height 194
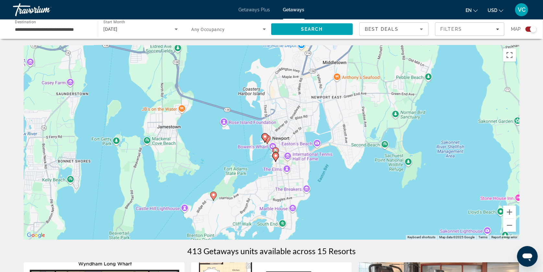
click at [264, 138] on image "Main content" at bounding box center [265, 137] width 4 height 4
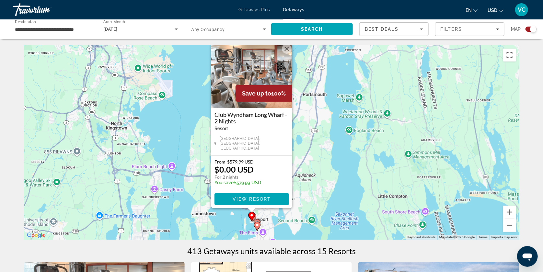
drag, startPoint x: 370, startPoint y: 157, endPoint x: 340, endPoint y: 137, distance: 36.1
click at [340, 137] on div "To activate drag with keyboard, press Alt + Enter. Once in keyboard drag state,…" at bounding box center [272, 142] width 496 height 194
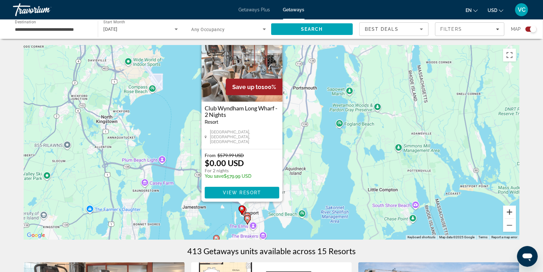
click at [516, 213] on button "Zoom in" at bounding box center [509, 212] width 13 height 13
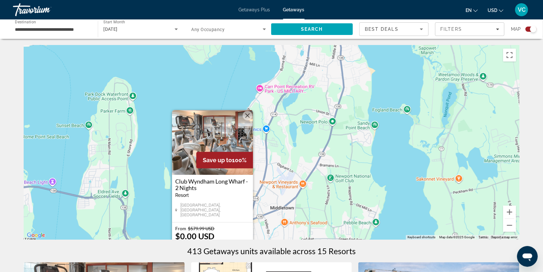
drag, startPoint x: 439, startPoint y: 191, endPoint x: 428, endPoint y: 127, distance: 65.4
click at [428, 128] on div "To activate drag with keyboard, press Alt + Enter. Once in keyboard drag state,…" at bounding box center [272, 142] width 496 height 194
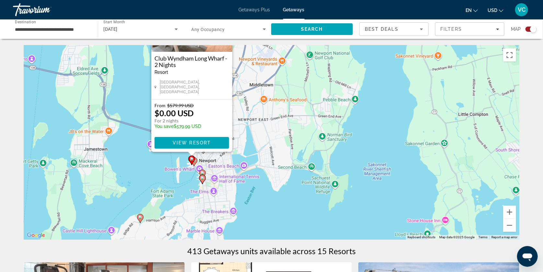
click at [351, 146] on div "To activate drag with keyboard, press Alt + Enter. Once in keyboard drag state,…" at bounding box center [272, 142] width 496 height 194
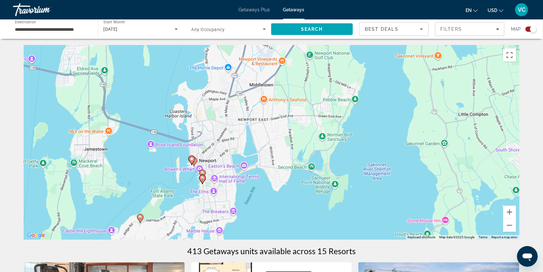
click at [202, 180] on image "Main content" at bounding box center [203, 178] width 4 height 4
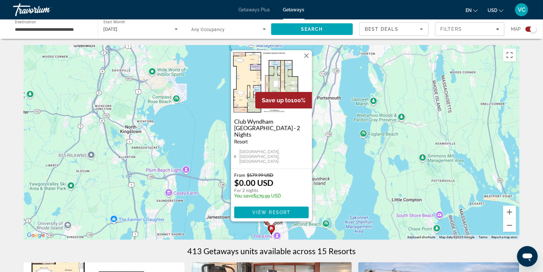
click at [390, 159] on div "To activate drag with keyboard, press Alt + Enter. Once in keyboard drag state,…" at bounding box center [272, 142] width 496 height 194
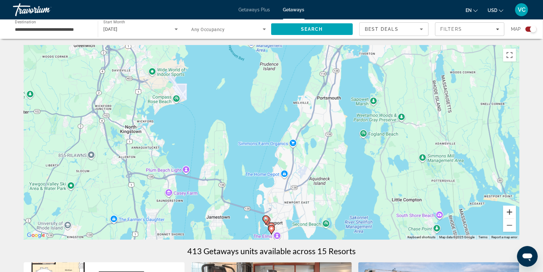
click at [516, 214] on button "Zoom in" at bounding box center [509, 212] width 13 height 13
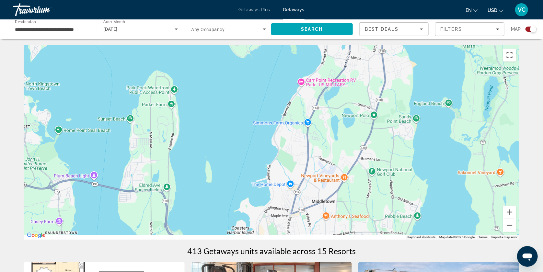
drag, startPoint x: 414, startPoint y: 202, endPoint x: 392, endPoint y: 141, distance: 65.4
click at [392, 141] on div "Main content" at bounding box center [272, 142] width 496 height 194
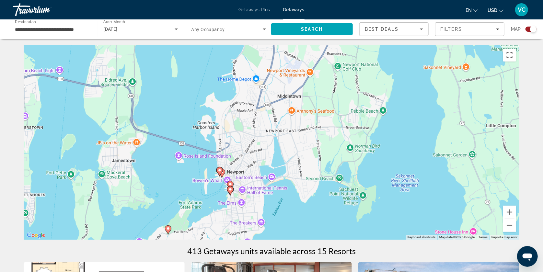
drag, startPoint x: 363, startPoint y: 180, endPoint x: 362, endPoint y: 133, distance: 47.6
click at [362, 135] on div "To activate drag with keyboard, press Alt + Enter. Once in keyboard drag state,…" at bounding box center [272, 142] width 496 height 194
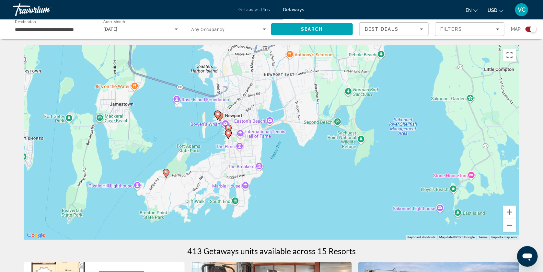
click at [165, 174] on image "Main content" at bounding box center [166, 172] width 4 height 4
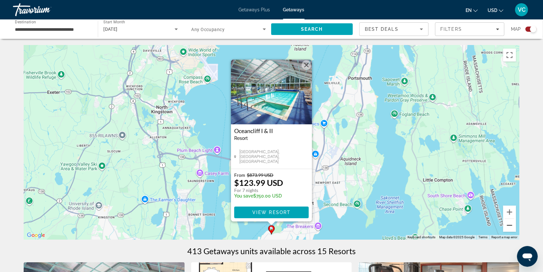
click at [516, 226] on button "Zoom out" at bounding box center [509, 225] width 13 height 13
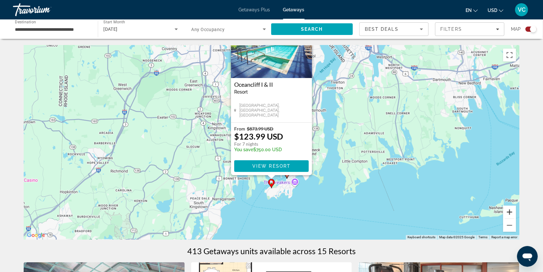
click at [516, 212] on button "Zoom in" at bounding box center [509, 212] width 13 height 13
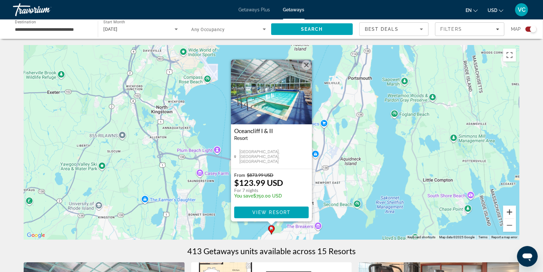
click at [516, 212] on button "Zoom in" at bounding box center [509, 212] width 13 height 13
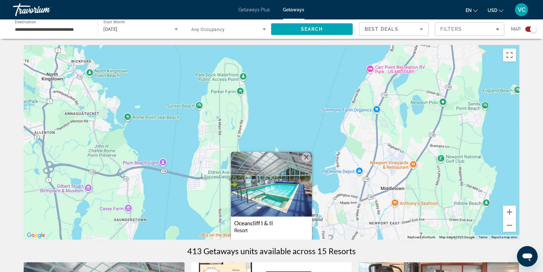
click at [446, 198] on div "To activate drag with keyboard, press Alt + Enter. Once in keyboard drag state,…" at bounding box center [272, 142] width 496 height 194
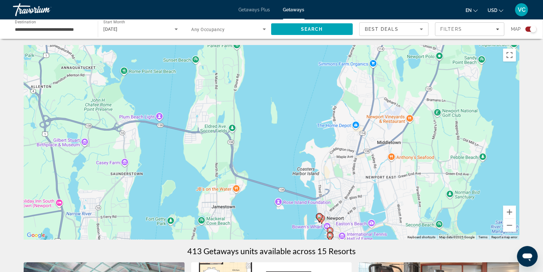
drag, startPoint x: 403, startPoint y: 196, endPoint x: 399, endPoint y: 148, distance: 48.1
click at [399, 148] on div "To activate drag with keyboard, press Alt + Enter. Once in keyboard drag state,…" at bounding box center [272, 142] width 496 height 194
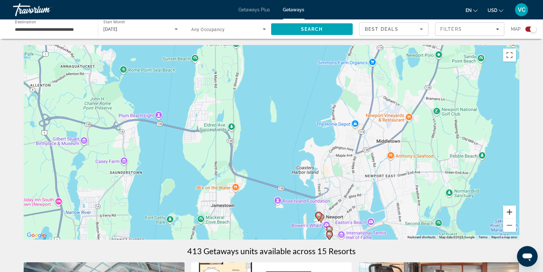
click at [516, 212] on button "Zoom in" at bounding box center [509, 212] width 13 height 13
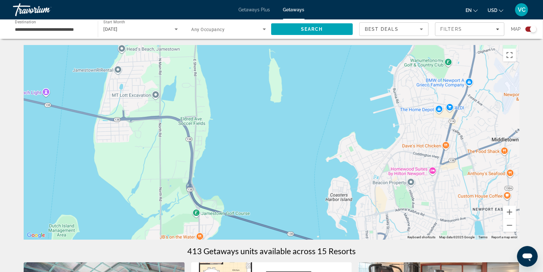
drag, startPoint x: 459, startPoint y: 185, endPoint x: 413, endPoint y: 127, distance: 73.8
click at [413, 129] on div "Main content" at bounding box center [272, 142] width 496 height 194
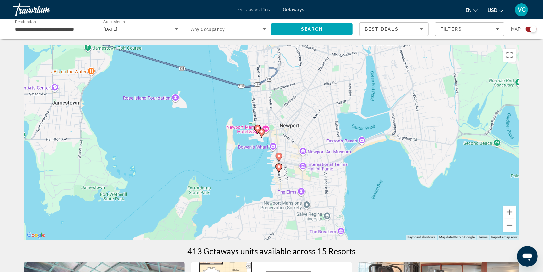
drag, startPoint x: 317, startPoint y: 151, endPoint x: 313, endPoint y: 104, distance: 47.2
click at [313, 105] on div "To activate drag with keyboard, press Alt + Enter. Once in keyboard drag state,…" at bounding box center [272, 142] width 496 height 194
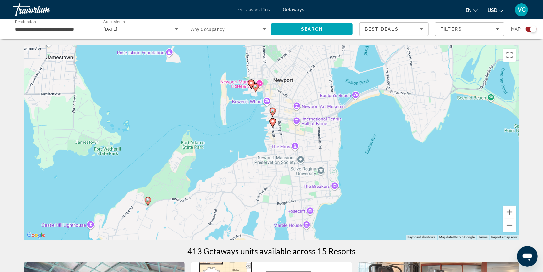
click at [250, 82] on gmp-advanced-marker "Main content" at bounding box center [251, 84] width 6 height 10
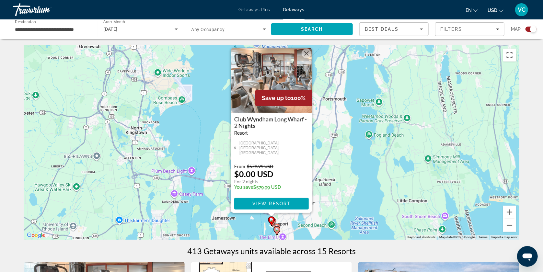
drag, startPoint x: 373, startPoint y: 175, endPoint x: 368, endPoint y: 148, distance: 27.5
click at [368, 148] on div "To activate drag with keyboard, press Alt + Enter. Once in keyboard drag state,…" at bounding box center [272, 142] width 496 height 194
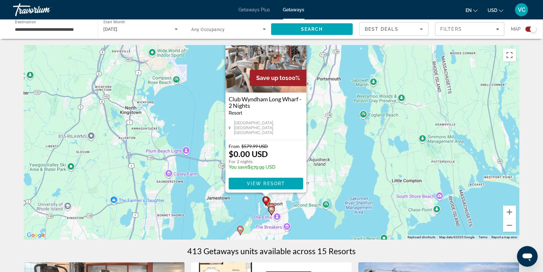
click at [356, 176] on div "To activate drag with keyboard, press Alt + Enter. Once in keyboard drag state,…" at bounding box center [272, 142] width 496 height 194
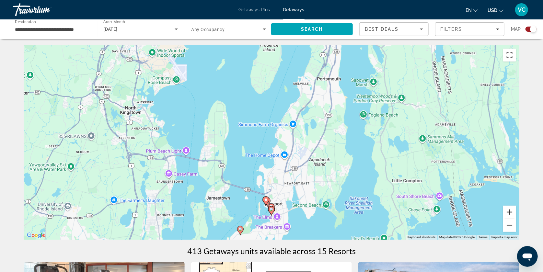
click at [516, 214] on button "Zoom in" at bounding box center [509, 212] width 13 height 13
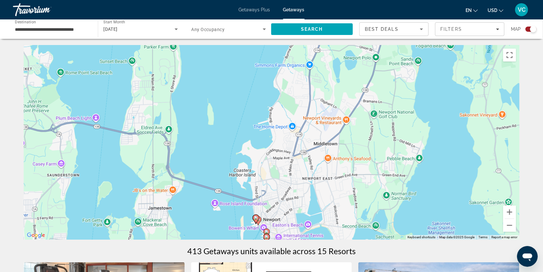
drag, startPoint x: 424, startPoint y: 195, endPoint x: 416, endPoint y: 134, distance: 60.8
click at [416, 135] on div "To activate drag with keyboard, press Alt + Enter. Once in keyboard drag state,…" at bounding box center [272, 142] width 496 height 194
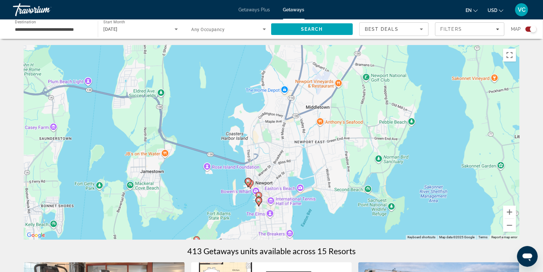
click at [252, 188] on icon "Main content" at bounding box center [251, 184] width 6 height 8
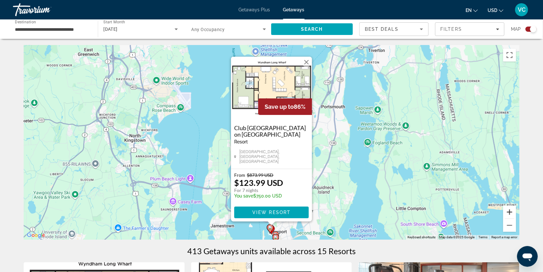
click at [516, 211] on button "Zoom in" at bounding box center [509, 212] width 13 height 13
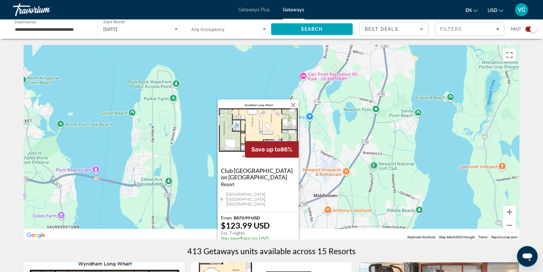
drag, startPoint x: 453, startPoint y: 200, endPoint x: 432, endPoint y: 131, distance: 72.2
click at [432, 131] on div "To activate drag with keyboard, press Alt + Enter. Once in keyboard drag state,…" at bounding box center [272, 142] width 496 height 194
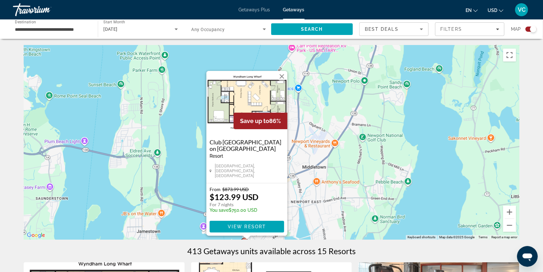
click at [383, 161] on div "To activate drag with keyboard, press Alt + Enter. Once in keyboard drag state,…" at bounding box center [272, 142] width 496 height 194
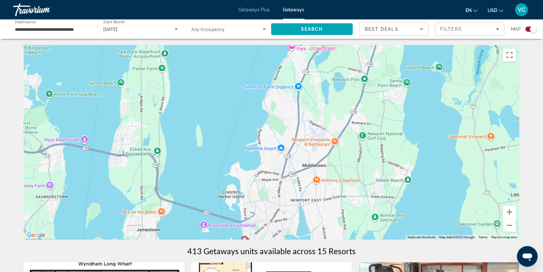
drag, startPoint x: 362, startPoint y: 198, endPoint x: 363, endPoint y: 119, distance: 79.4
click at [363, 119] on div "To activate drag with keyboard, press Alt + Enter. Once in keyboard drag state,…" at bounding box center [272, 142] width 496 height 194
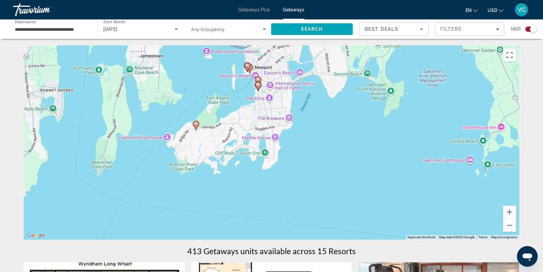
drag, startPoint x: 314, startPoint y: 101, endPoint x: 315, endPoint y: 148, distance: 47.3
click at [315, 148] on div "To activate drag with keyboard, press Alt + Enter. Once in keyboard drag state,…" at bounding box center [272, 142] width 496 height 194
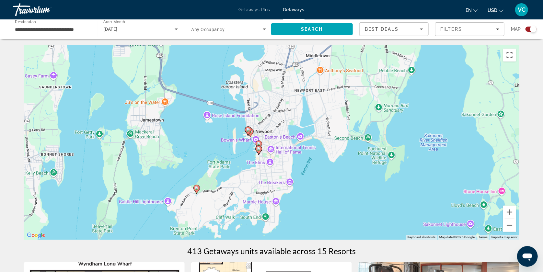
click at [260, 151] on image "Main content" at bounding box center [259, 149] width 4 height 4
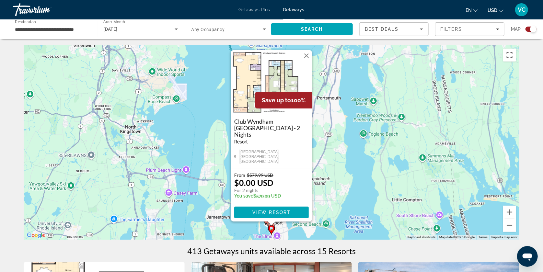
click at [356, 162] on div "To activate drag with keyboard, press Alt + Enter. Once in keyboard drag state,…" at bounding box center [272, 142] width 496 height 194
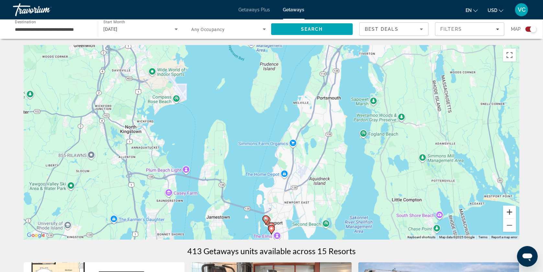
click at [516, 213] on button "Zoom in" at bounding box center [509, 212] width 13 height 13
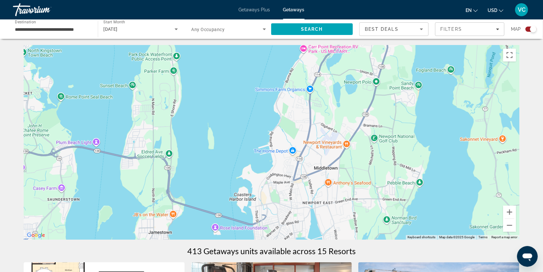
drag, startPoint x: 418, startPoint y: 209, endPoint x: 409, endPoint y: 128, distance: 81.5
click at [409, 128] on div "Main content" at bounding box center [272, 142] width 496 height 194
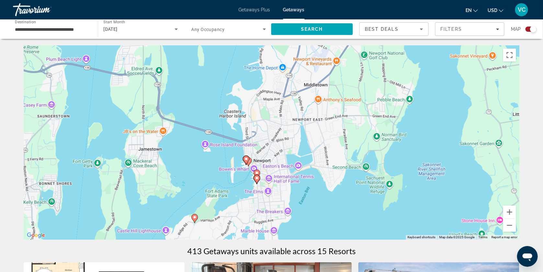
drag, startPoint x: 409, startPoint y: 128, endPoint x: 409, endPoint y: 89, distance: 38.6
click at [409, 89] on div "To activate drag with keyboard, press Alt + Enter. Once in keyboard drag state,…" at bounding box center [272, 142] width 496 height 194
click at [256, 174] on image "Main content" at bounding box center [257, 173] width 4 height 4
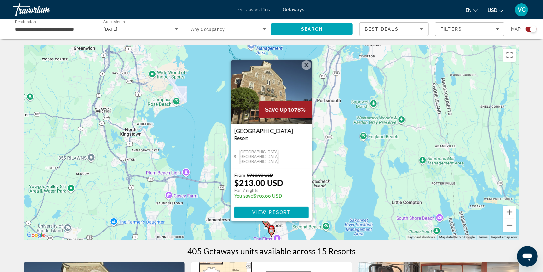
click at [338, 165] on div "To activate drag with keyboard, press Alt + Enter. Once in keyboard drag state,…" at bounding box center [272, 142] width 496 height 194
